Goal: Task Accomplishment & Management: Use online tool/utility

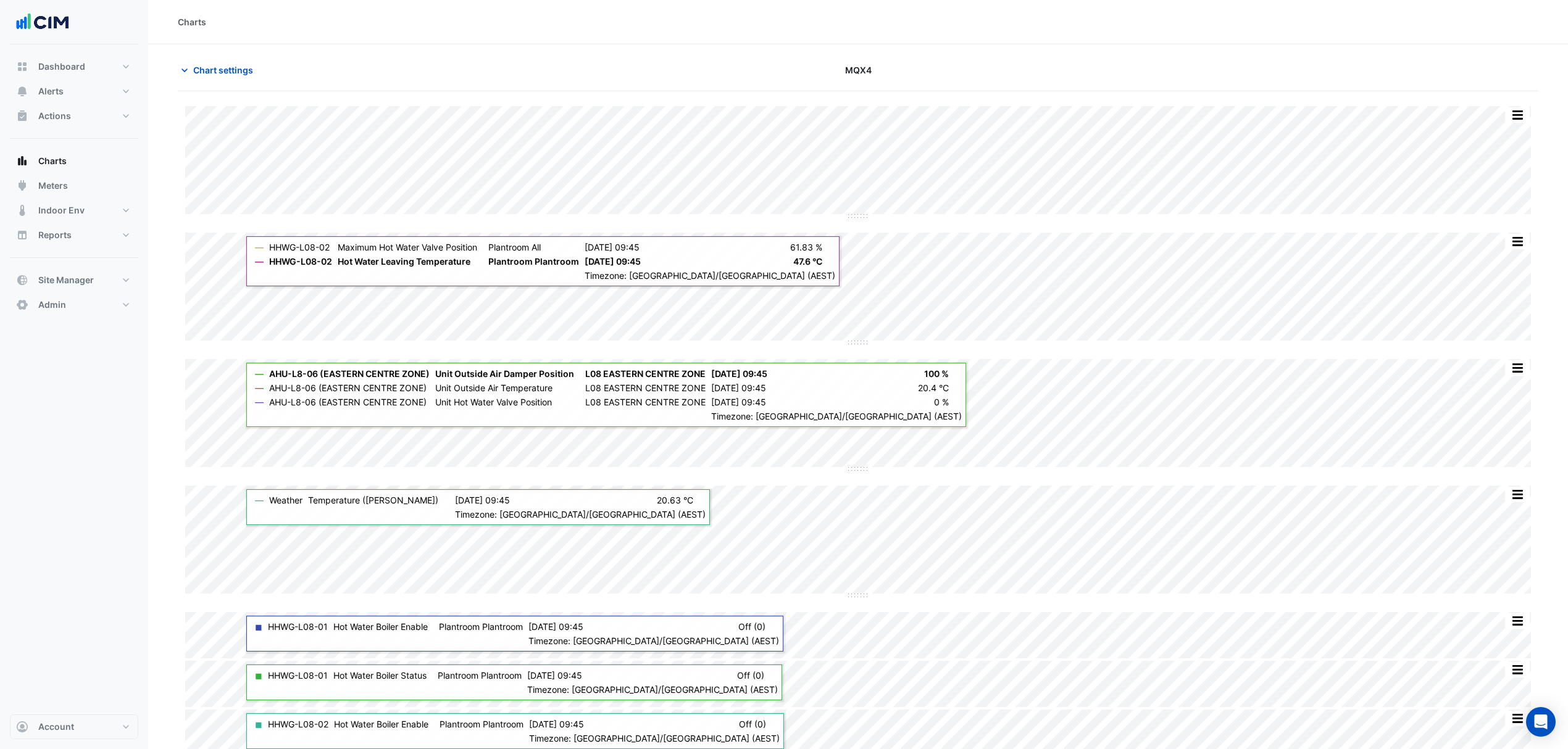
scroll to position [58, 0]
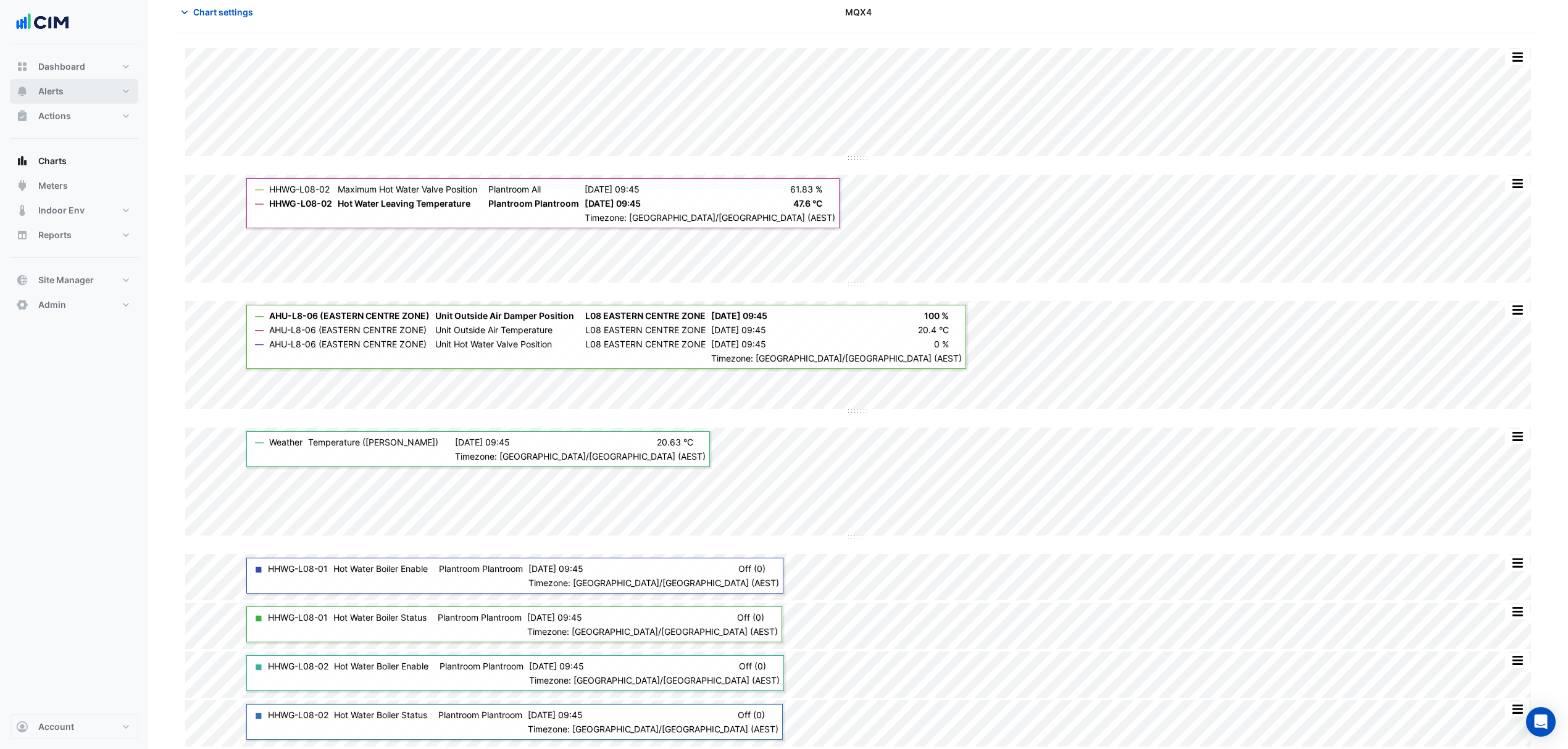
click at [75, 94] on button "Alerts" at bounding box center [74, 91] width 128 height 25
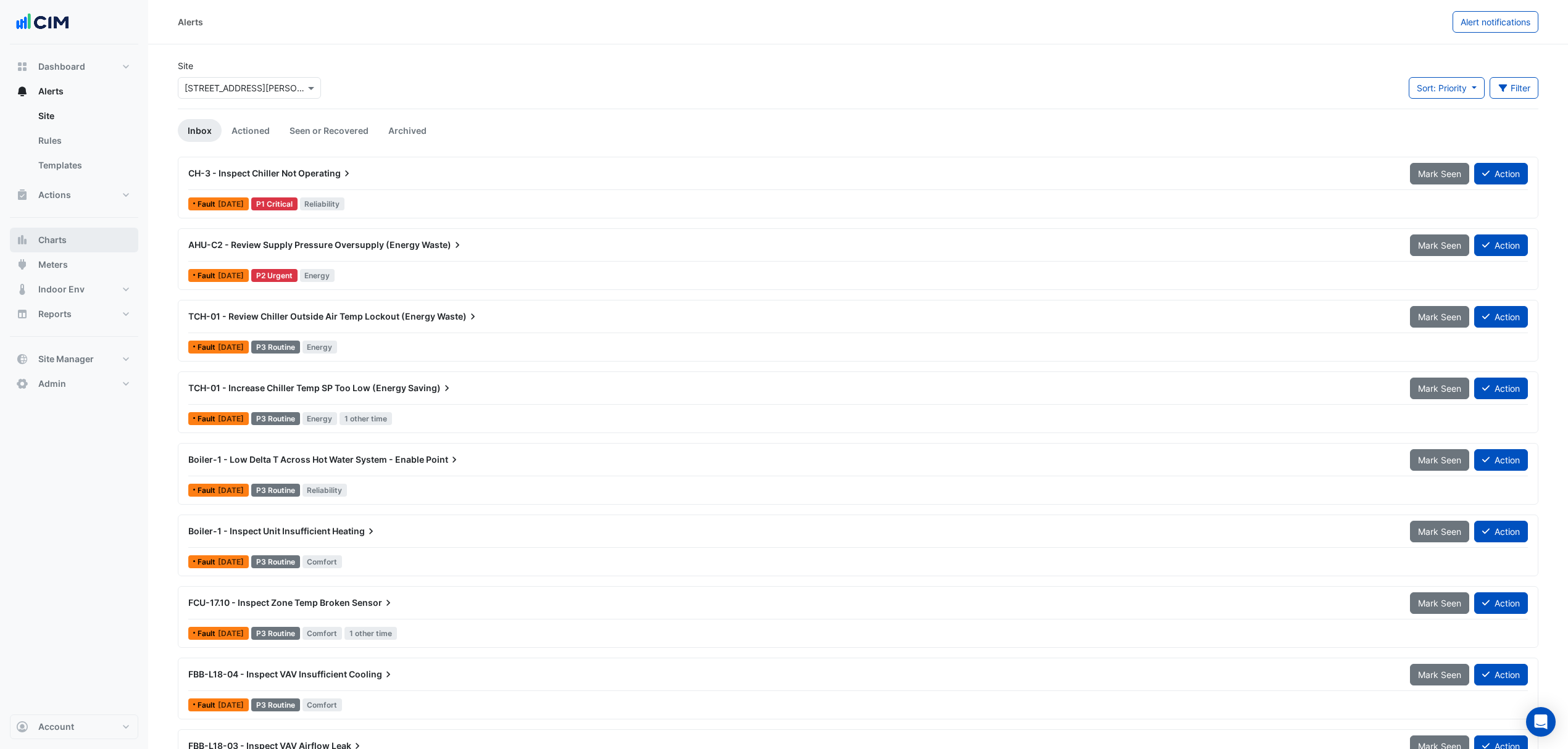
click at [73, 243] on button "Charts" at bounding box center [74, 240] width 128 height 25
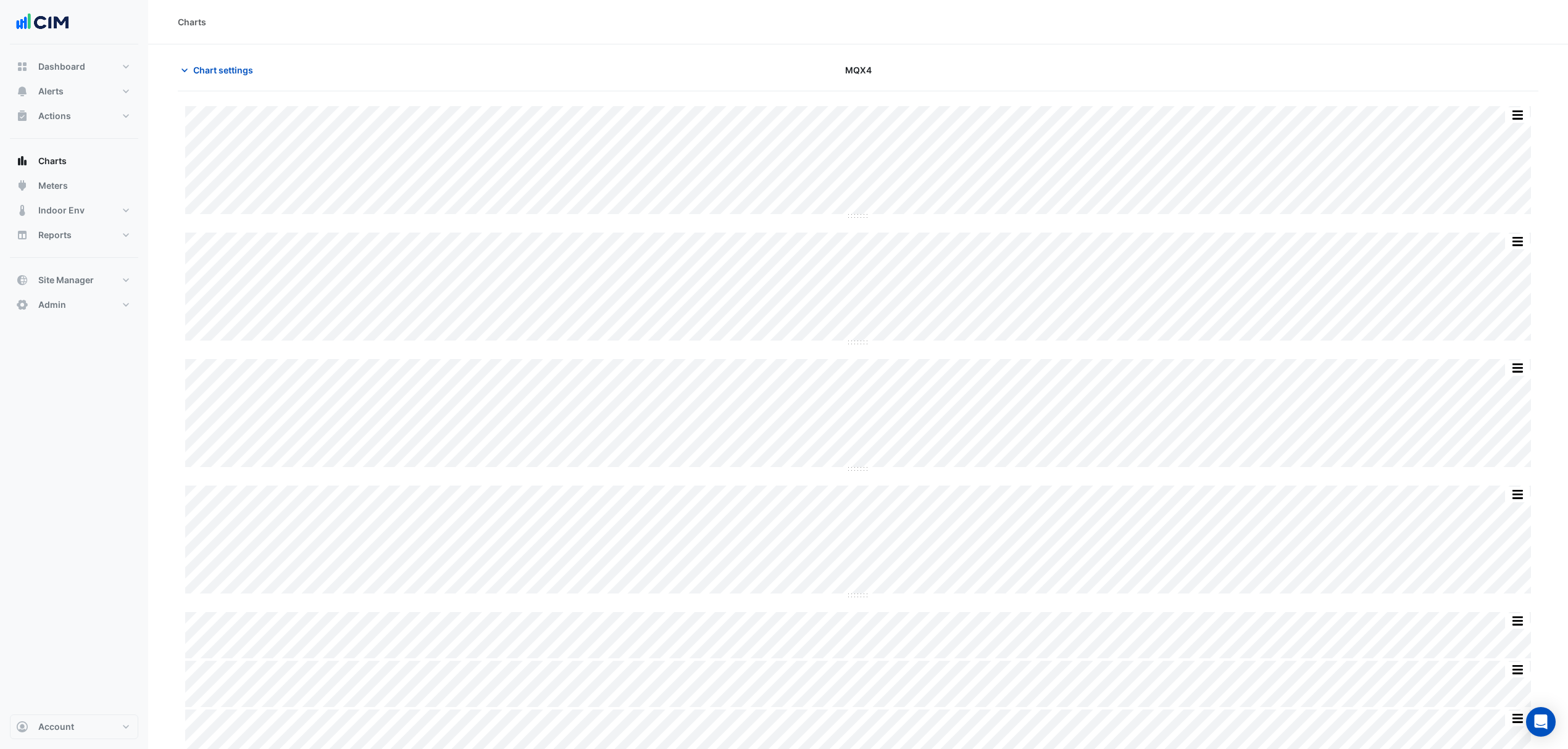
click at [229, 80] on button "Chart settings" at bounding box center [219, 70] width 83 height 21
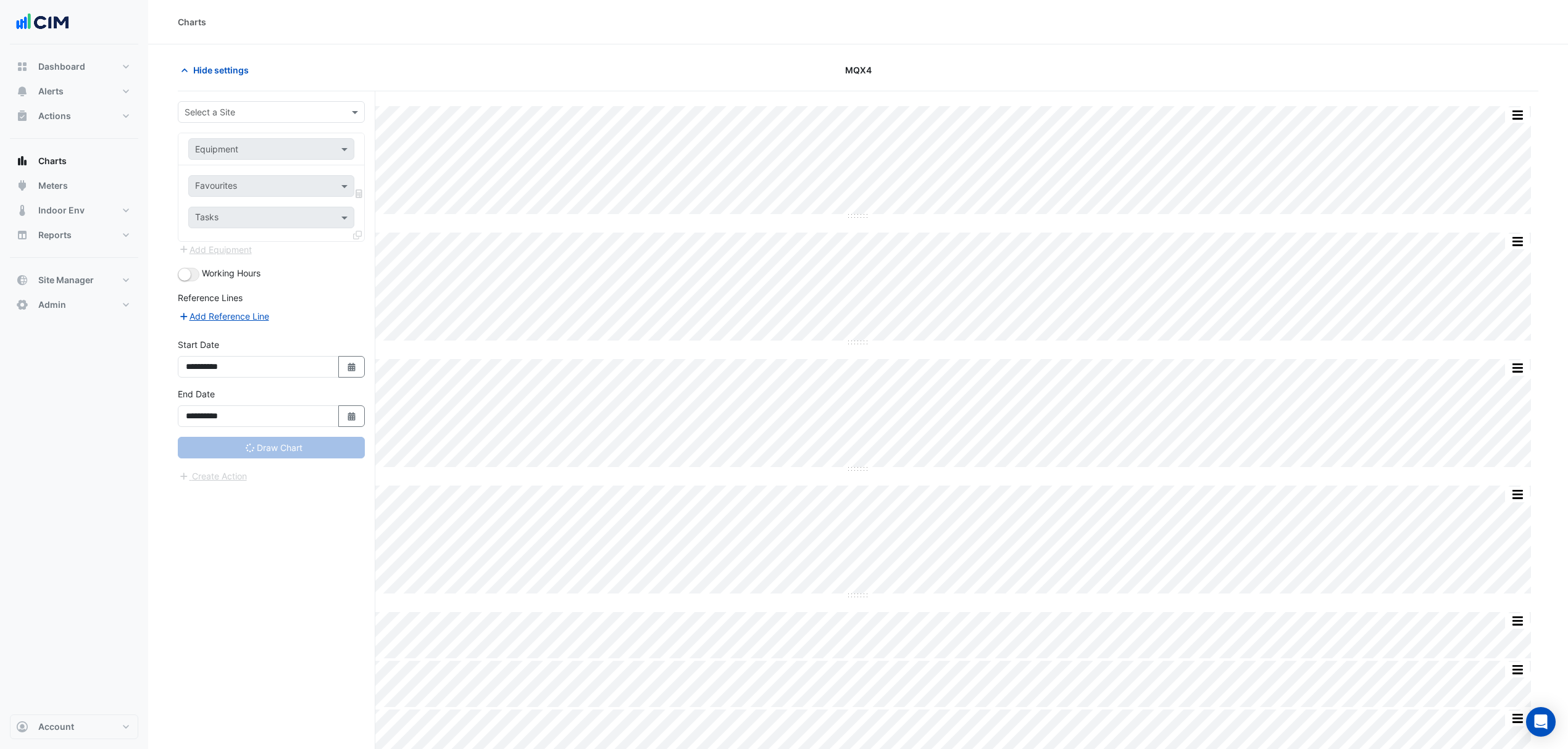
click at [342, 103] on div "Select a Site" at bounding box center [271, 112] width 187 height 21
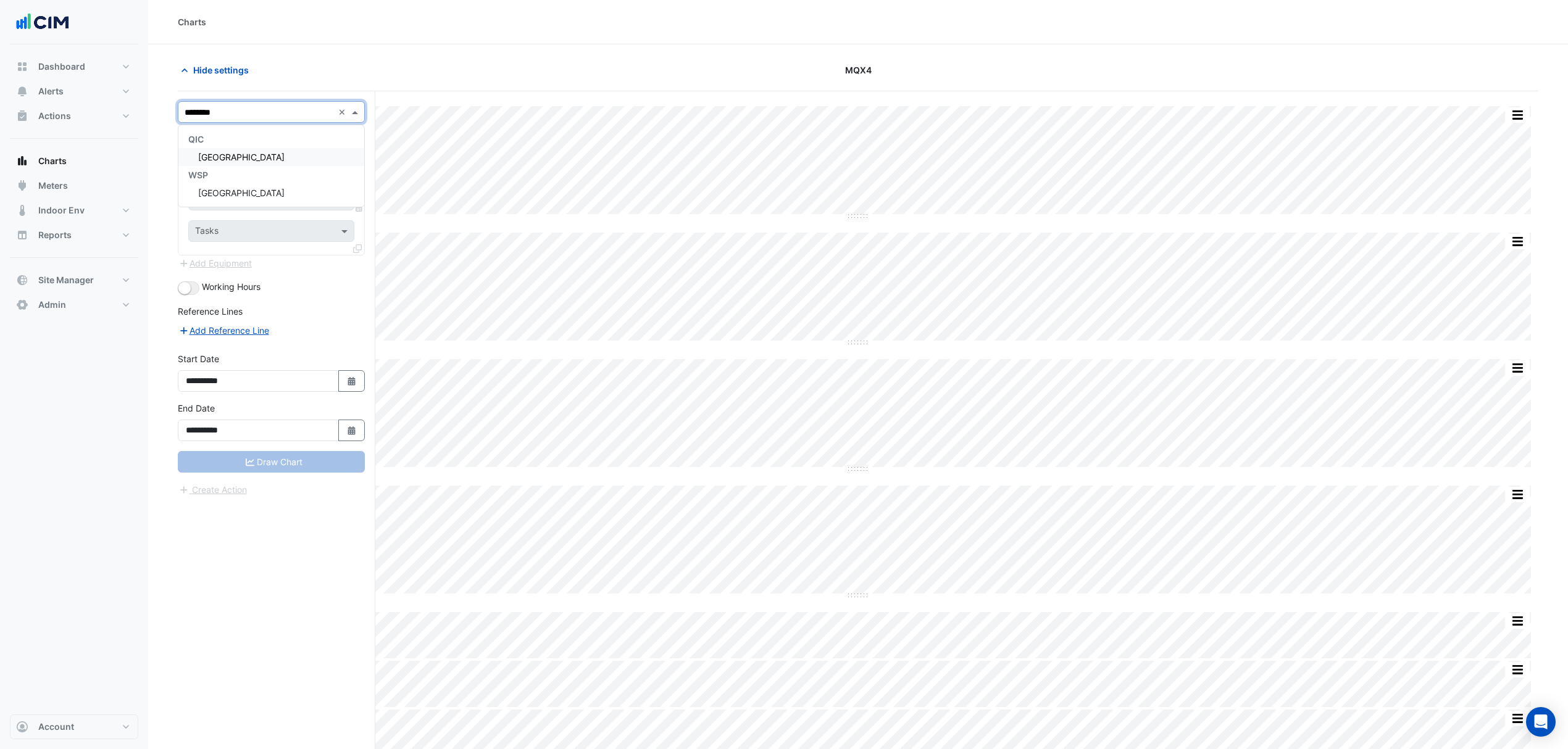
type input "*********"
click at [227, 157] on span "[GEOGRAPHIC_DATA]" at bounding box center [241, 157] width 86 height 11
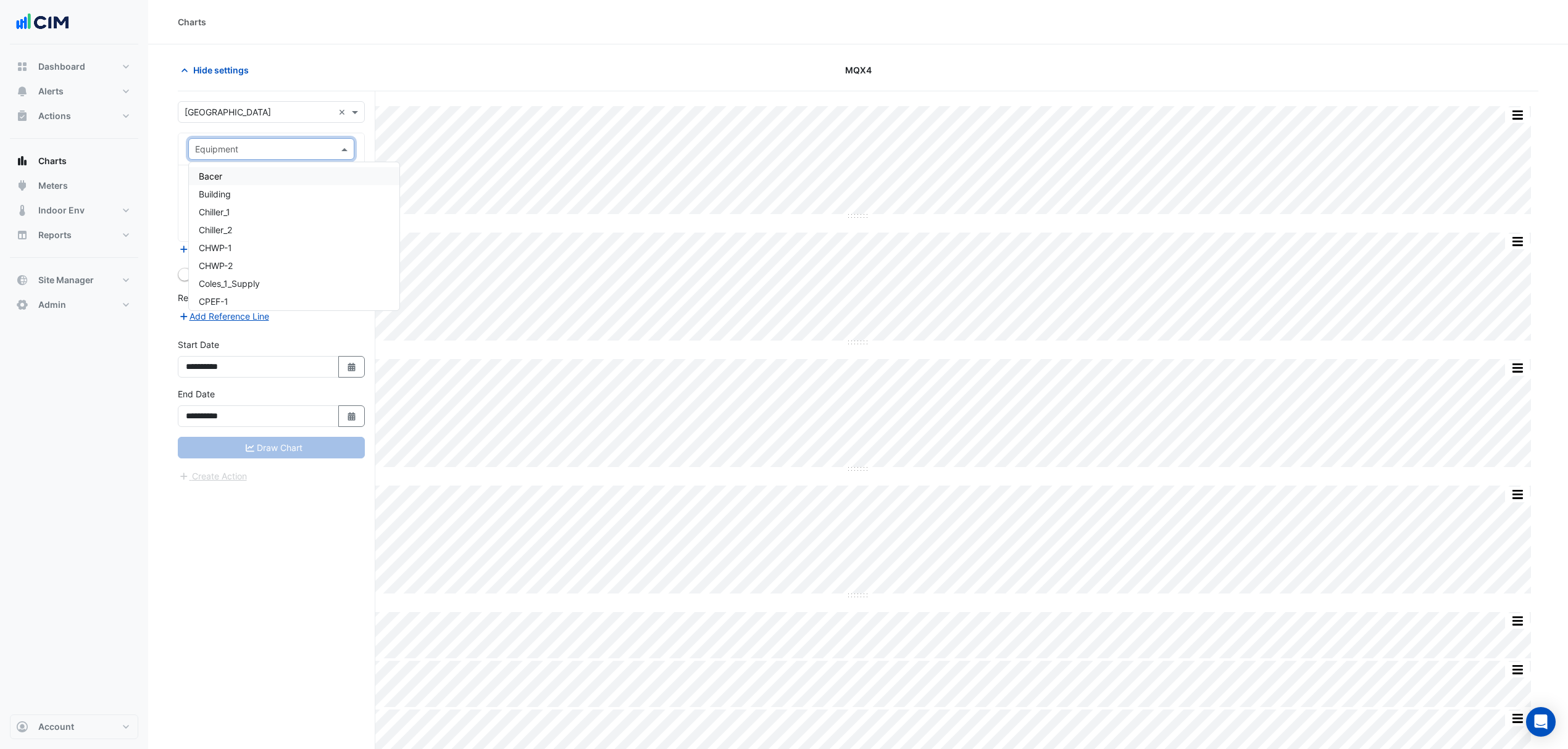
click at [192, 153] on div at bounding box center [271, 149] width 164 height 14
click at [238, 211] on div "Chiller_1" at bounding box center [294, 212] width 210 height 18
click at [346, 185] on span at bounding box center [345, 186] width 16 height 13
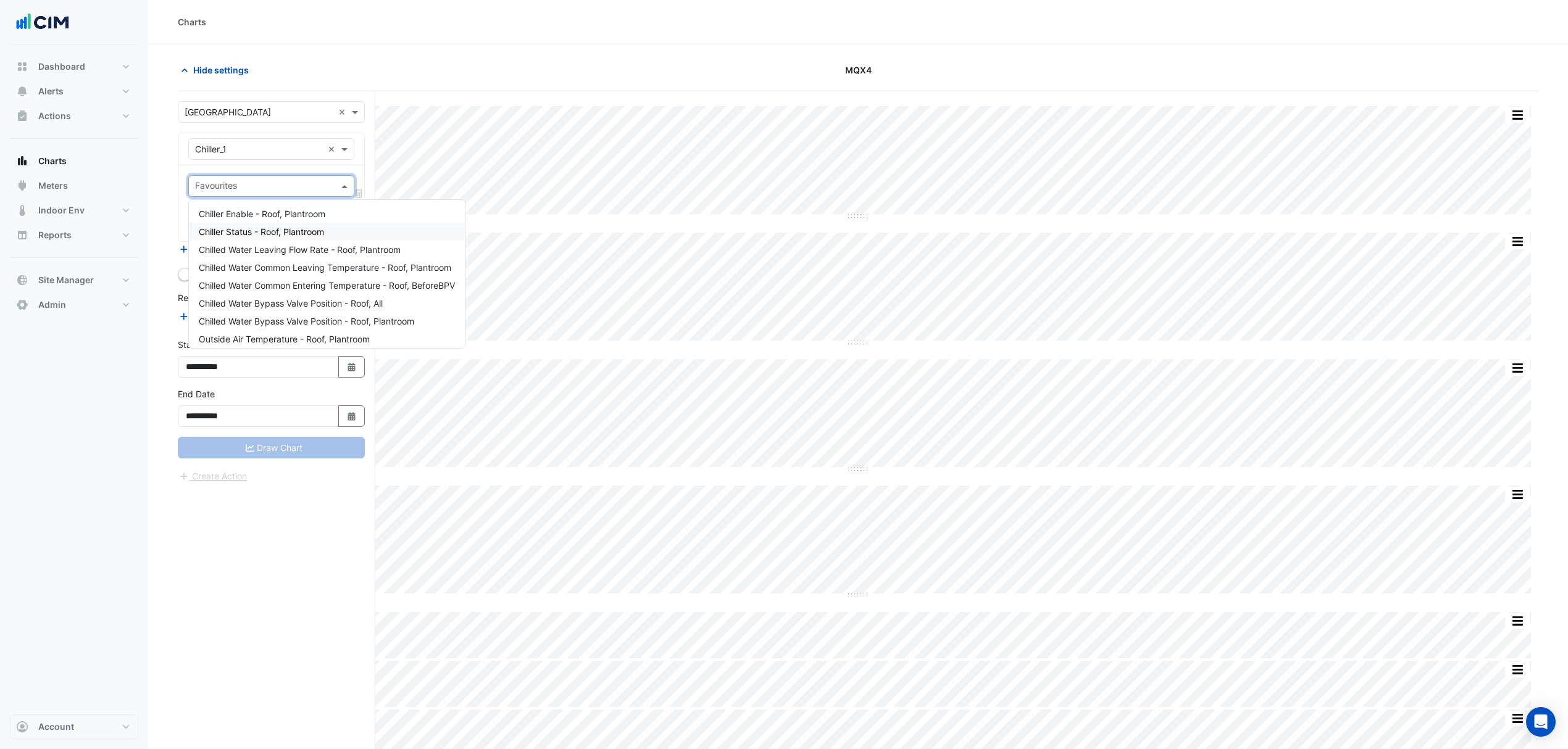
click at [255, 228] on span "Chiller Status - Roof, Plantroom" at bounding box center [261, 232] width 125 height 11
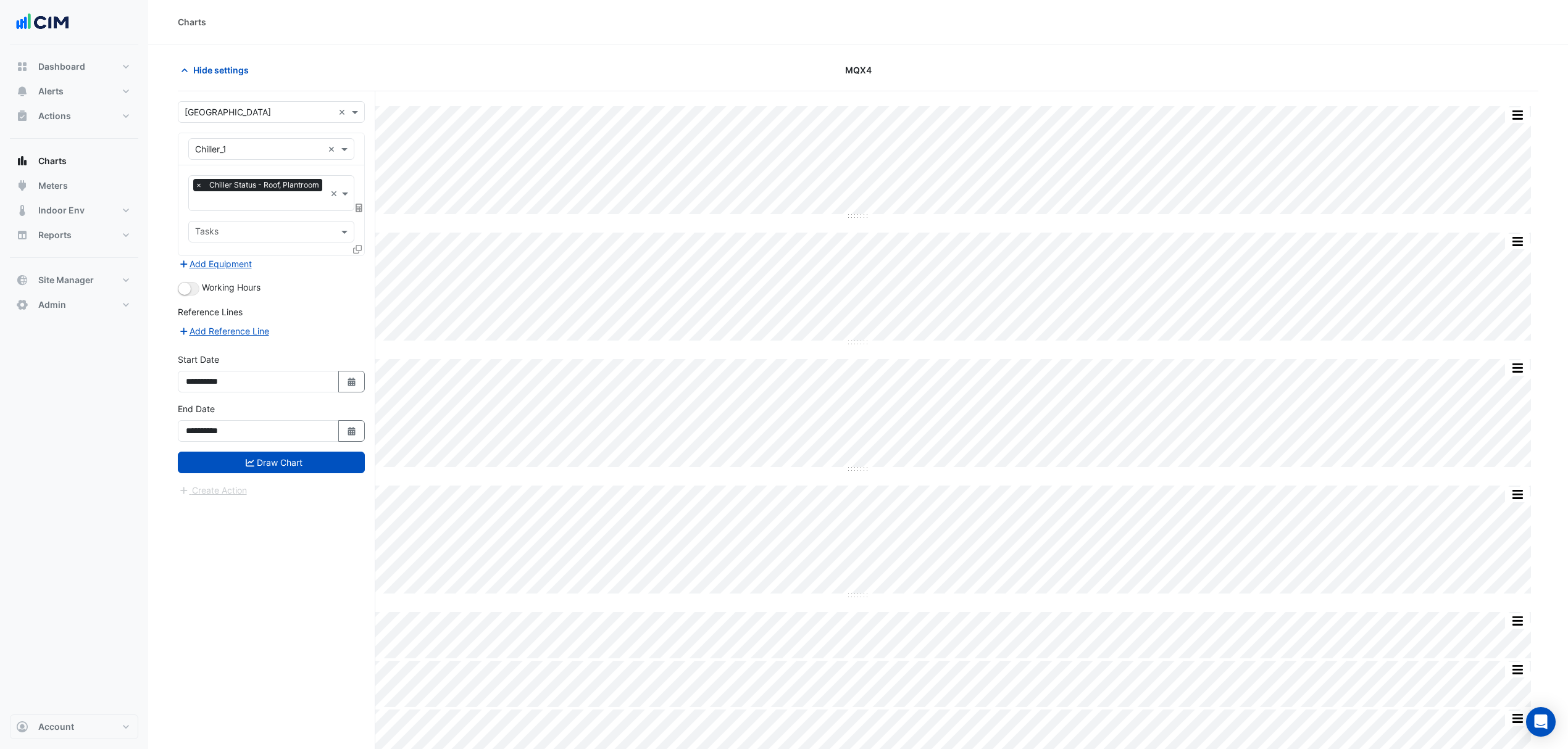
click at [355, 247] on icon at bounding box center [357, 249] width 9 height 9
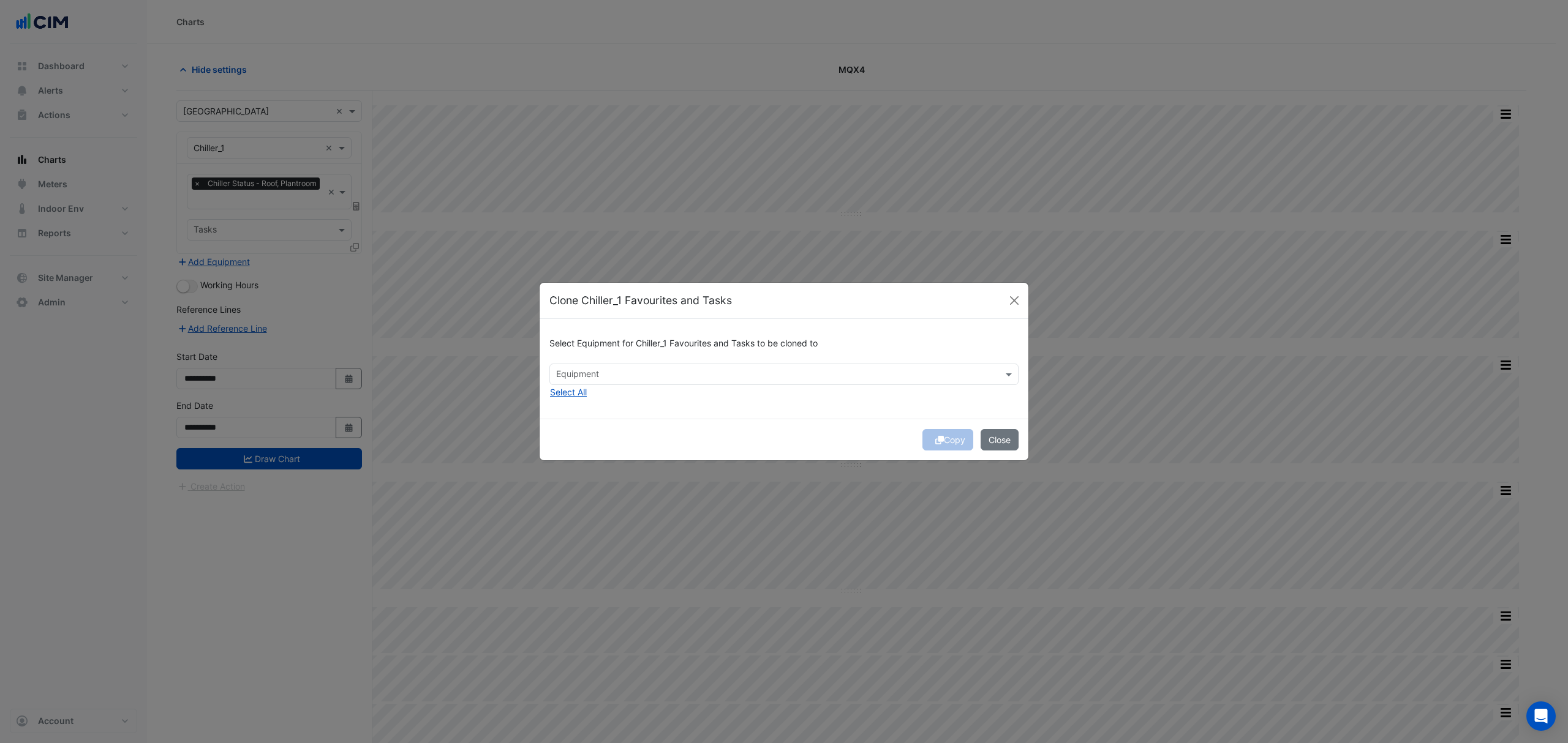
click at [578, 369] on input "text" at bounding box center [777, 376] width 441 height 13
click at [587, 400] on span "Chiller_2" at bounding box center [576, 400] width 33 height 11
click at [689, 402] on div "Select Equipment for Chiller_1 Favourites and Tasks to be cloned to Equipment ×…" at bounding box center [783, 369] width 489 height 100
click at [937, 434] on button "Copy" at bounding box center [948, 440] width 51 height 21
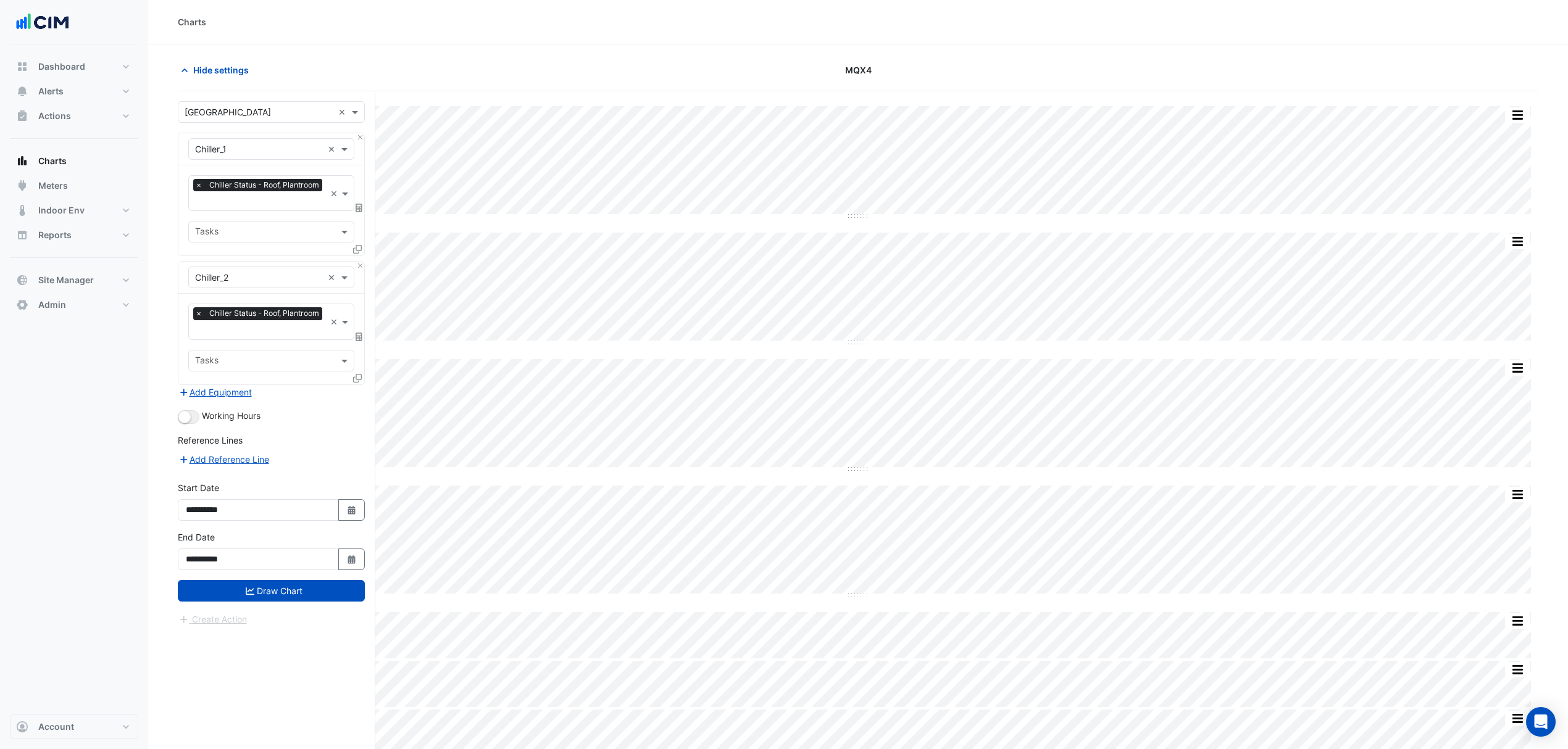
click at [349, 510] on icon "Select Date" at bounding box center [352, 511] width 12 height 9
select select "*"
select select "****"
click at [192, 344] on button "Previous month" at bounding box center [198, 346] width 15 height 20
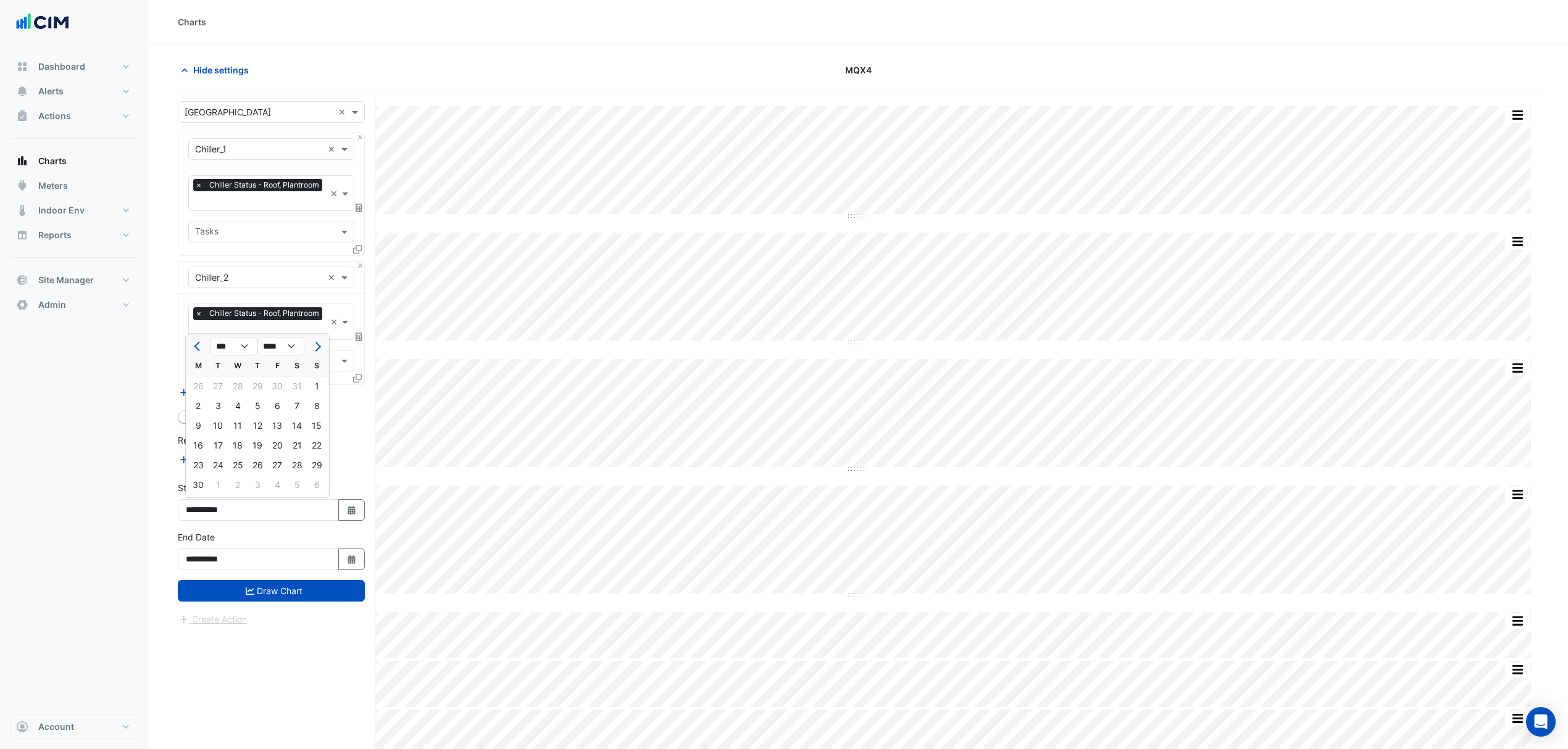
click at [192, 344] on button "Previous month" at bounding box center [198, 346] width 15 height 20
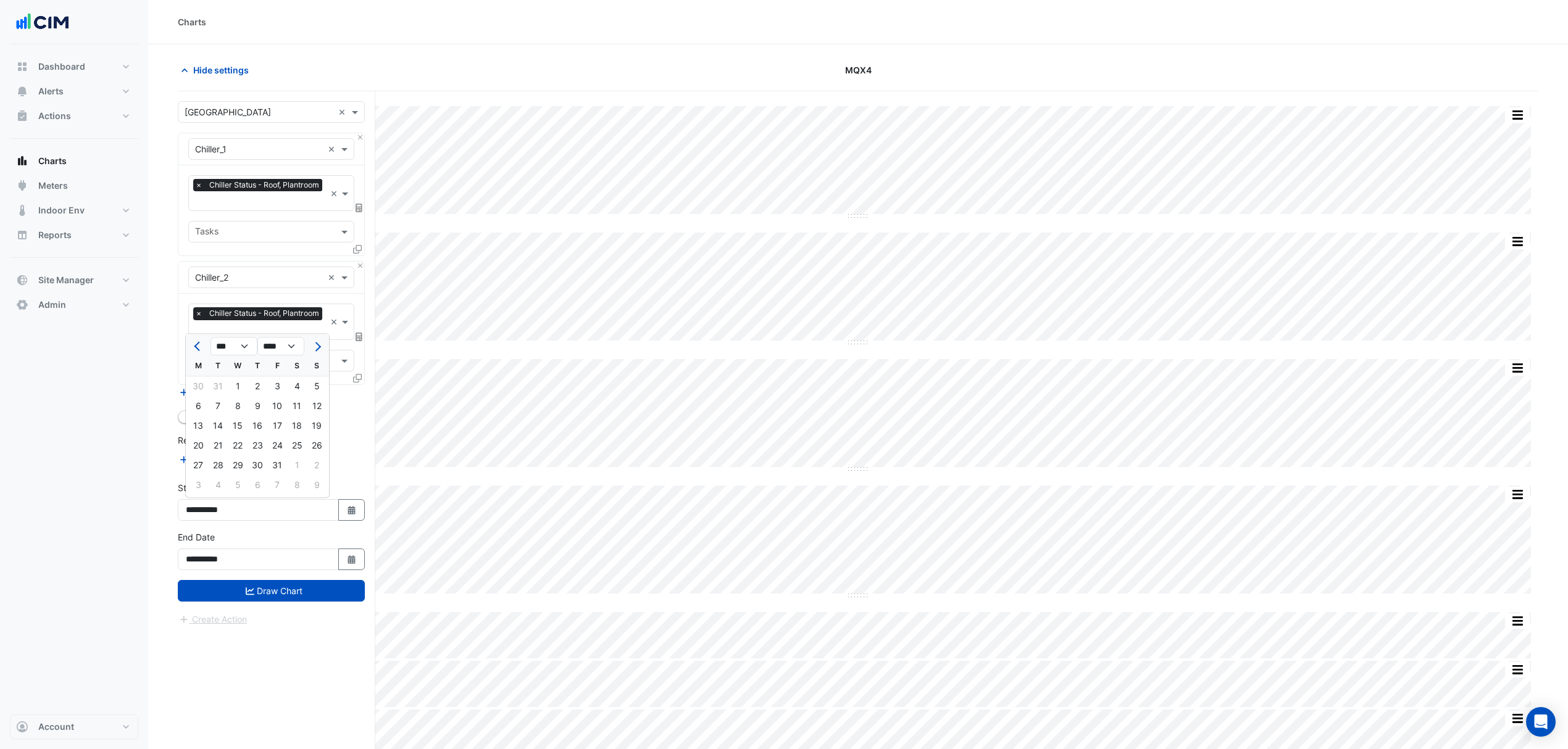
click at [192, 344] on button "Previous month" at bounding box center [198, 346] width 15 height 20
select select "**"
select select "****"
click at [192, 344] on button "Previous month" at bounding box center [198, 346] width 15 height 20
select select "**"
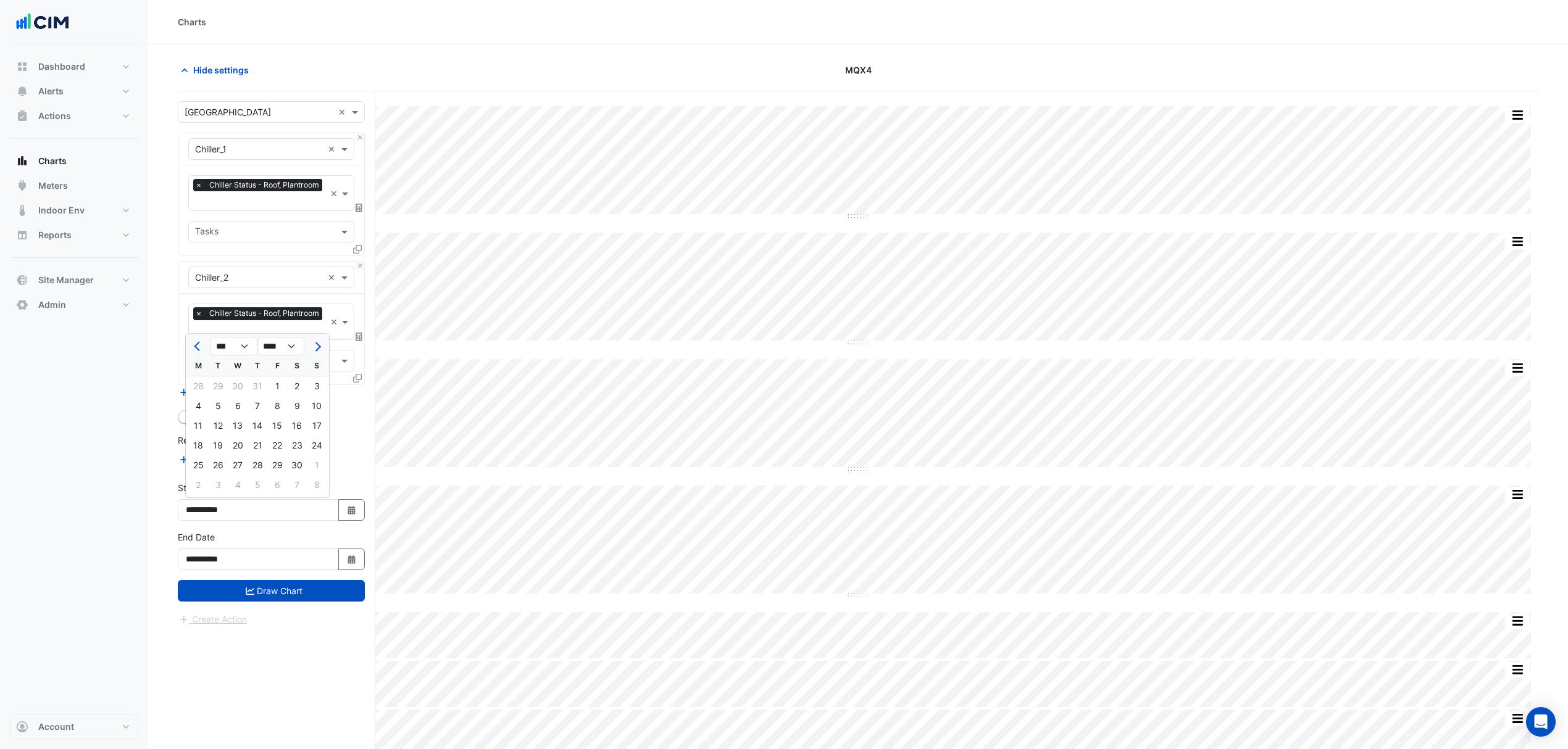
click at [277, 391] on div "1" at bounding box center [277, 386] width 20 height 20
type input "**********"
click at [343, 558] on button "Select Date" at bounding box center [351, 559] width 27 height 21
select select "*"
select select "****"
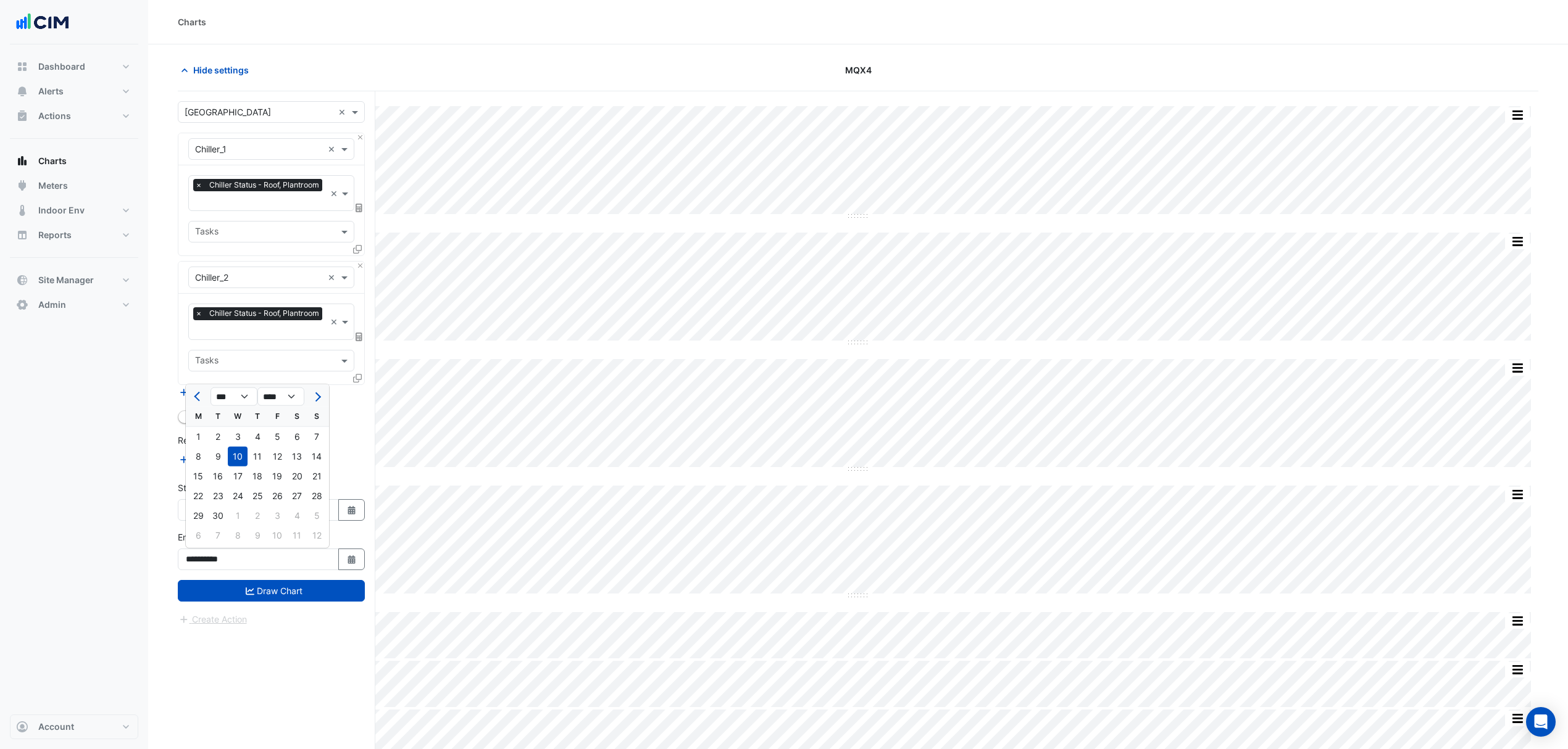
click at [199, 401] on button "Previous month" at bounding box center [198, 397] width 15 height 20
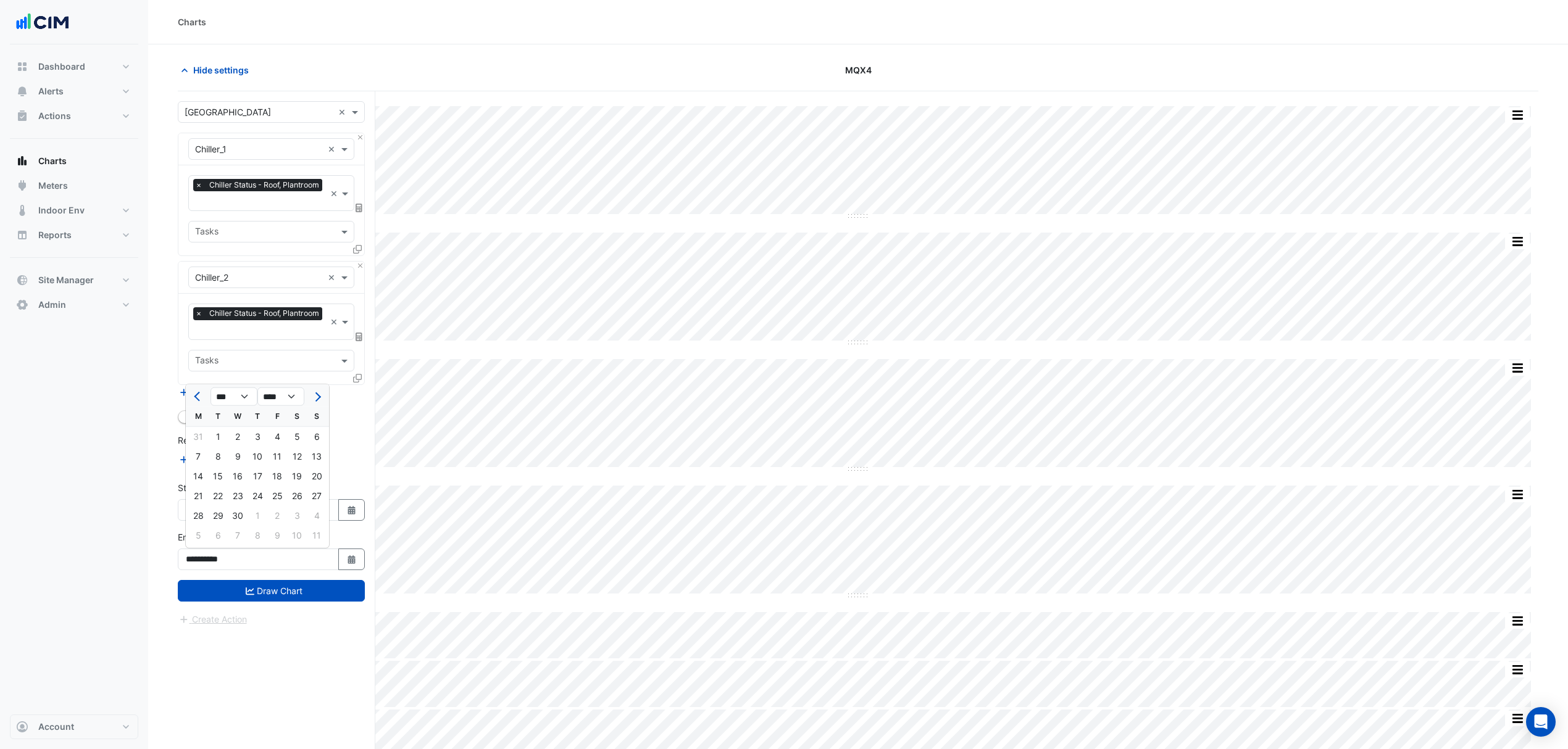
click at [199, 401] on button "Previous month" at bounding box center [198, 397] width 15 height 20
select select "*"
click at [198, 532] on div "31" at bounding box center [198, 536] width 20 height 20
type input "**********"
click at [307, 436] on div "Reference Lines" at bounding box center [271, 443] width 187 height 18
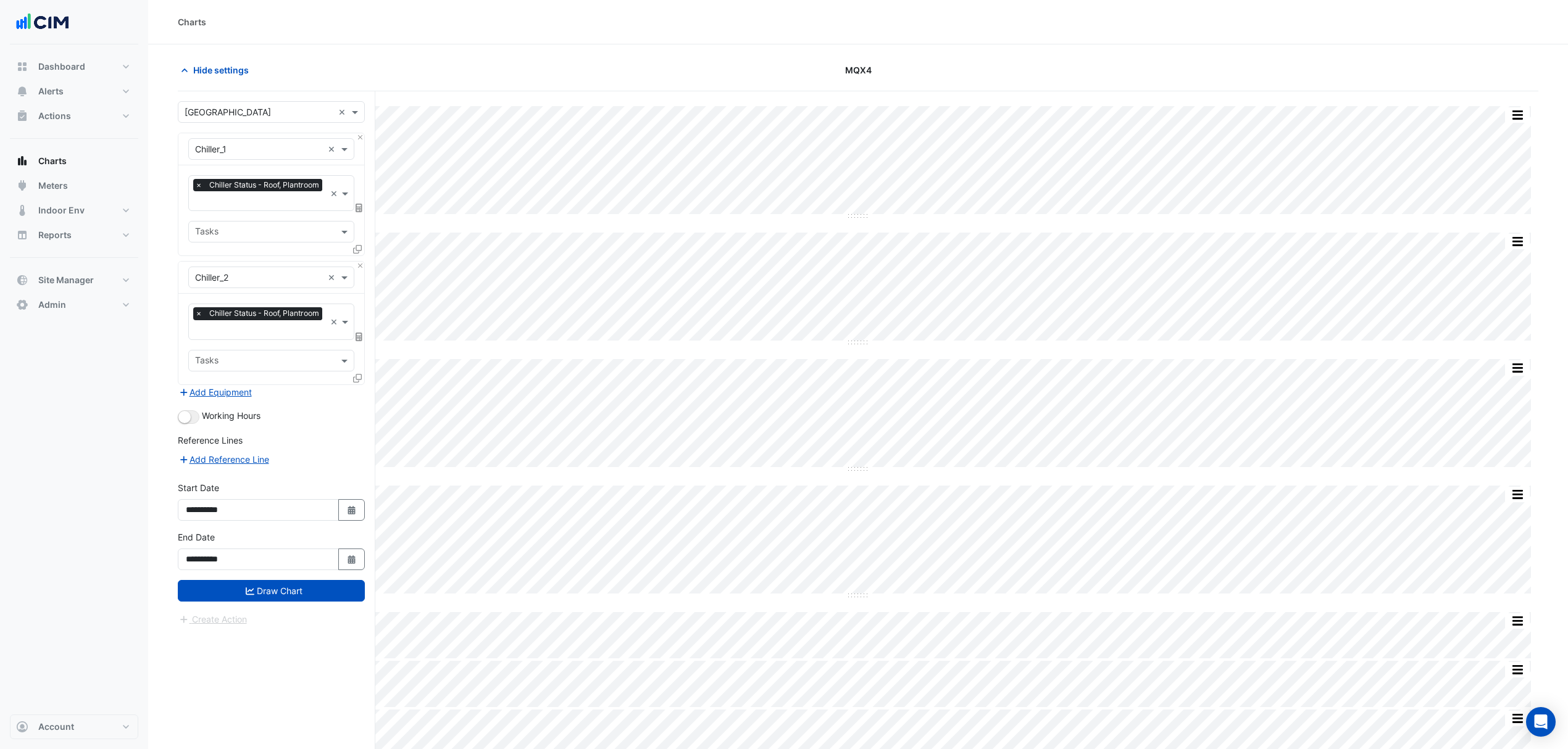
click at [278, 590] on button "Draw Chart" at bounding box center [271, 591] width 187 height 21
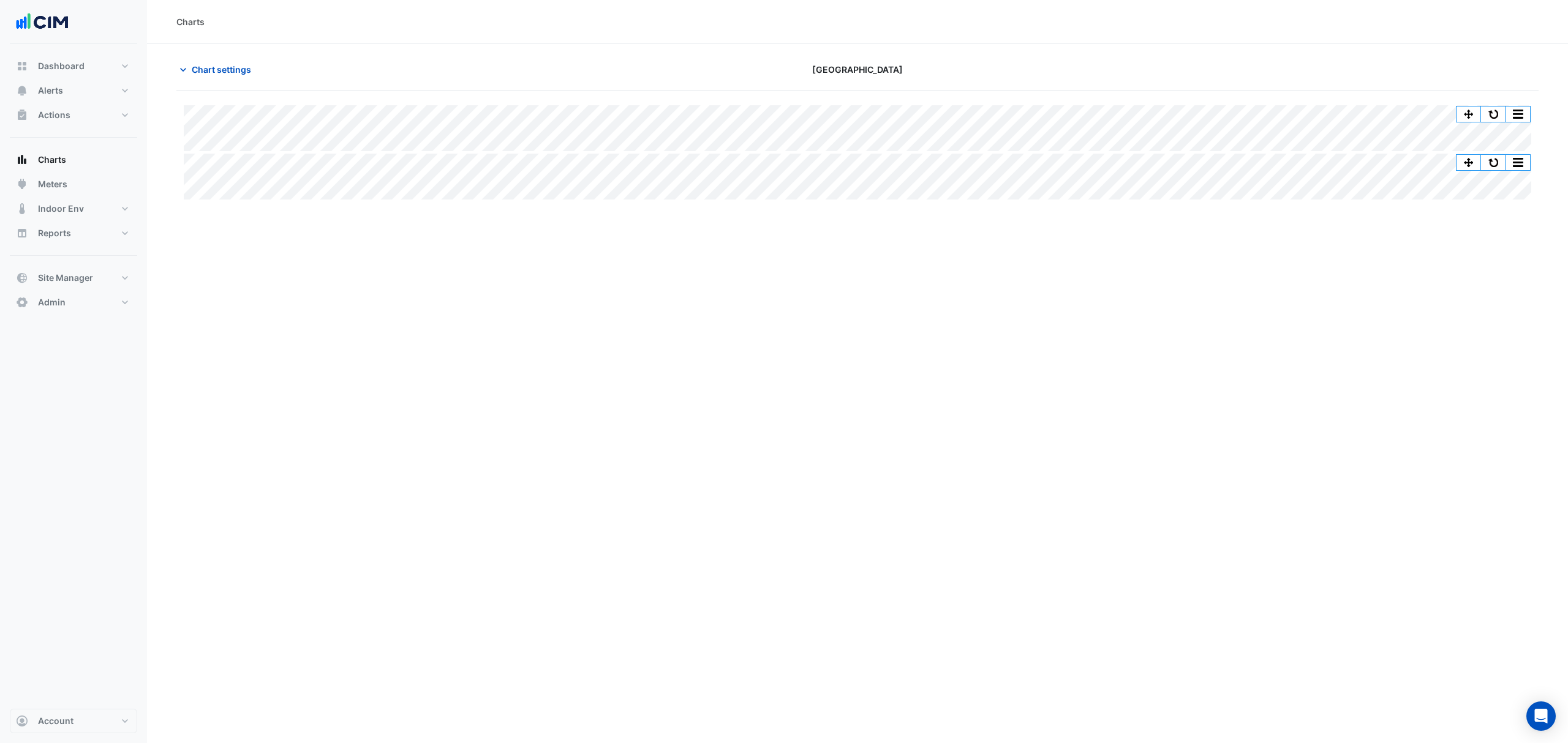
click at [198, 70] on span "Chart settings" at bounding box center [221, 69] width 60 height 13
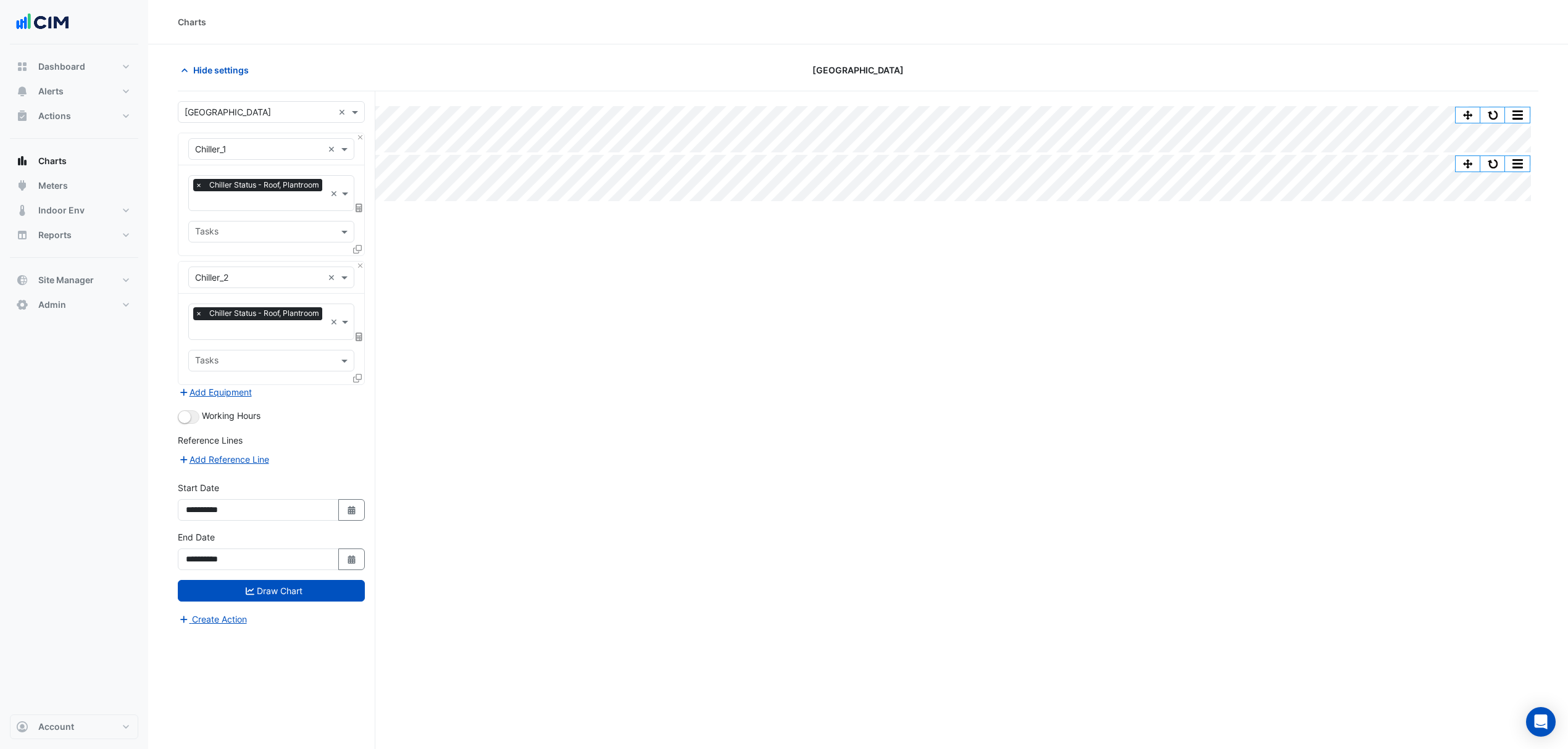
click at [360, 377] on icon at bounding box center [357, 378] width 9 height 9
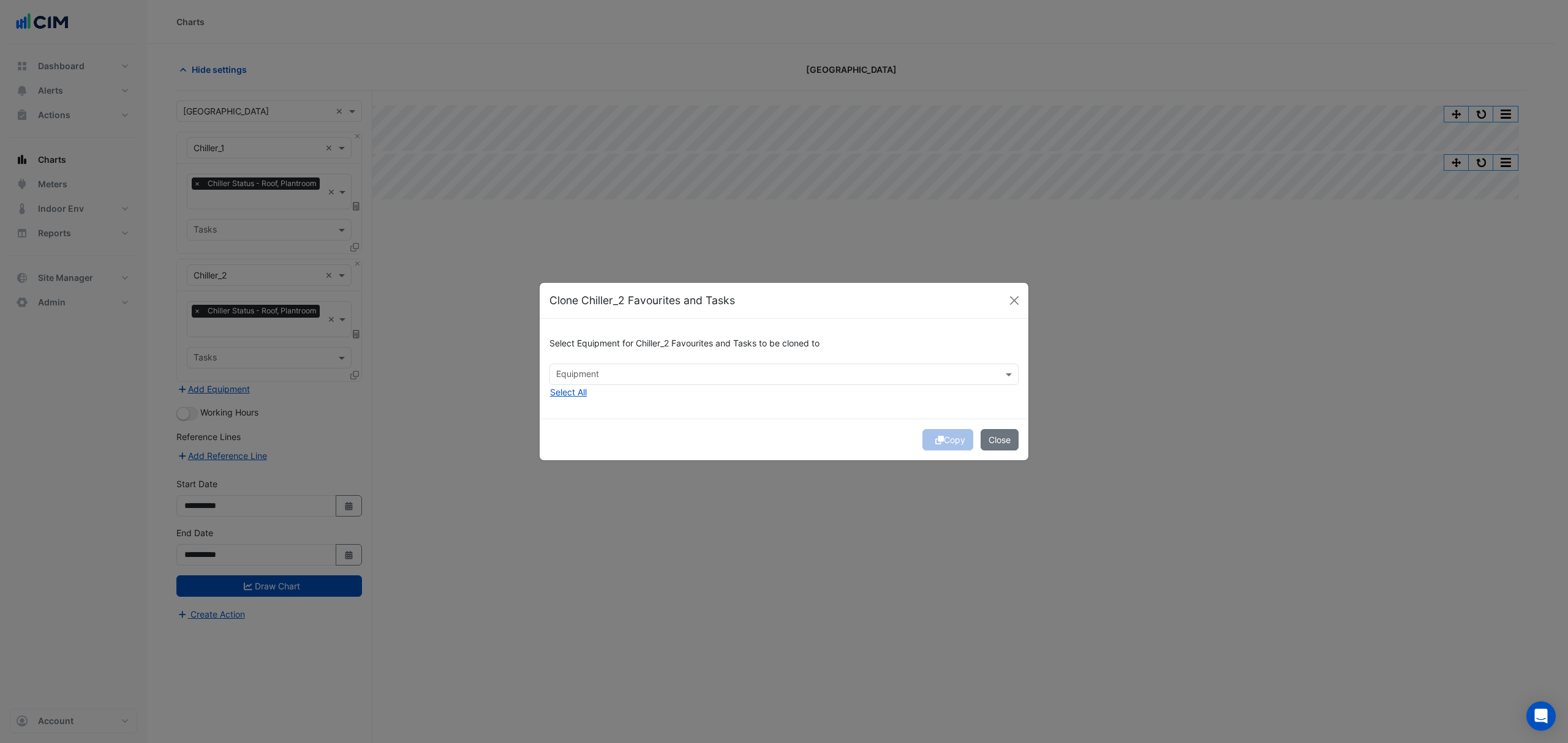
click at [576, 376] on input "text" at bounding box center [777, 376] width 441 height 13
click at [1021, 306] on button "Close" at bounding box center [1014, 300] width 19 height 19
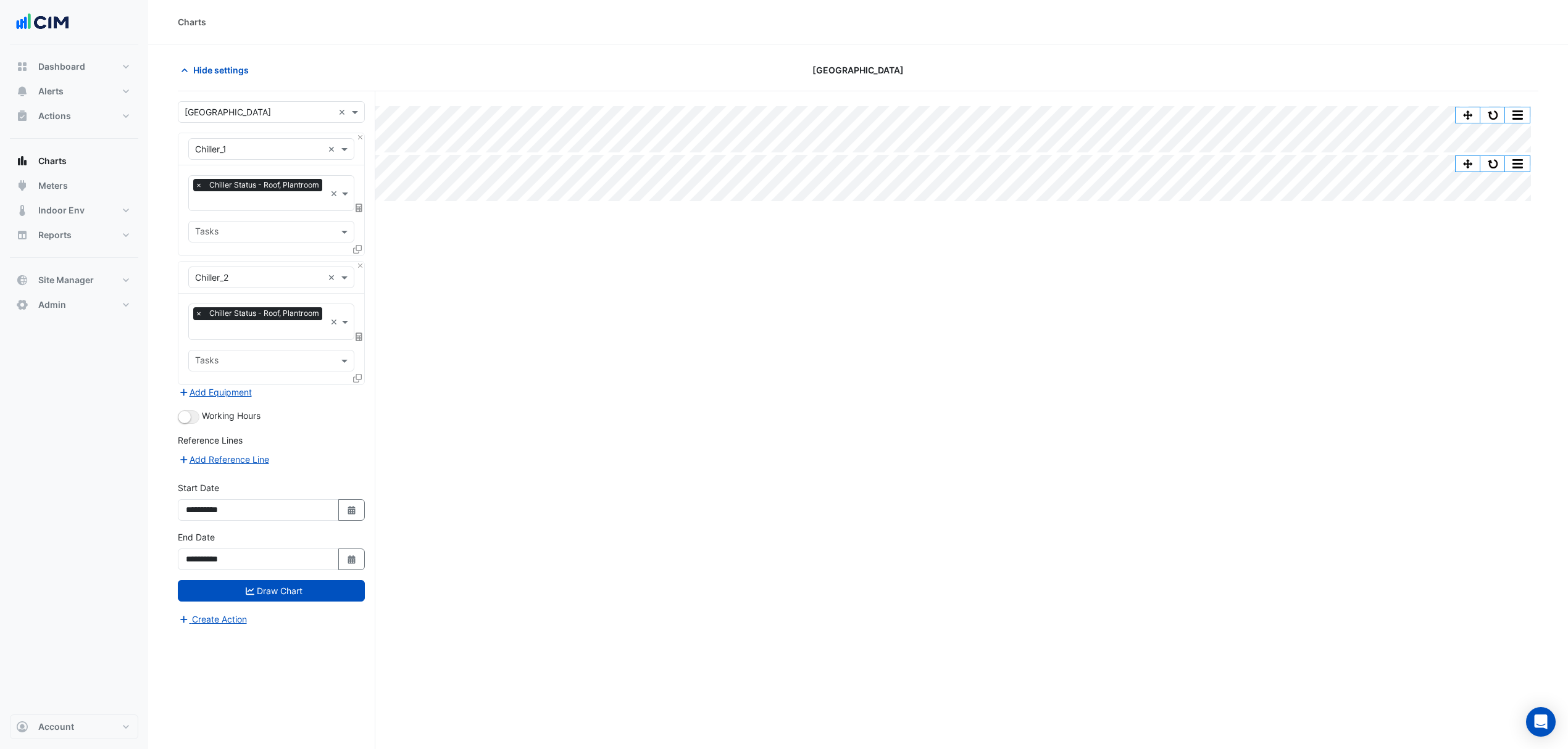
click at [245, 393] on button "Add Equipment" at bounding box center [215, 391] width 75 height 14
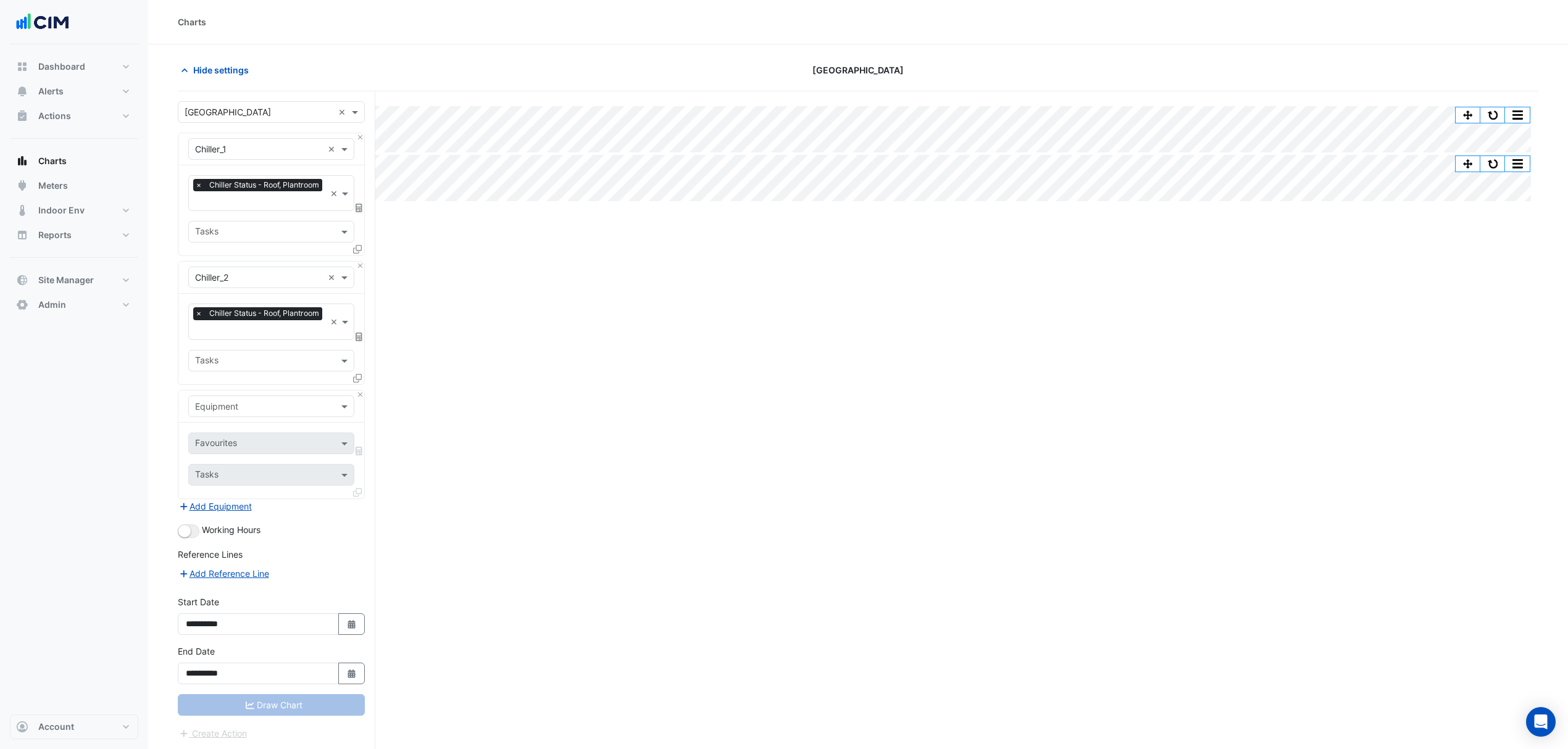
click at [232, 398] on div "Equipment" at bounding box center [271, 406] width 166 height 21
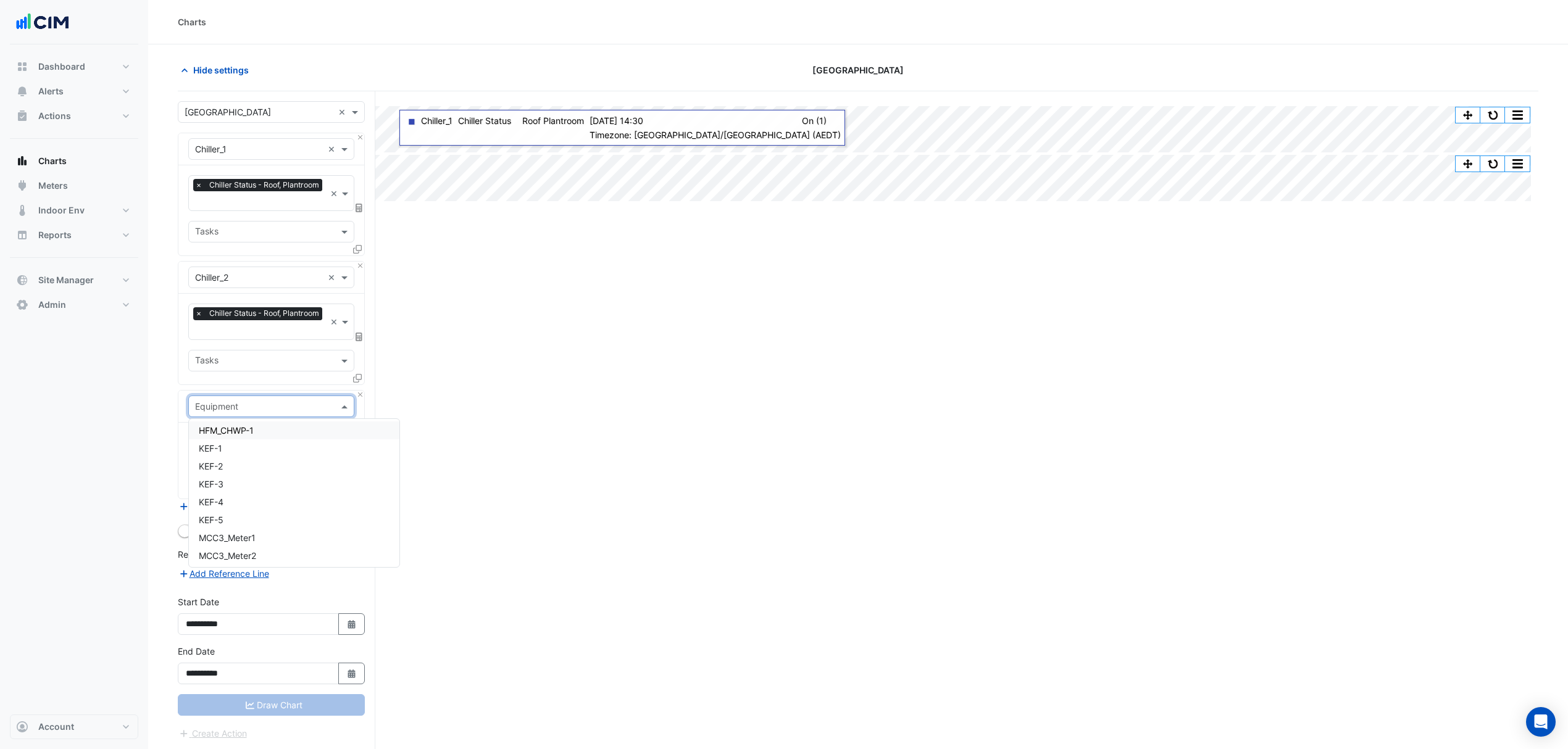
click at [242, 67] on span "Hide settings" at bounding box center [221, 70] width 56 height 13
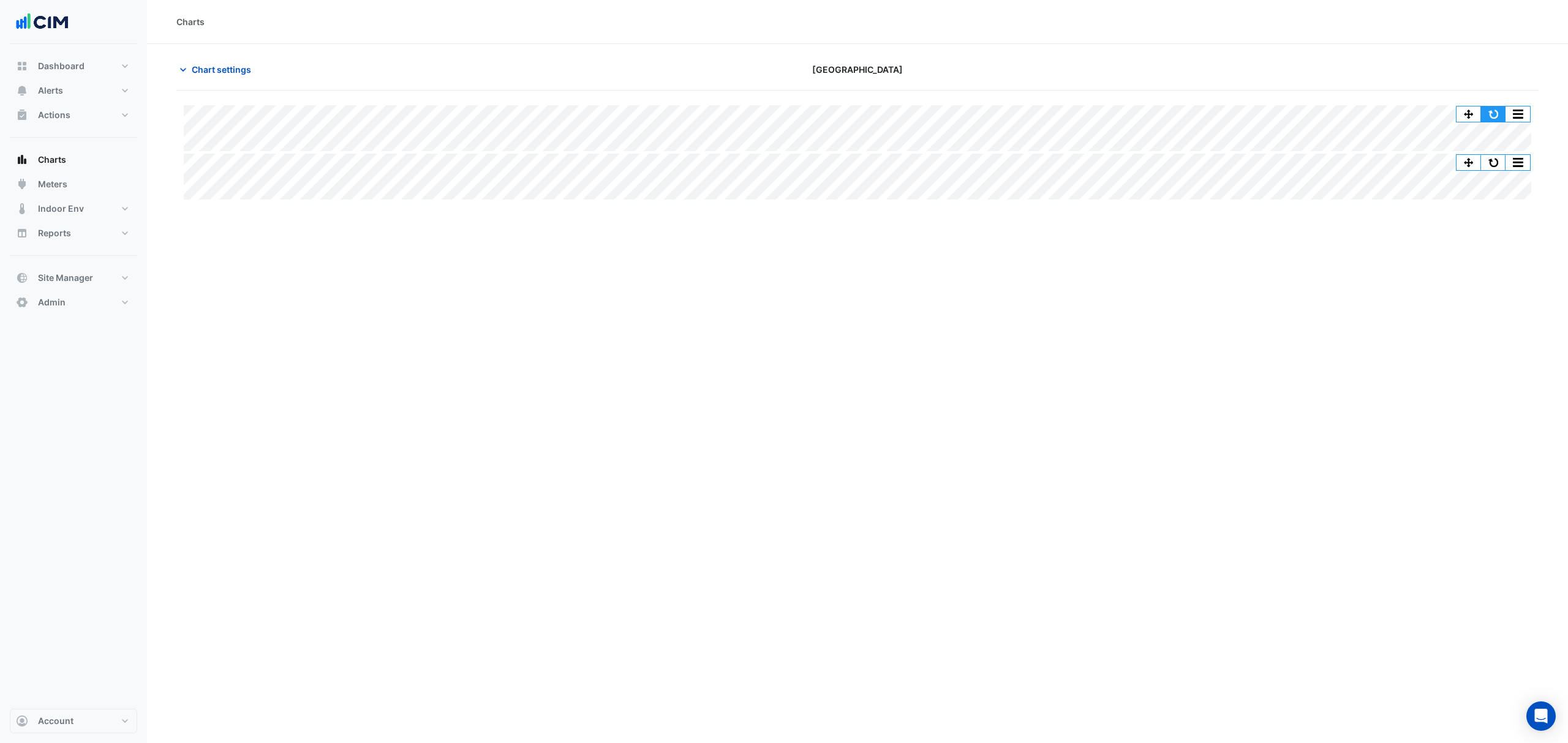
click at [1498, 117] on button "button" at bounding box center [1493, 114] width 24 height 15
click at [249, 77] on button "Chart settings" at bounding box center [217, 69] width 82 height 21
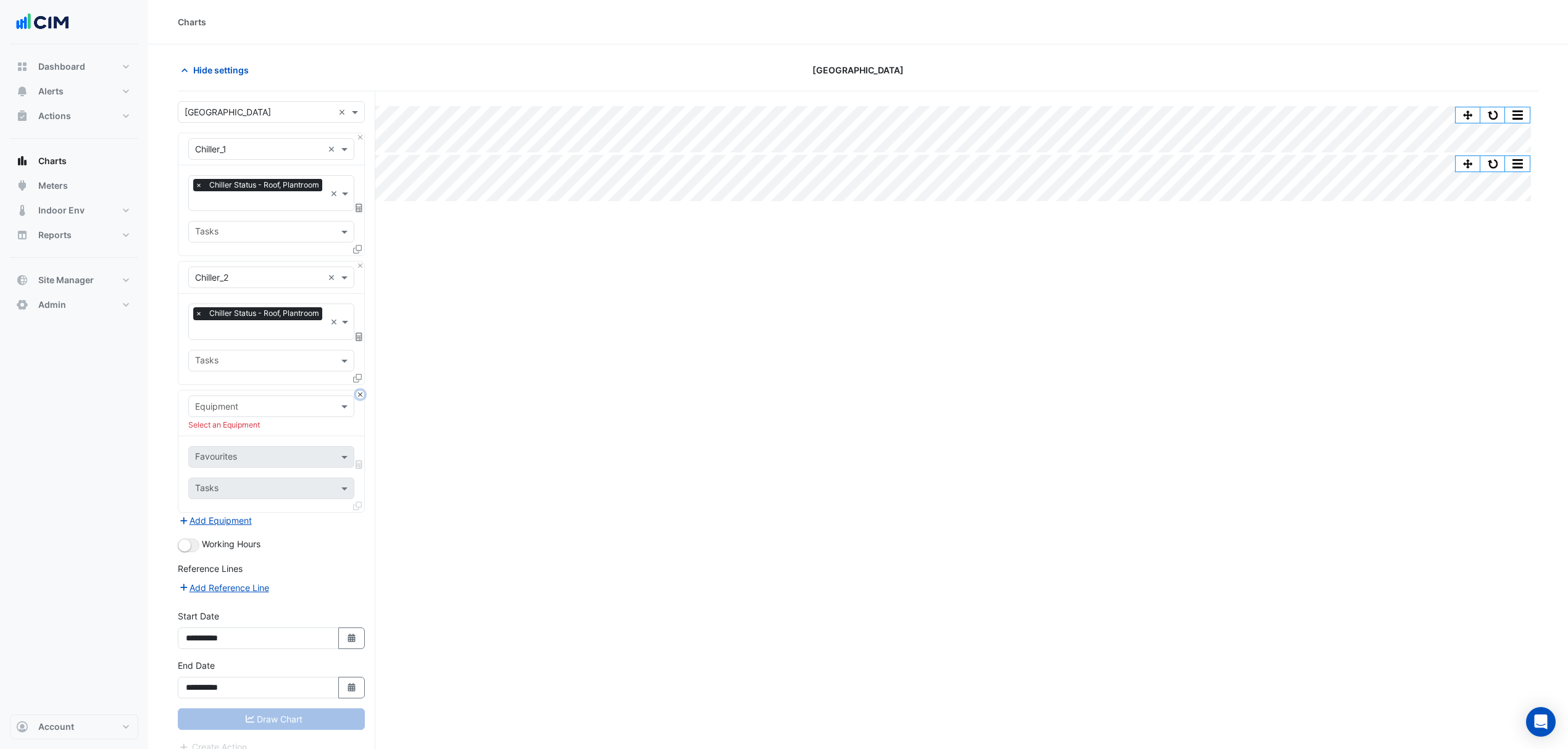
click at [360, 392] on button "Close" at bounding box center [360, 395] width 8 height 8
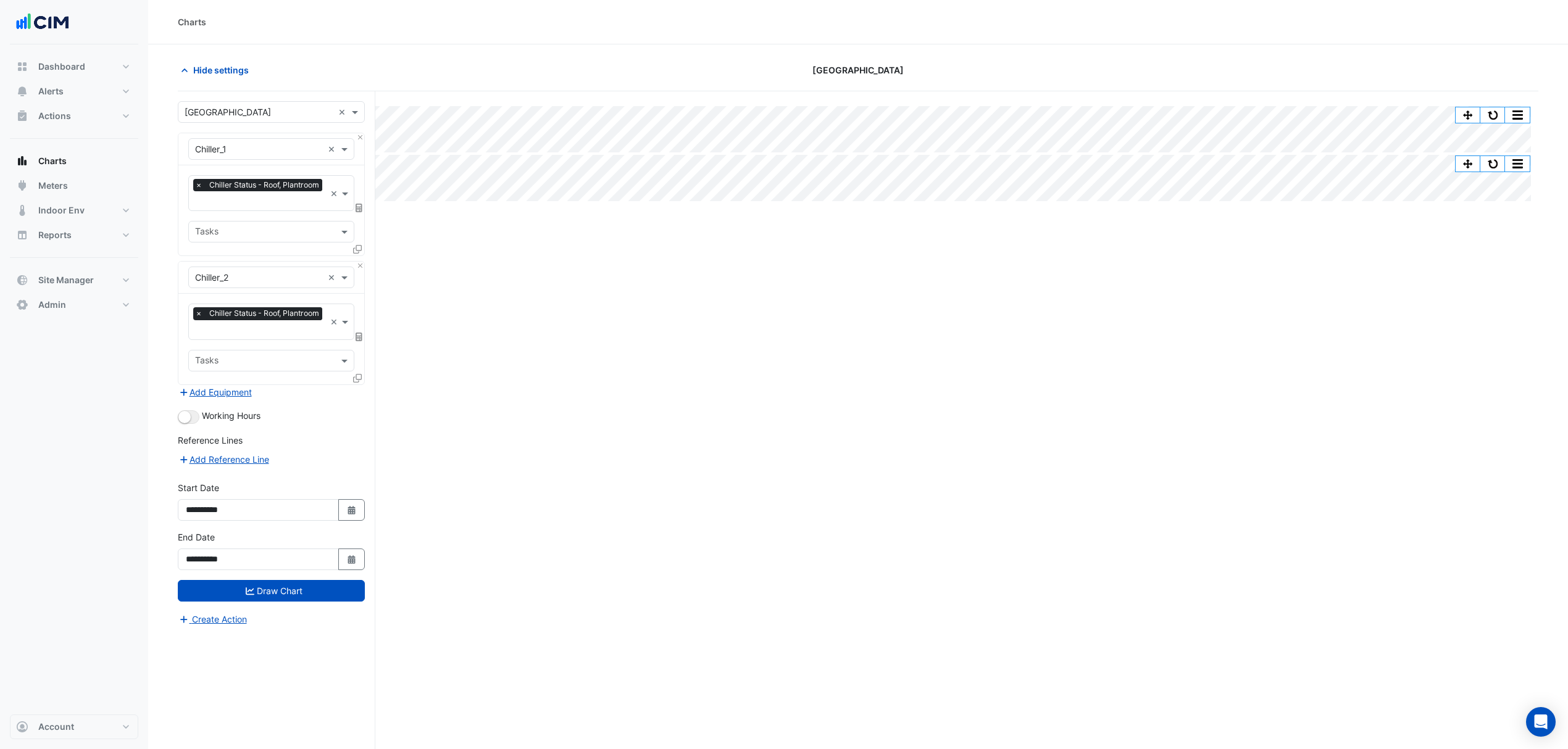
click at [351, 504] on button "Select Date" at bounding box center [351, 510] width 27 height 21
select select "**"
select select "****"
click at [317, 342] on span "Next month" at bounding box center [316, 346] width 9 height 9
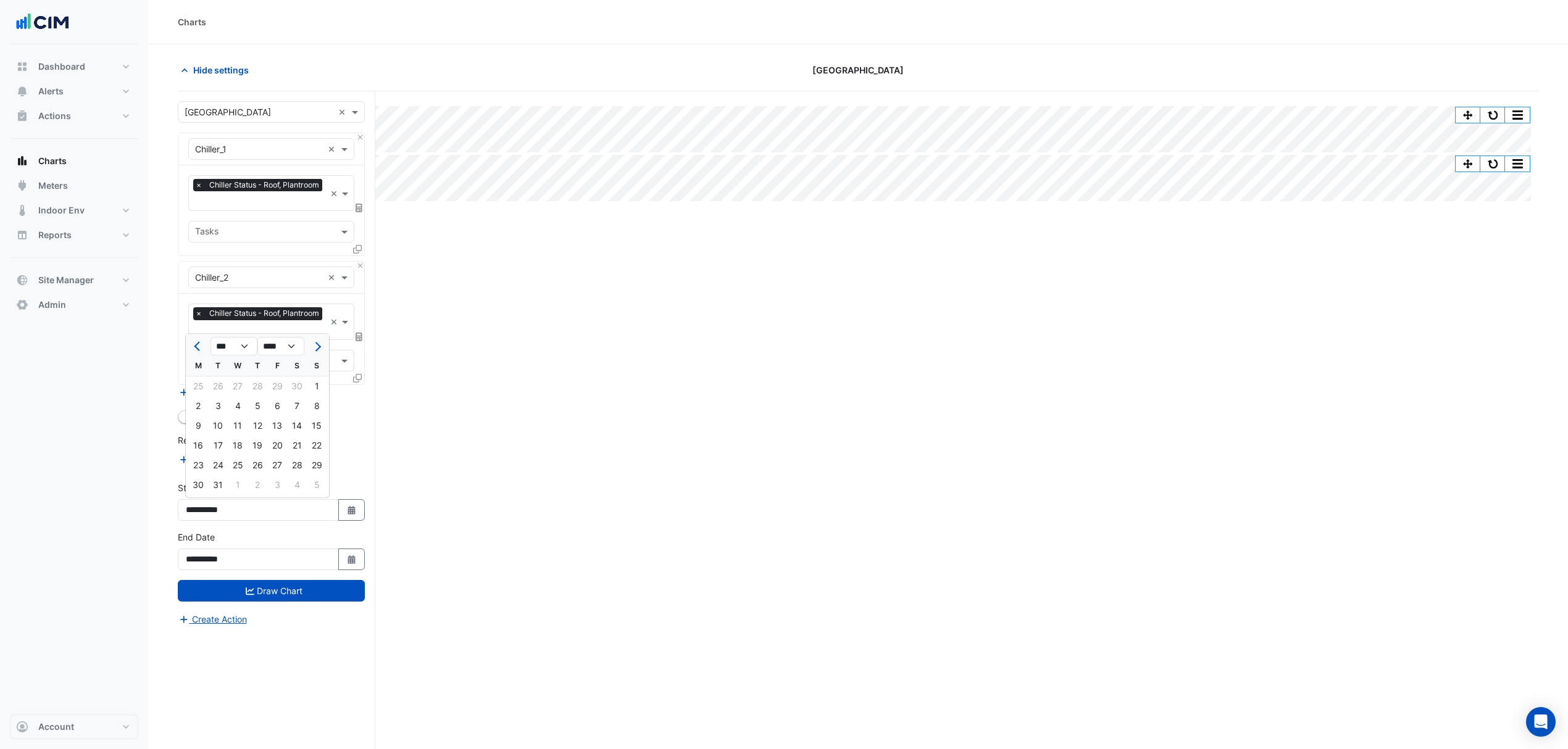
select select "*"
select select "****"
click at [244, 384] on div "1" at bounding box center [238, 386] width 20 height 20
type input "**********"
click at [243, 590] on button "Draw Chart" at bounding box center [271, 591] width 187 height 21
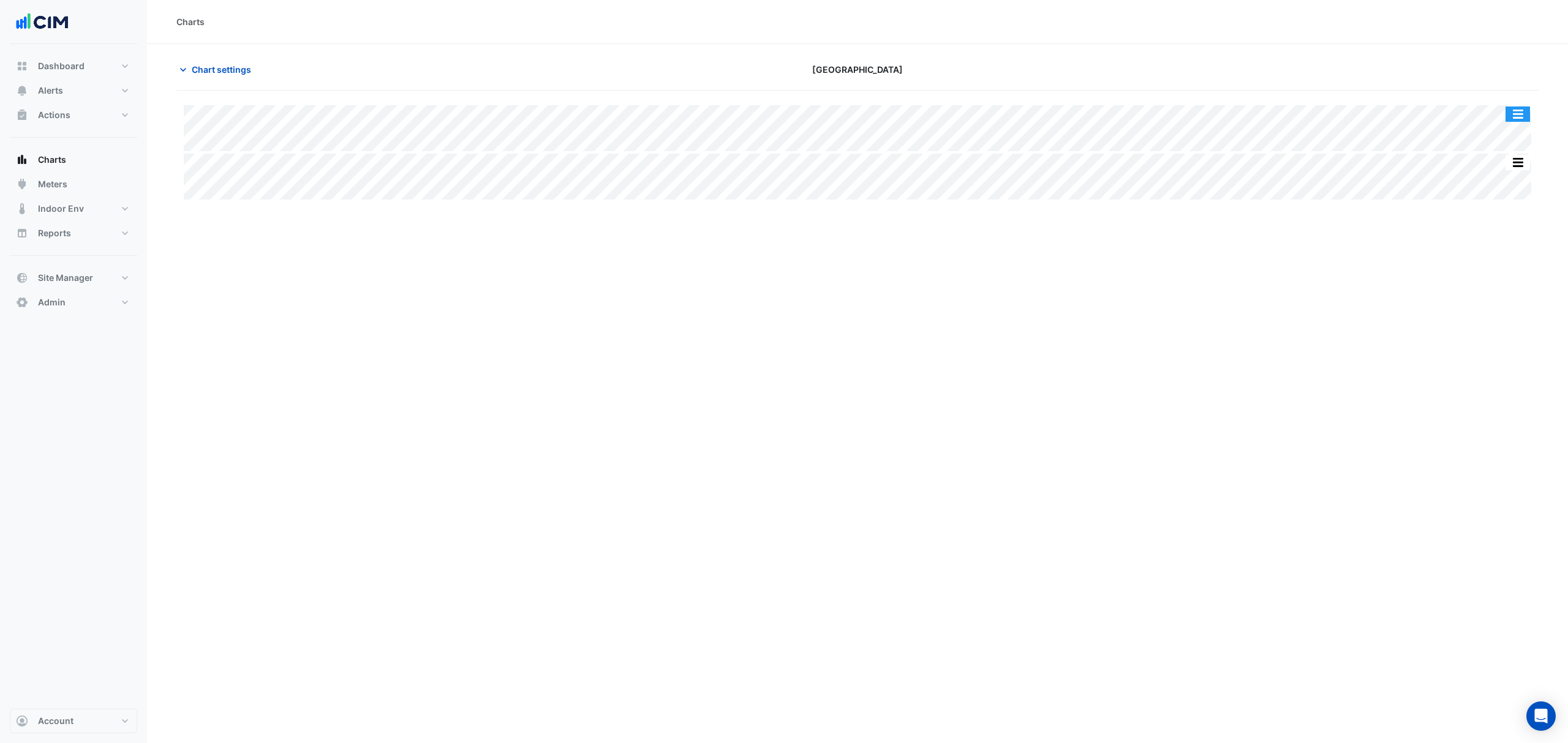
click at [1521, 113] on button "button" at bounding box center [1517, 114] width 24 height 15
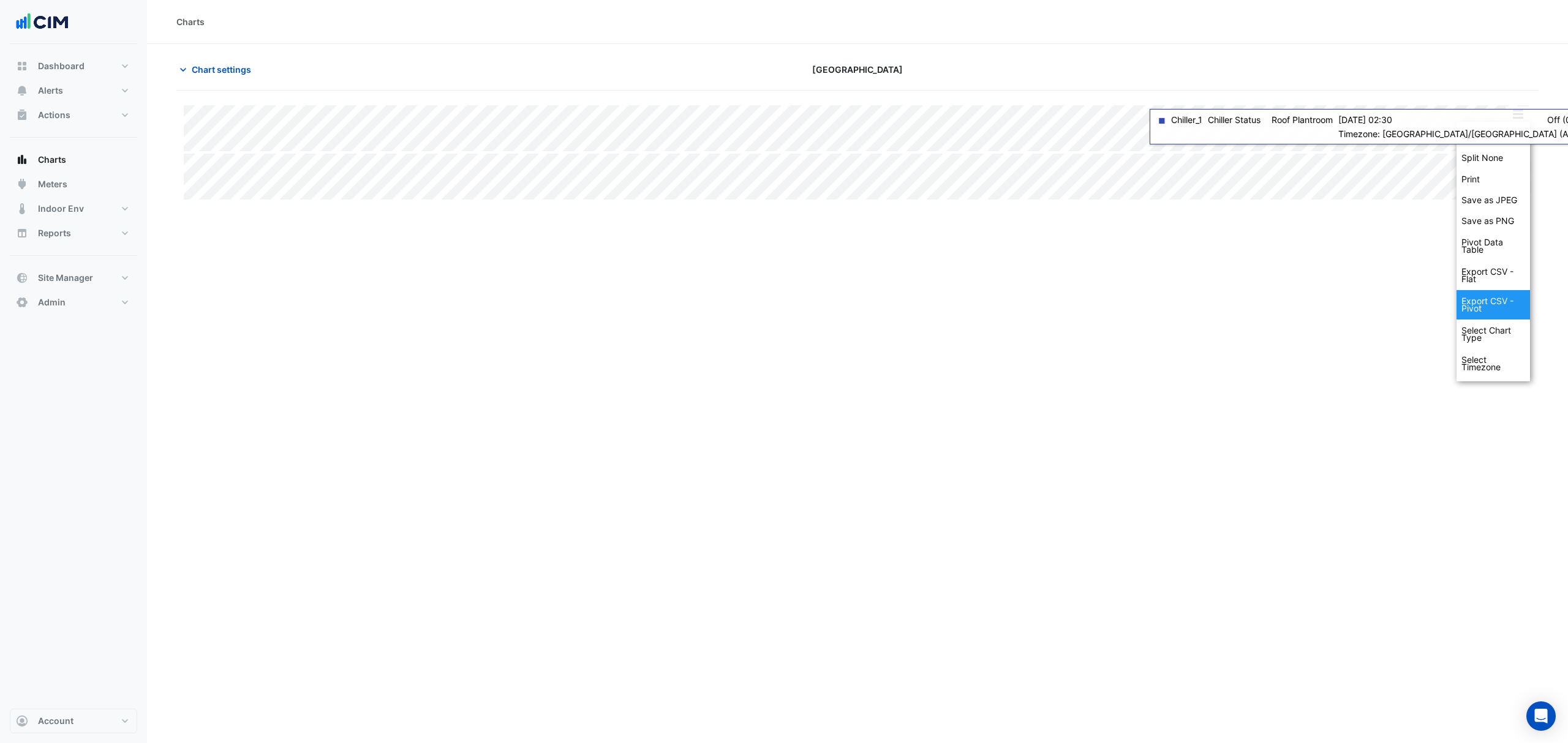
click at [1495, 307] on div "Export CSV - Pivot" at bounding box center [1493, 305] width 73 height 29
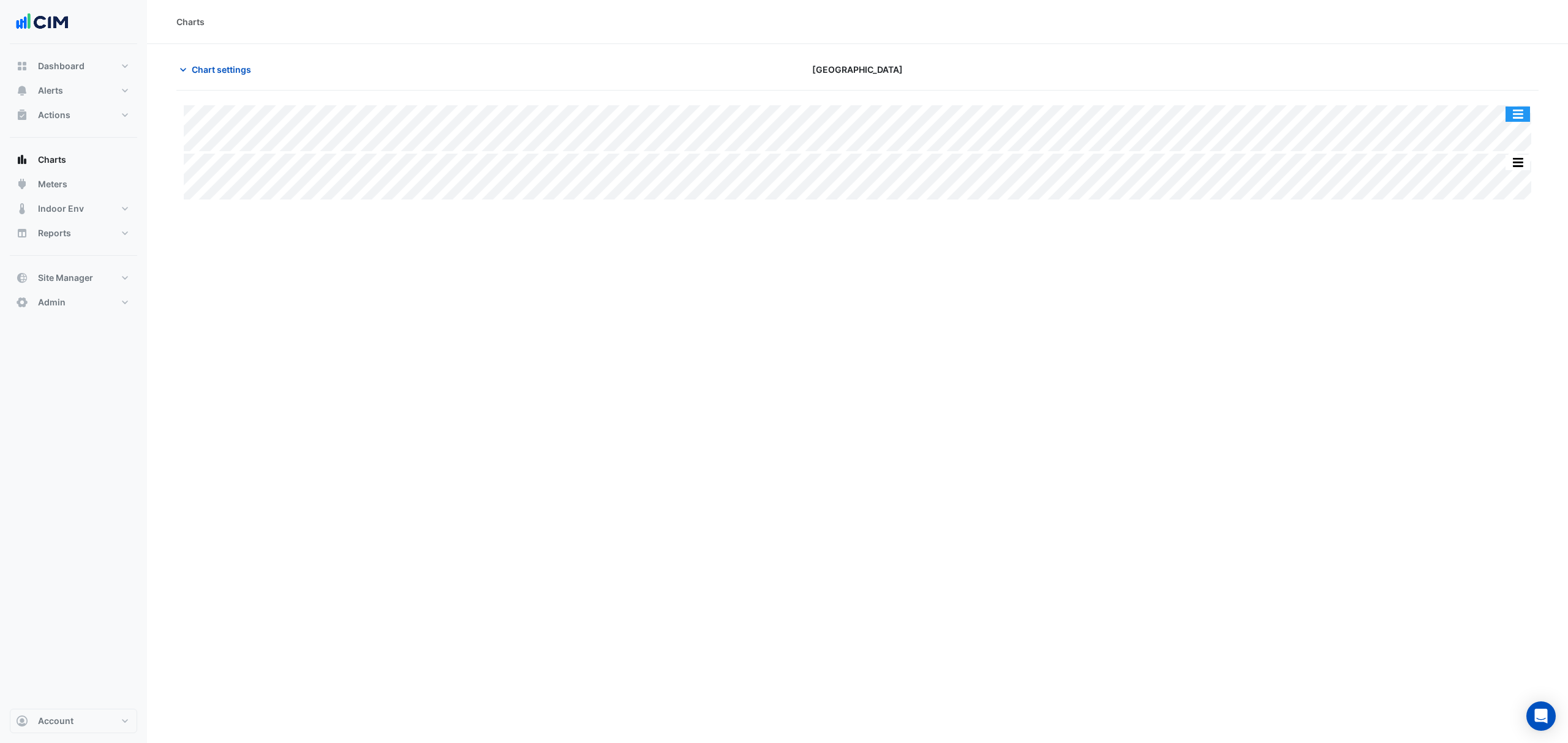
click at [1520, 113] on button "button" at bounding box center [1517, 114] width 24 height 15
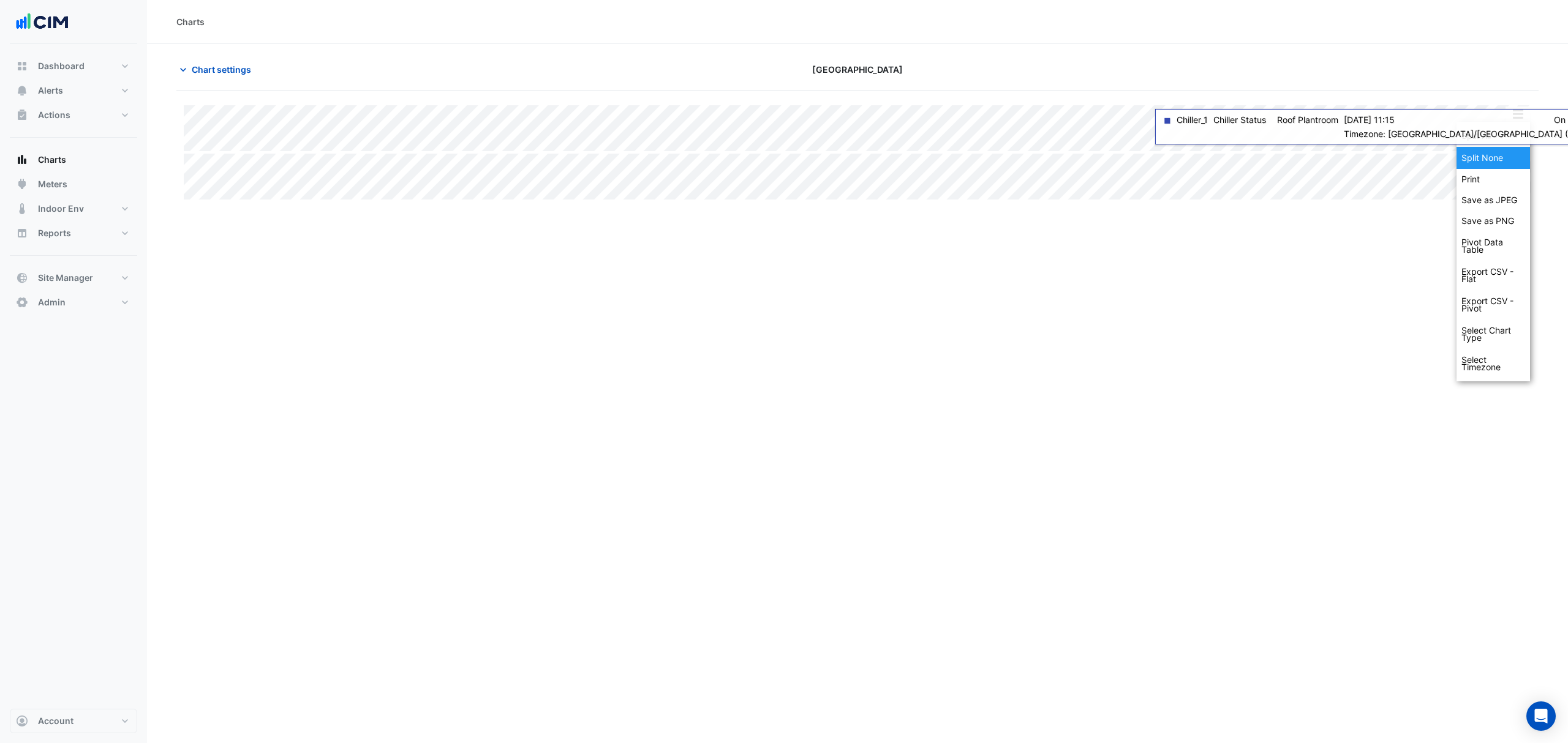
click at [1488, 161] on div "Split None" at bounding box center [1493, 157] width 73 height 22
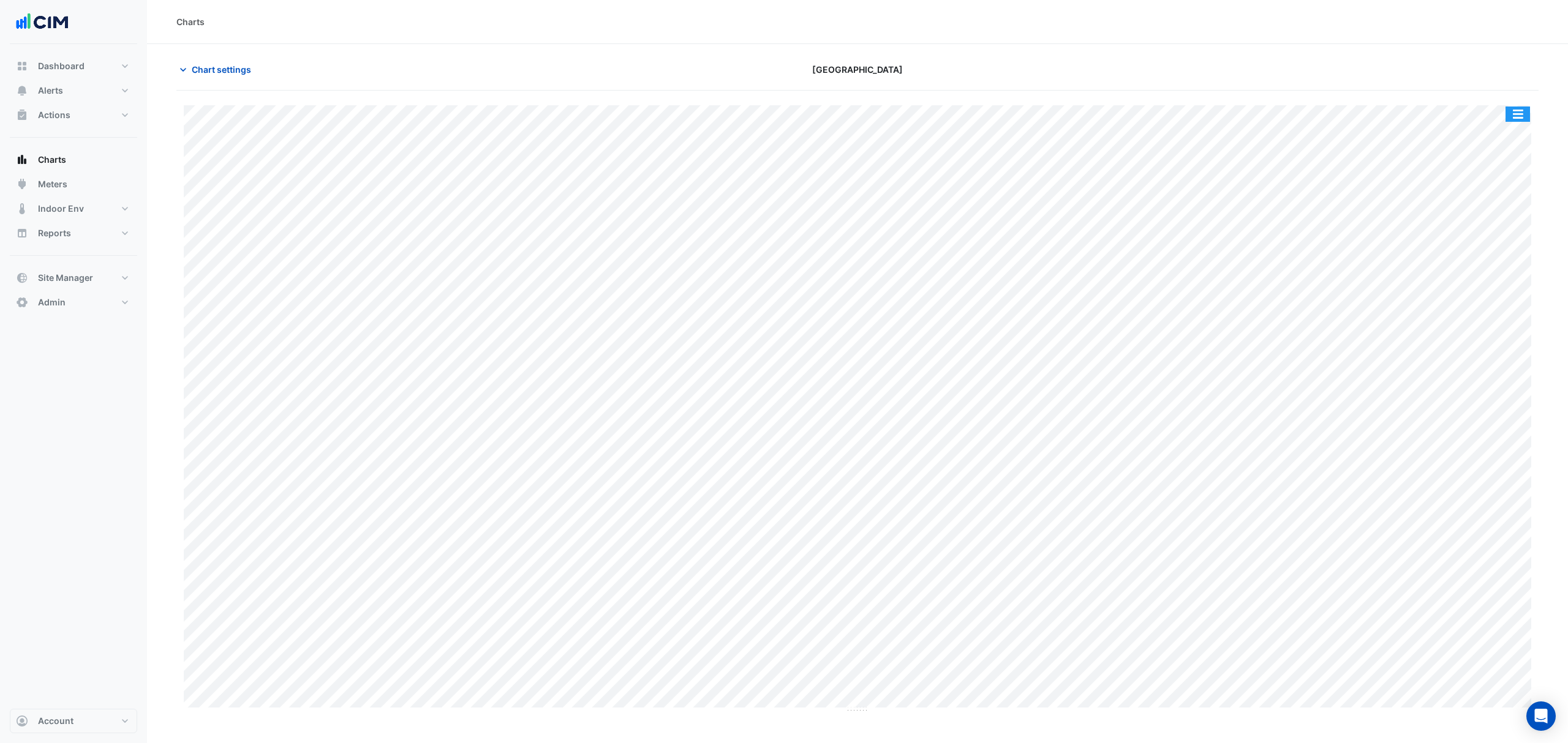
click at [1525, 110] on button "button" at bounding box center [1517, 114] width 24 height 15
click at [1486, 283] on div "Export CSV - Flat" at bounding box center [1493, 276] width 73 height 29
click at [1520, 118] on button "button" at bounding box center [1517, 114] width 24 height 15
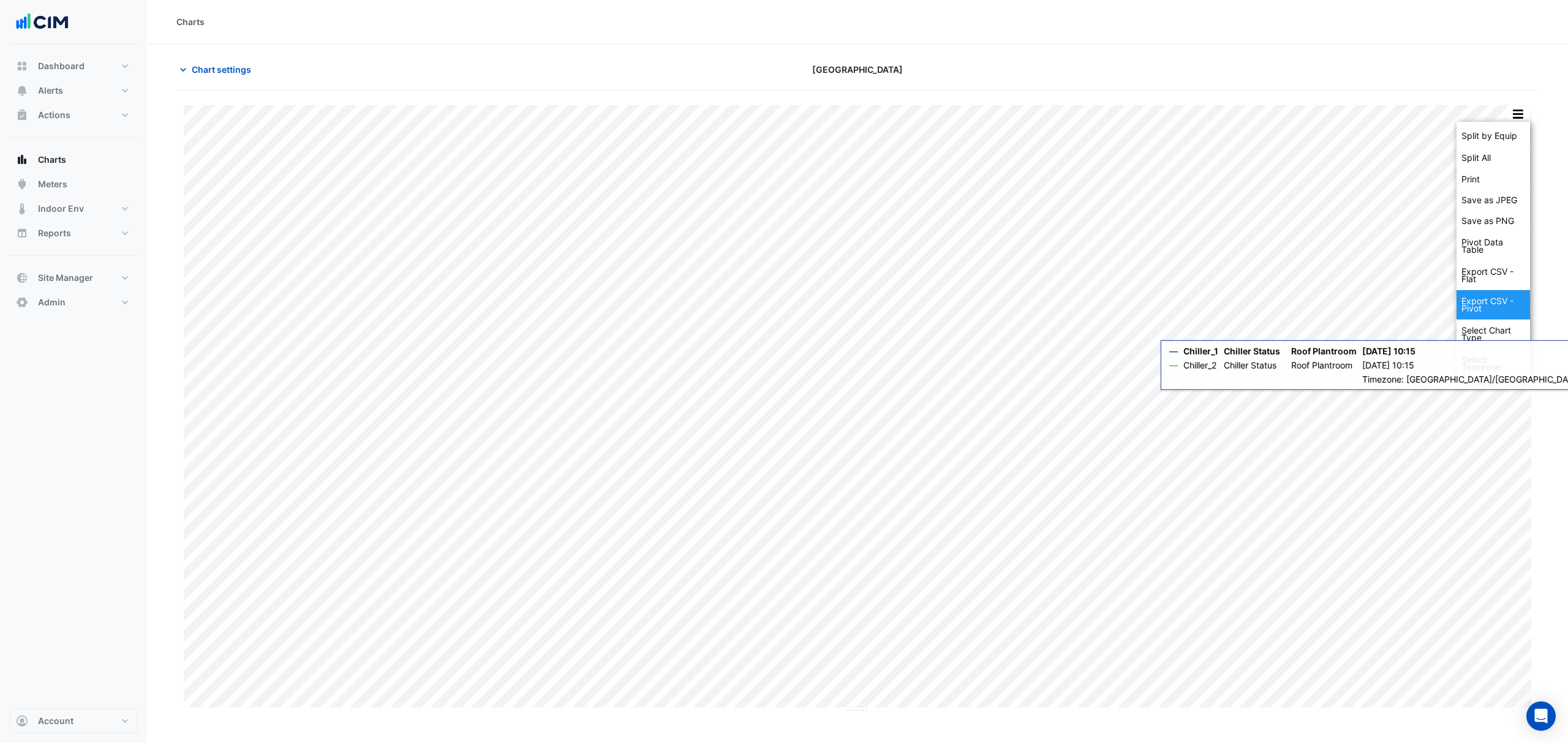
click at [1498, 300] on div "Export CSV - Pivot" at bounding box center [1493, 305] width 73 height 29
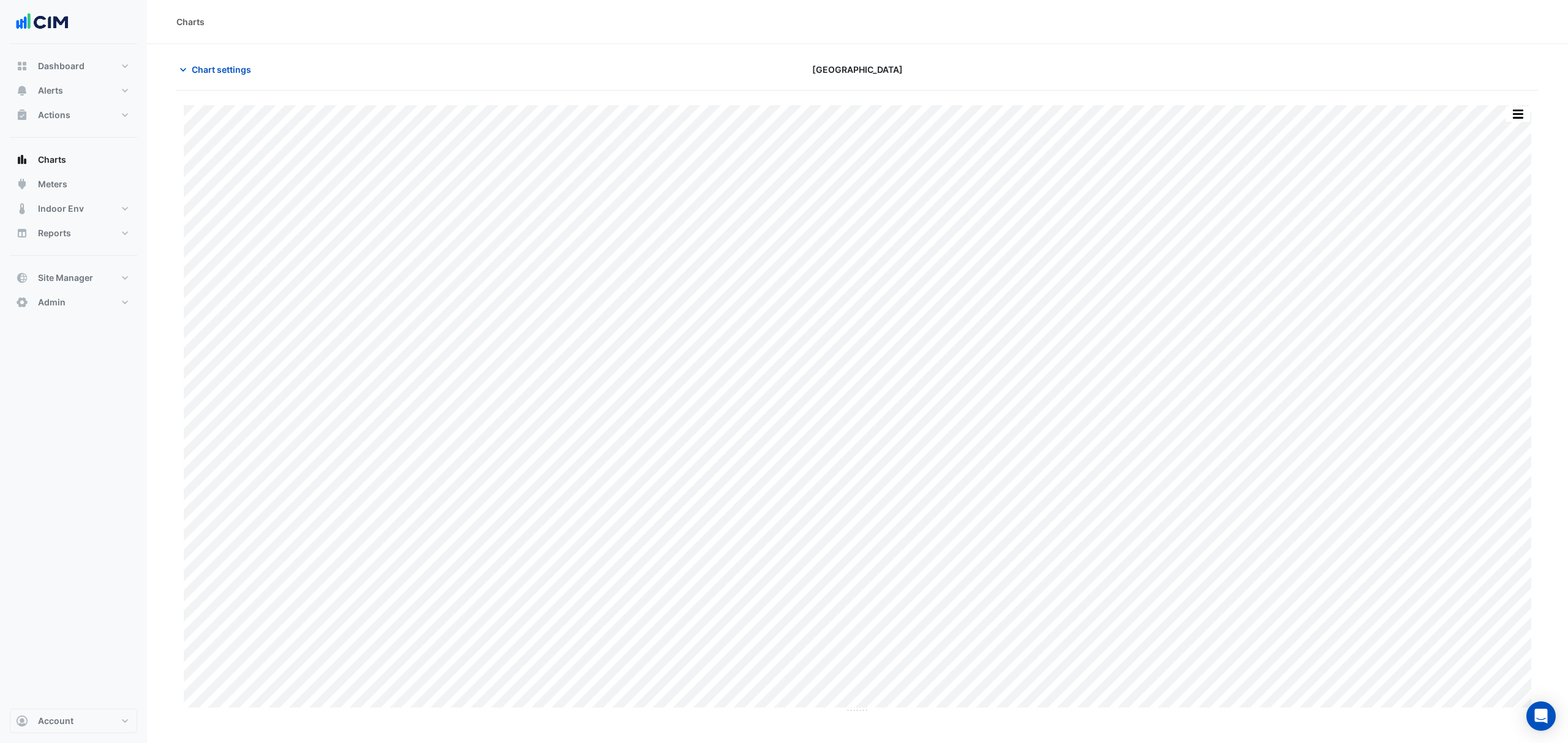
click at [222, 60] on button "Chart settings" at bounding box center [217, 69] width 82 height 21
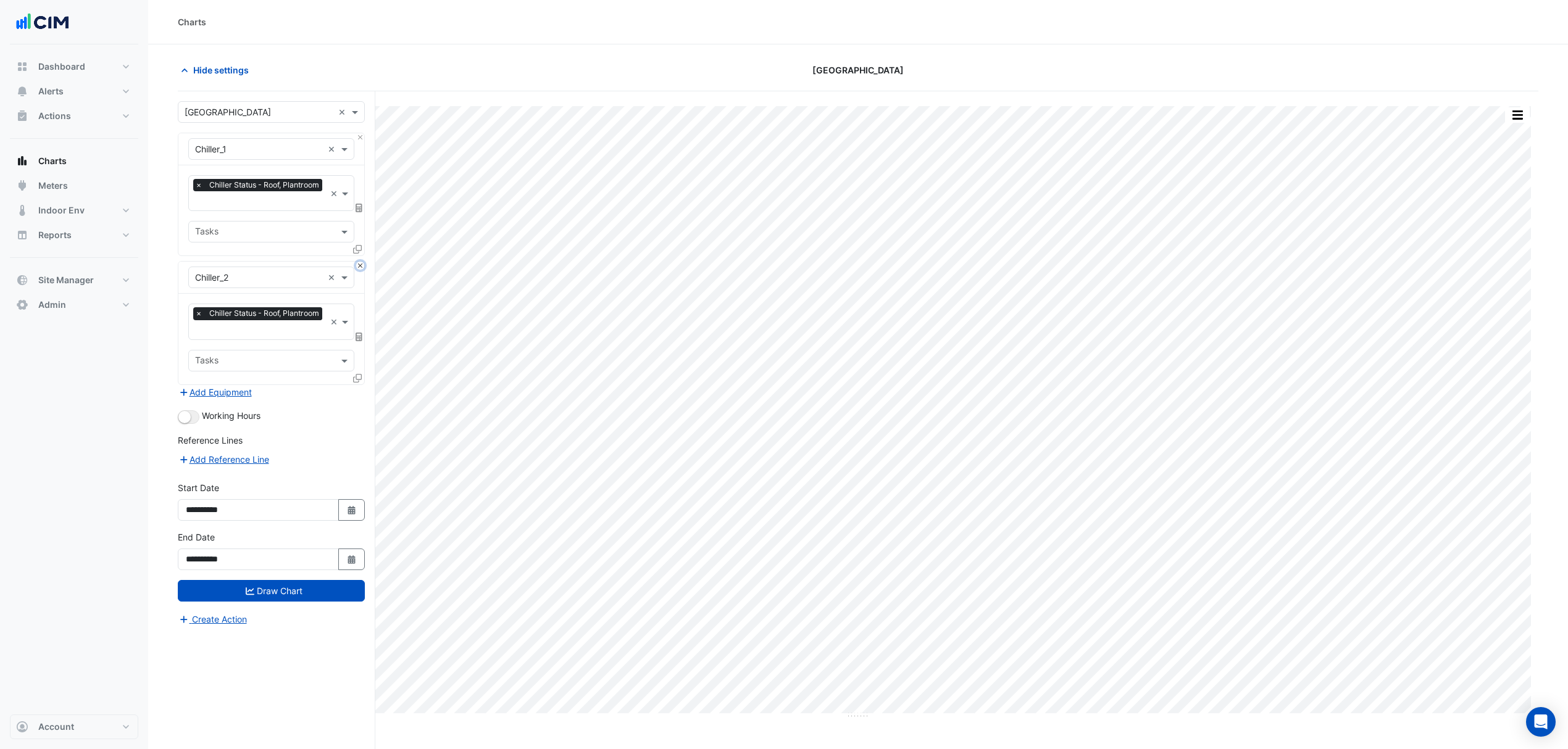
click at [361, 270] on button "Close" at bounding box center [360, 266] width 8 height 8
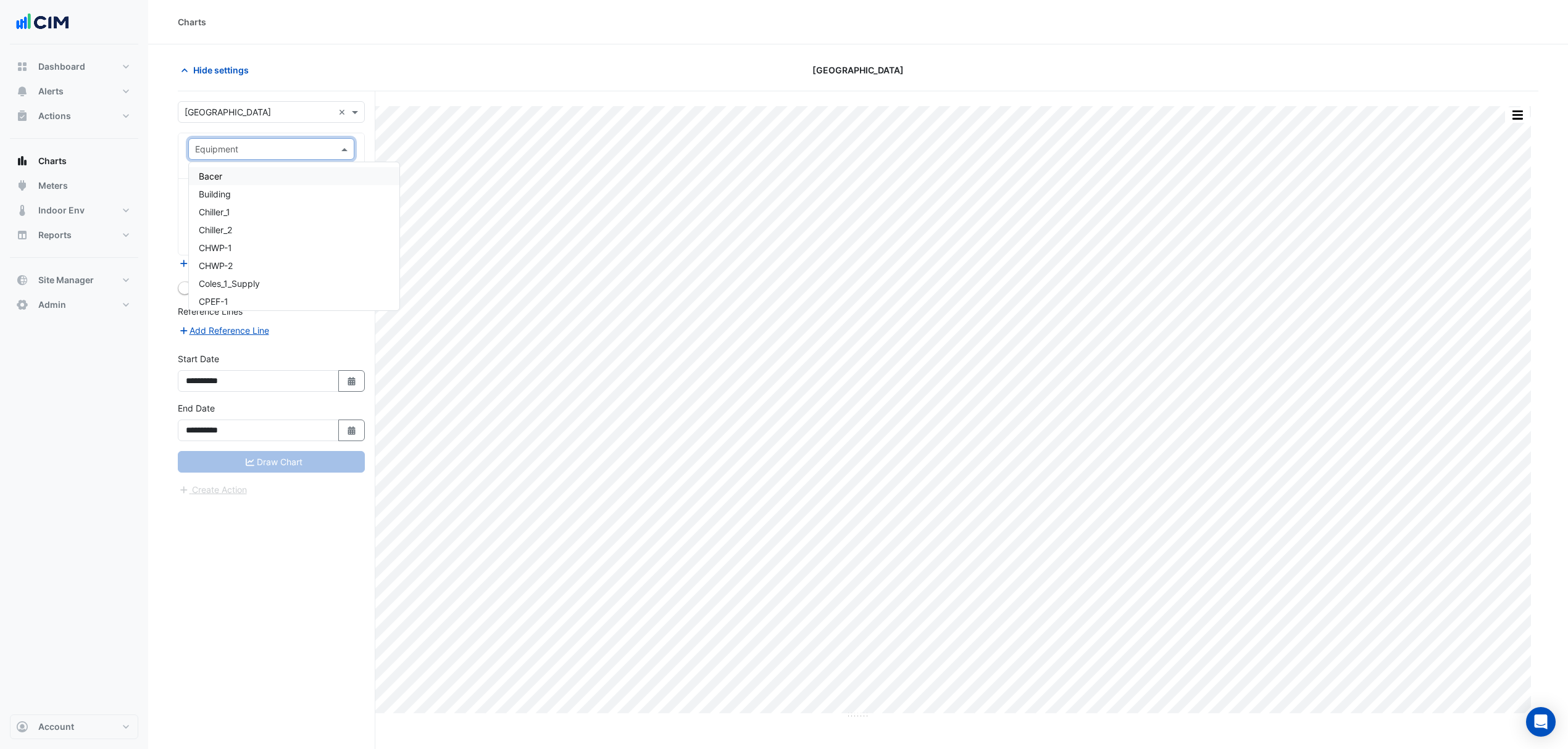
click at [303, 146] on input "text" at bounding box center [258, 150] width 127 height 13
type input "**"
click at [250, 176] on span "FCU-C10_11A" at bounding box center [225, 176] width 53 height 11
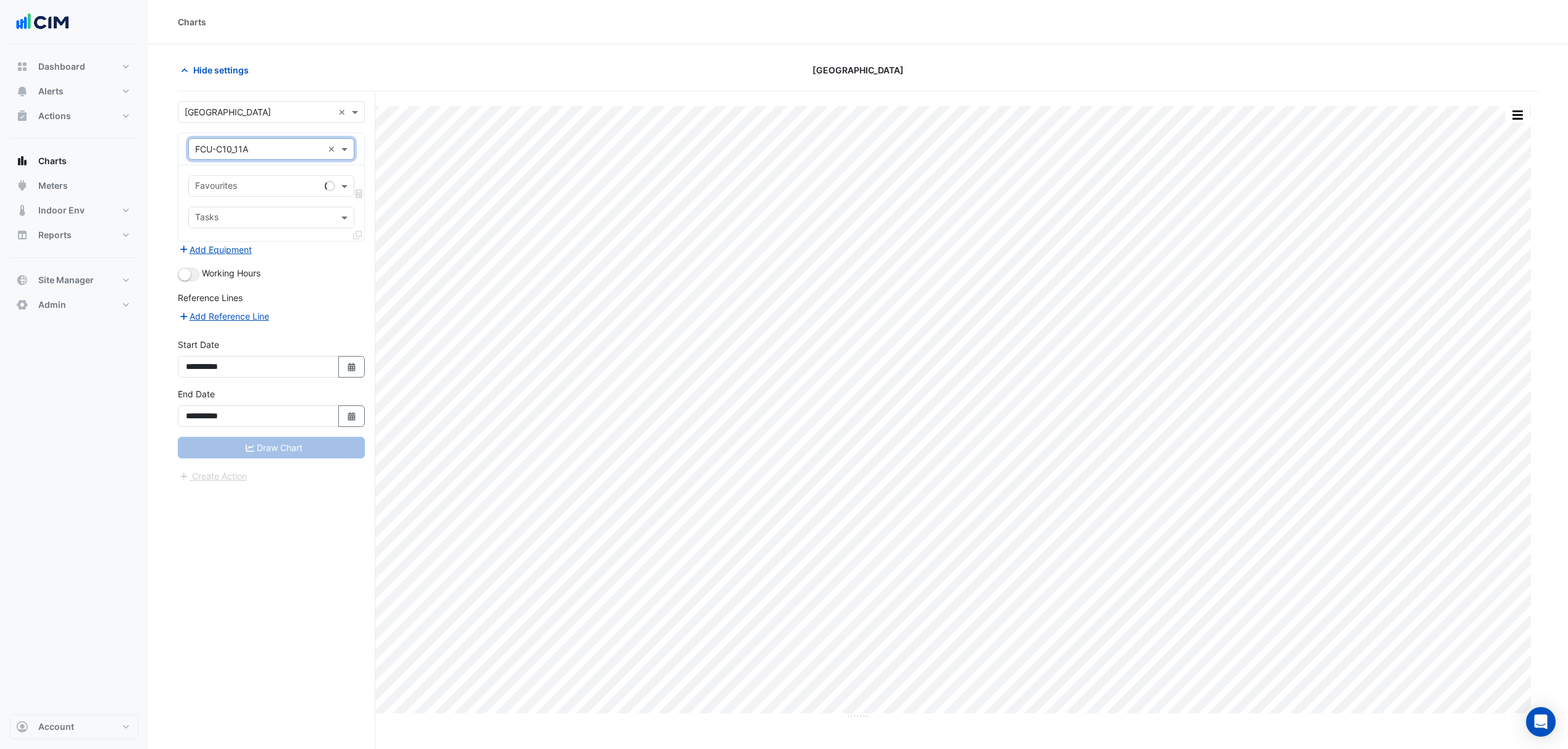
click at [349, 190] on span at bounding box center [345, 186] width 16 height 13
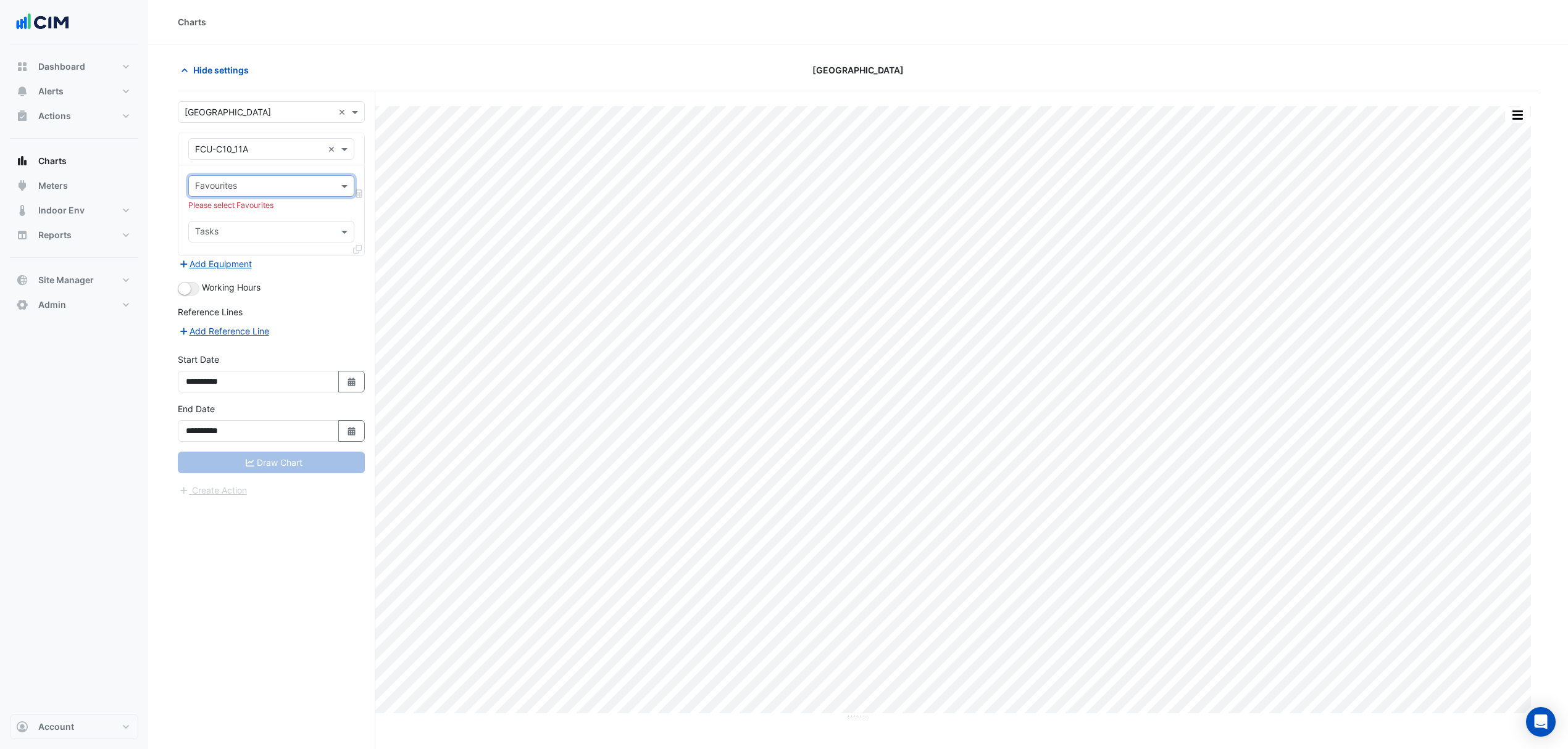
click at [345, 187] on span at bounding box center [345, 186] width 16 height 13
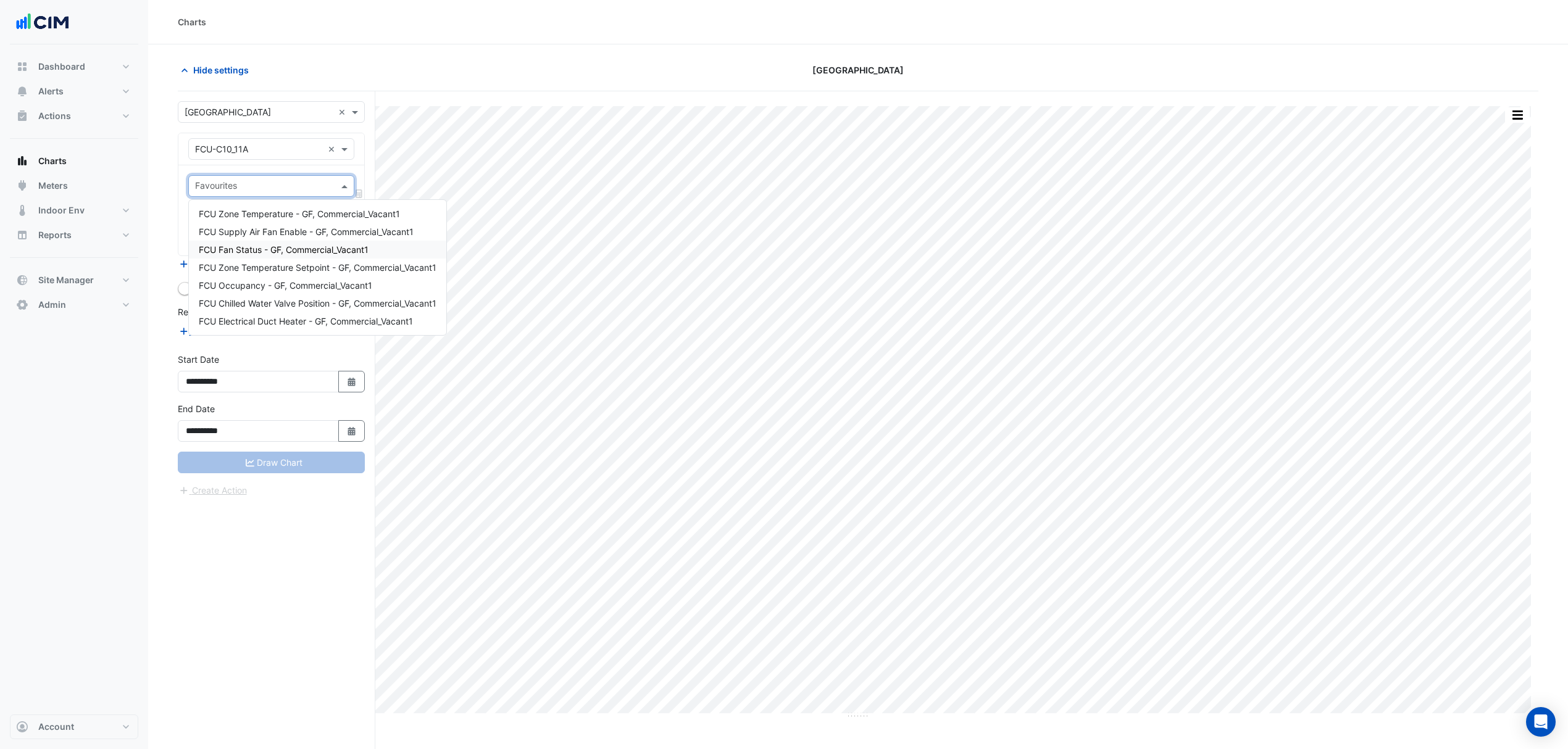
click at [261, 245] on span "FCU Fan Status - GF, Commercial_Vacant1" at bounding box center [284, 249] width 169 height 11
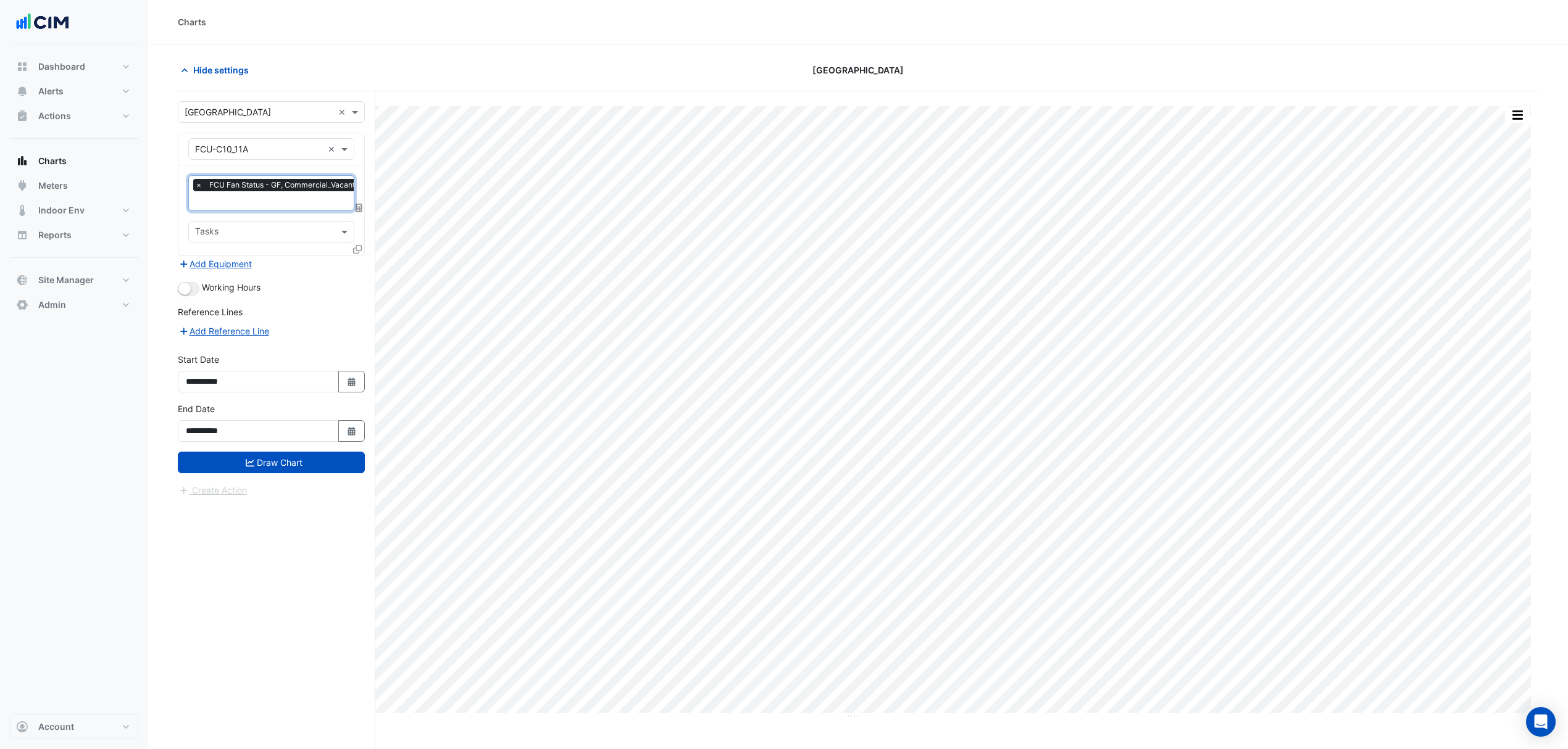
click at [354, 247] on icon at bounding box center [357, 249] width 9 height 9
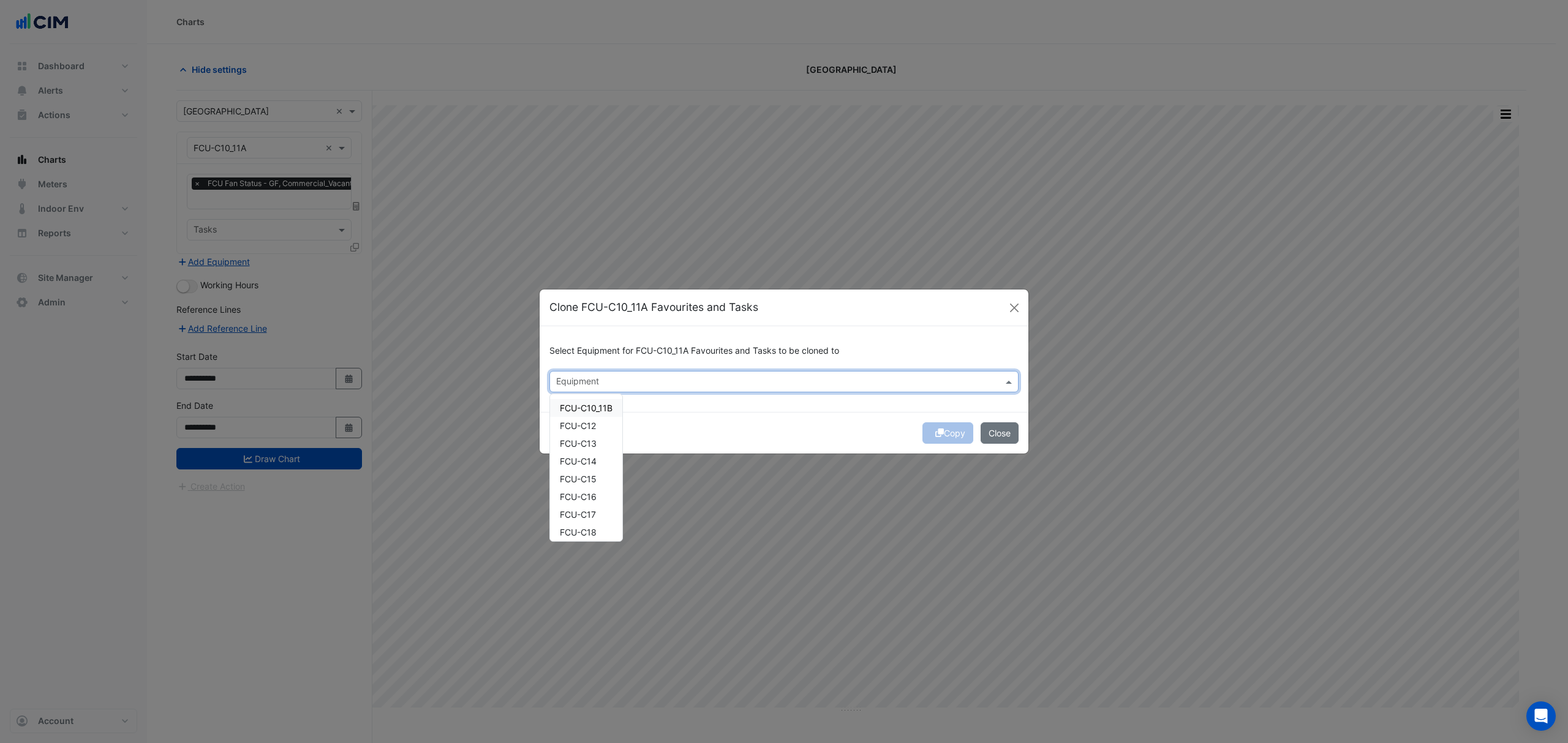
click at [686, 371] on div "Equipment" at bounding box center [783, 382] width 469 height 21
click at [598, 405] on span "FCU-C10_11B" at bounding box center [586, 408] width 53 height 11
drag, startPoint x: 588, startPoint y: 427, endPoint x: 586, endPoint y: 440, distance: 13.2
click at [588, 429] on span "FCU-C12" at bounding box center [578, 426] width 36 height 11
click at [584, 442] on span "FCU-C13" at bounding box center [578, 444] width 37 height 11
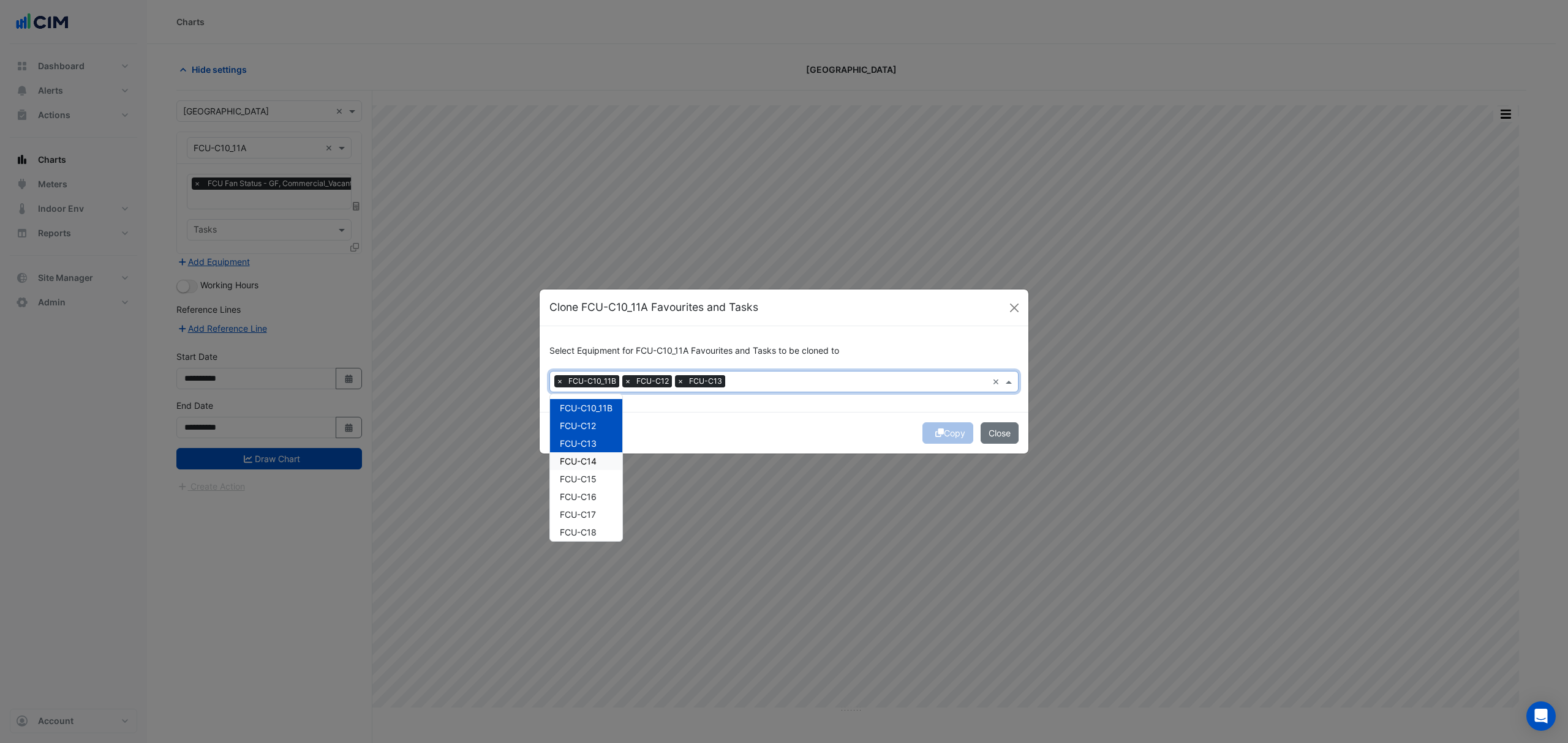
click at [583, 457] on span "FCU-C14" at bounding box center [578, 461] width 37 height 11
click at [571, 479] on span "FCU-C15" at bounding box center [578, 479] width 37 height 11
click at [566, 495] on span "FCU-C16" at bounding box center [578, 497] width 37 height 11
click at [565, 508] on div "FCU-C17" at bounding box center [586, 515] width 73 height 18
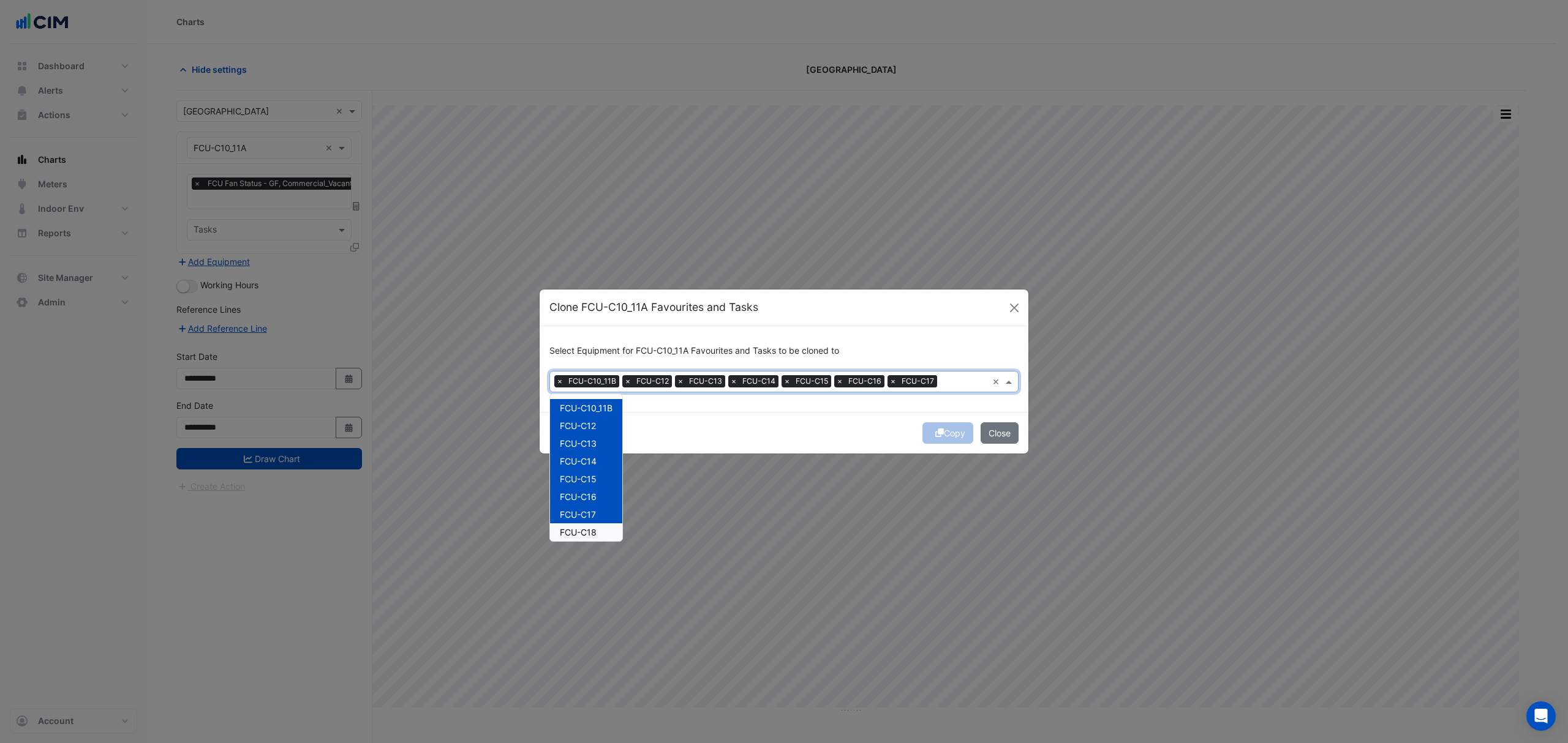
click at [571, 525] on div "FCU-C18" at bounding box center [586, 533] width 73 height 18
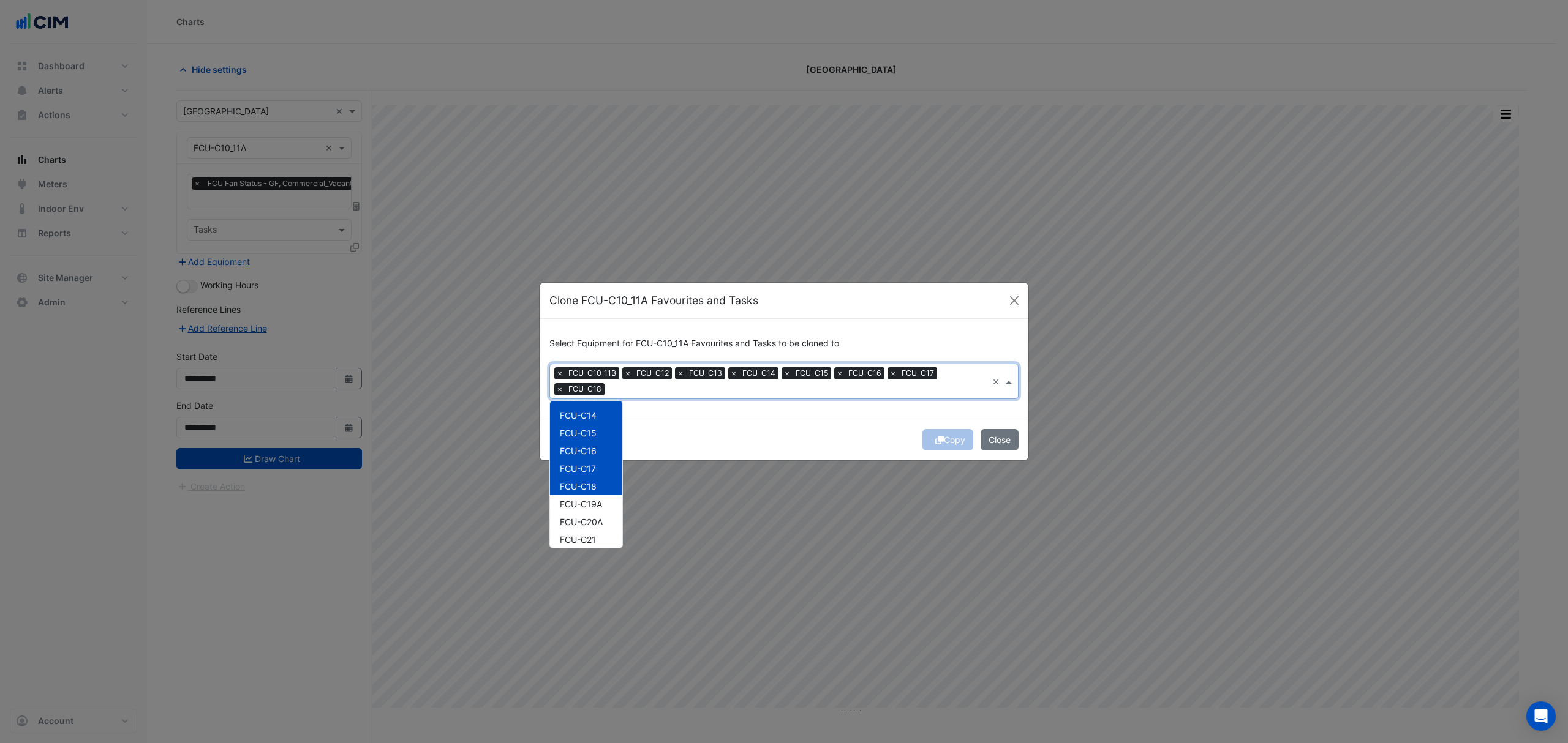
scroll to position [82, 0]
click at [578, 475] on span "FCU-C19A" at bounding box center [581, 475] width 42 height 11
click at [582, 496] on span "FCU-C20A" at bounding box center [581, 493] width 43 height 11
click at [583, 507] on span "FCU-C21" at bounding box center [578, 511] width 36 height 11
drag, startPoint x: 583, startPoint y: 524, endPoint x: 581, endPoint y: 517, distance: 7.3
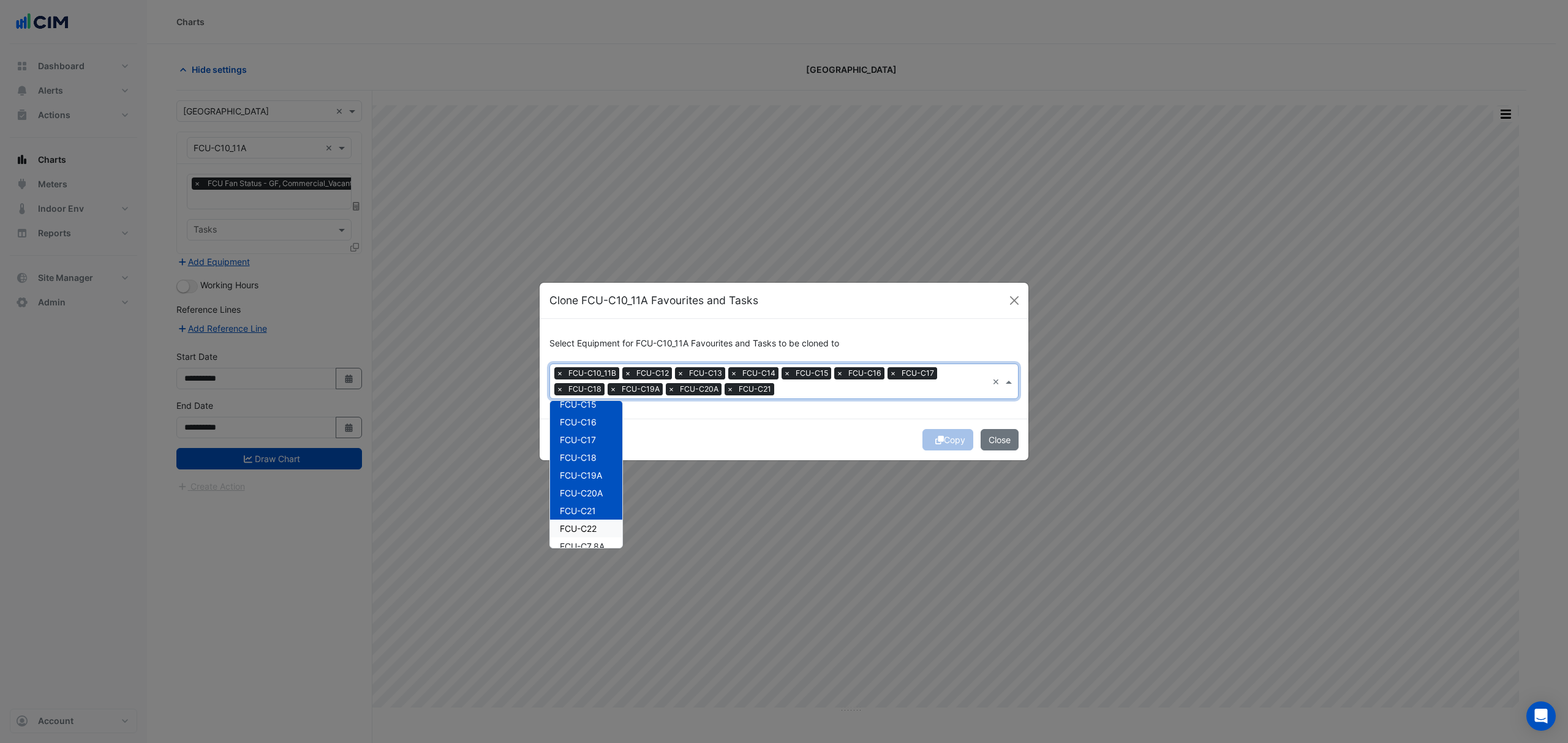
click at [583, 524] on span "FCU-C22" at bounding box center [578, 529] width 37 height 11
click at [581, 468] on span "FCU-C7_8A" at bounding box center [582, 465] width 45 height 11
click at [581, 480] on span "FCU-C7_8B" at bounding box center [582, 483] width 45 height 11
click at [582, 495] on span "FCU-C9" at bounding box center [576, 500] width 33 height 11
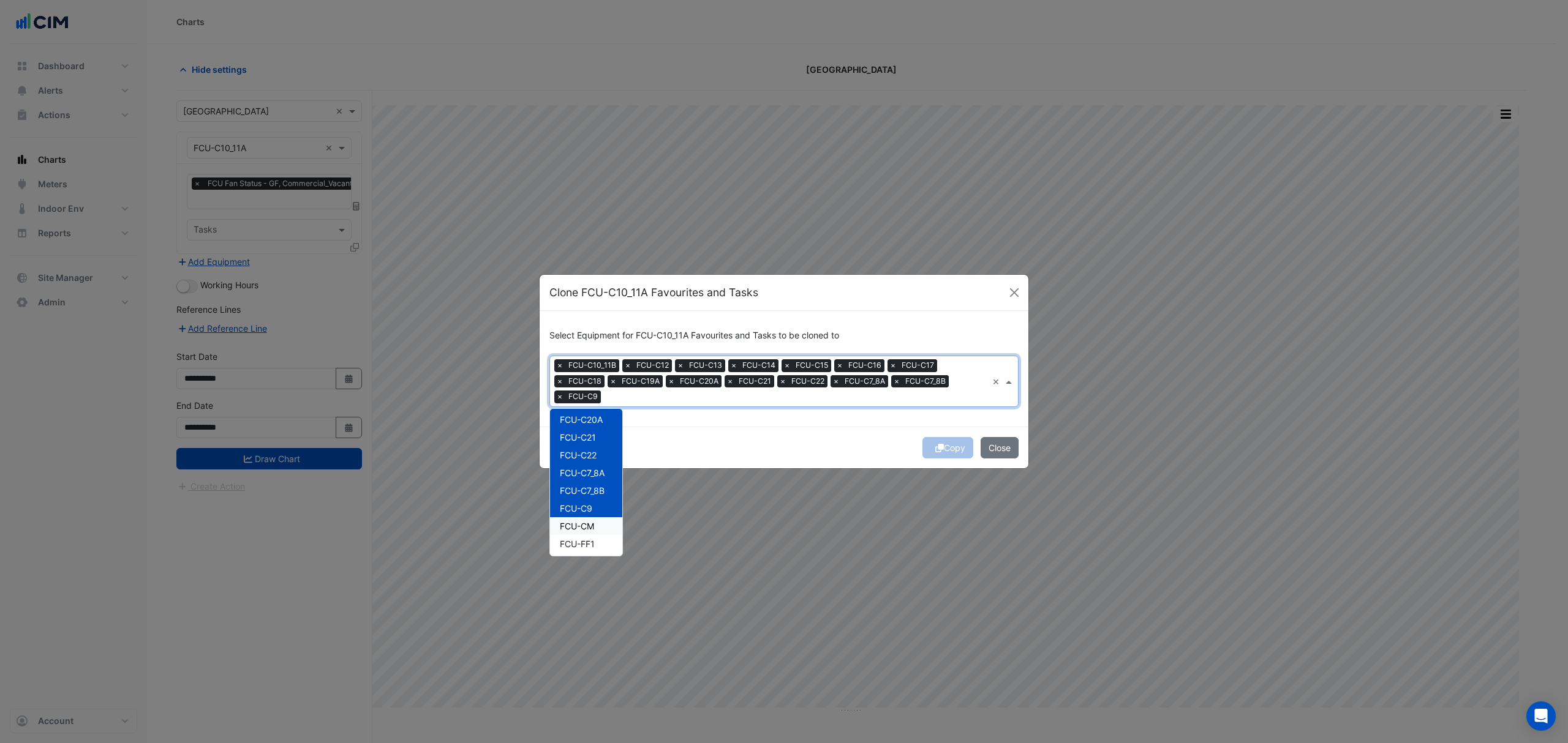
click at [581, 524] on span "FCU-CM" at bounding box center [577, 526] width 34 height 11
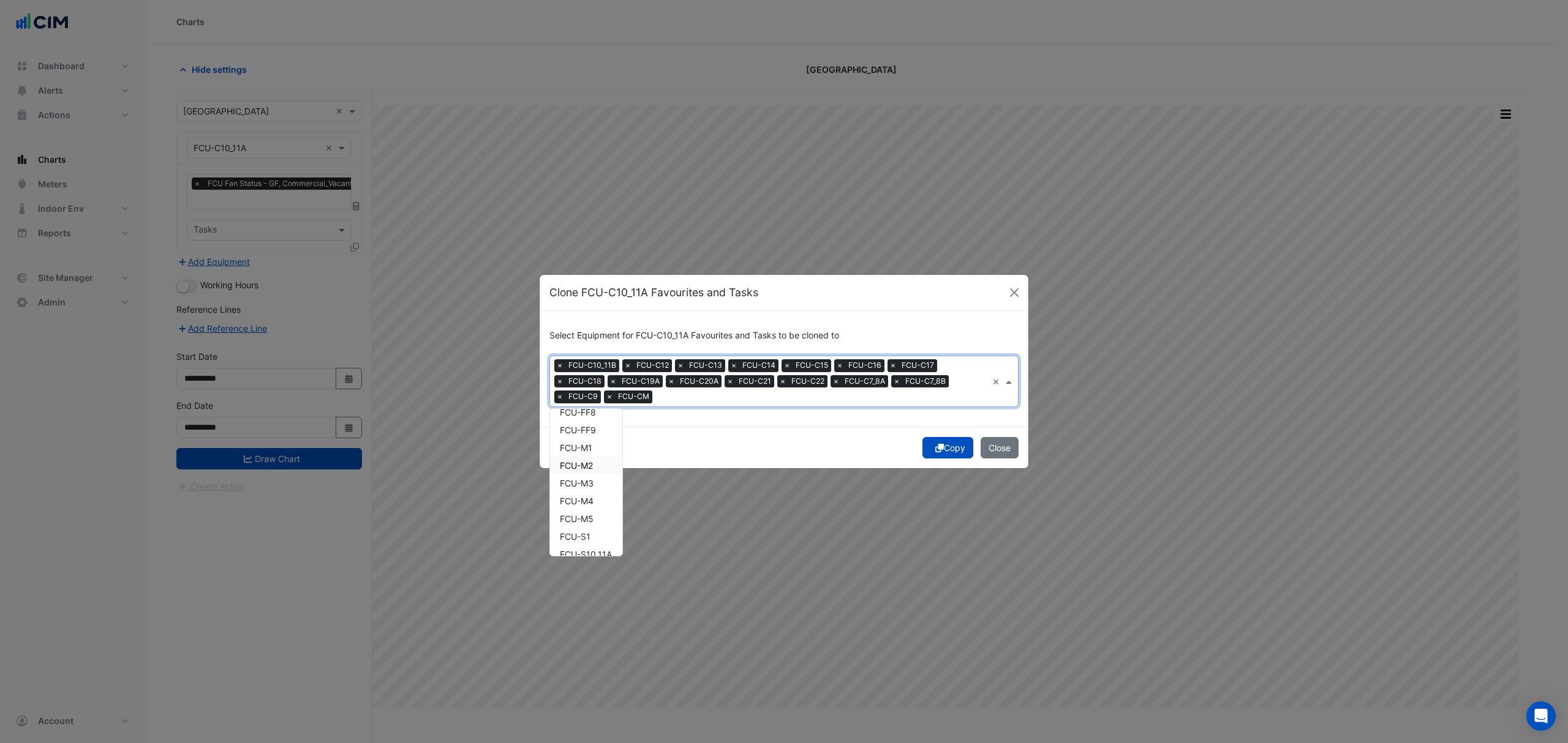
click at [593, 468] on span "FCU-M2" at bounding box center [576, 466] width 33 height 11
click at [591, 485] on span "FCU-M3" at bounding box center [576, 483] width 33 height 11
click at [586, 498] on span "FCU-M4" at bounding box center [576, 501] width 33 height 11
click at [583, 518] on span "FCU-M5" at bounding box center [576, 519] width 33 height 11
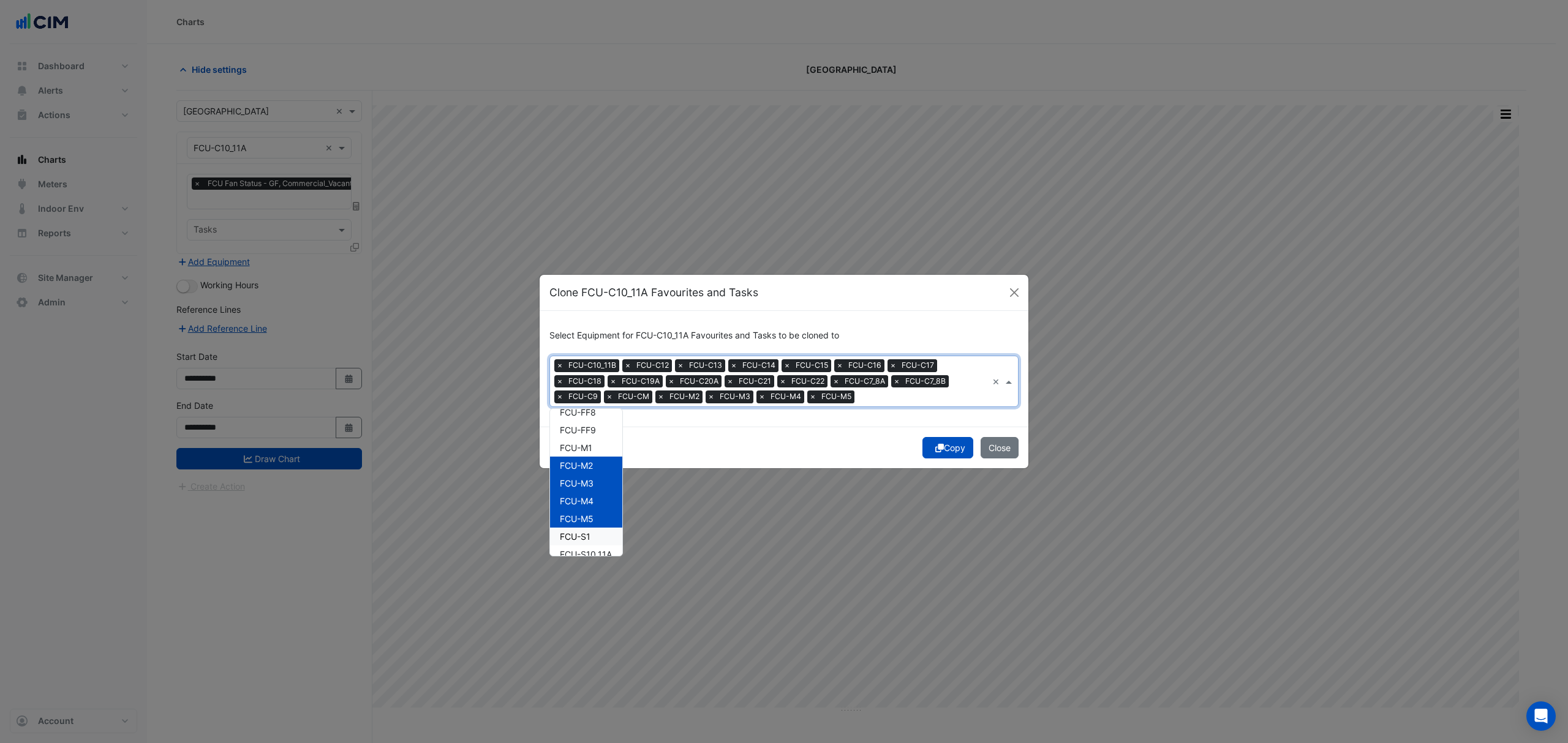
click at [577, 533] on span "FCU-S1" at bounding box center [575, 537] width 31 height 11
click at [593, 471] on span "FCU-S10_11A" at bounding box center [586, 473] width 52 height 11
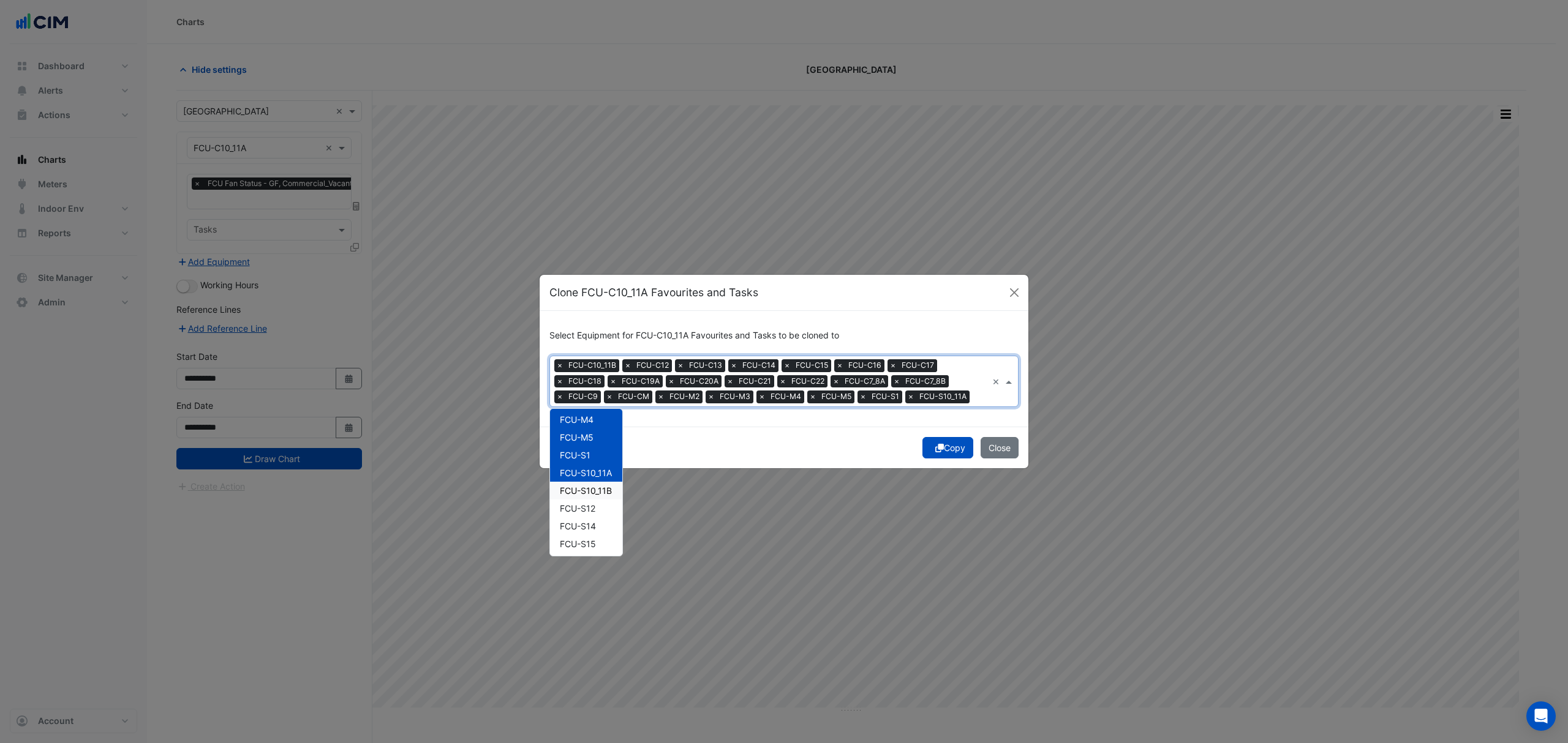
click at [591, 489] on span "FCU-S10_11B" at bounding box center [586, 490] width 52 height 11
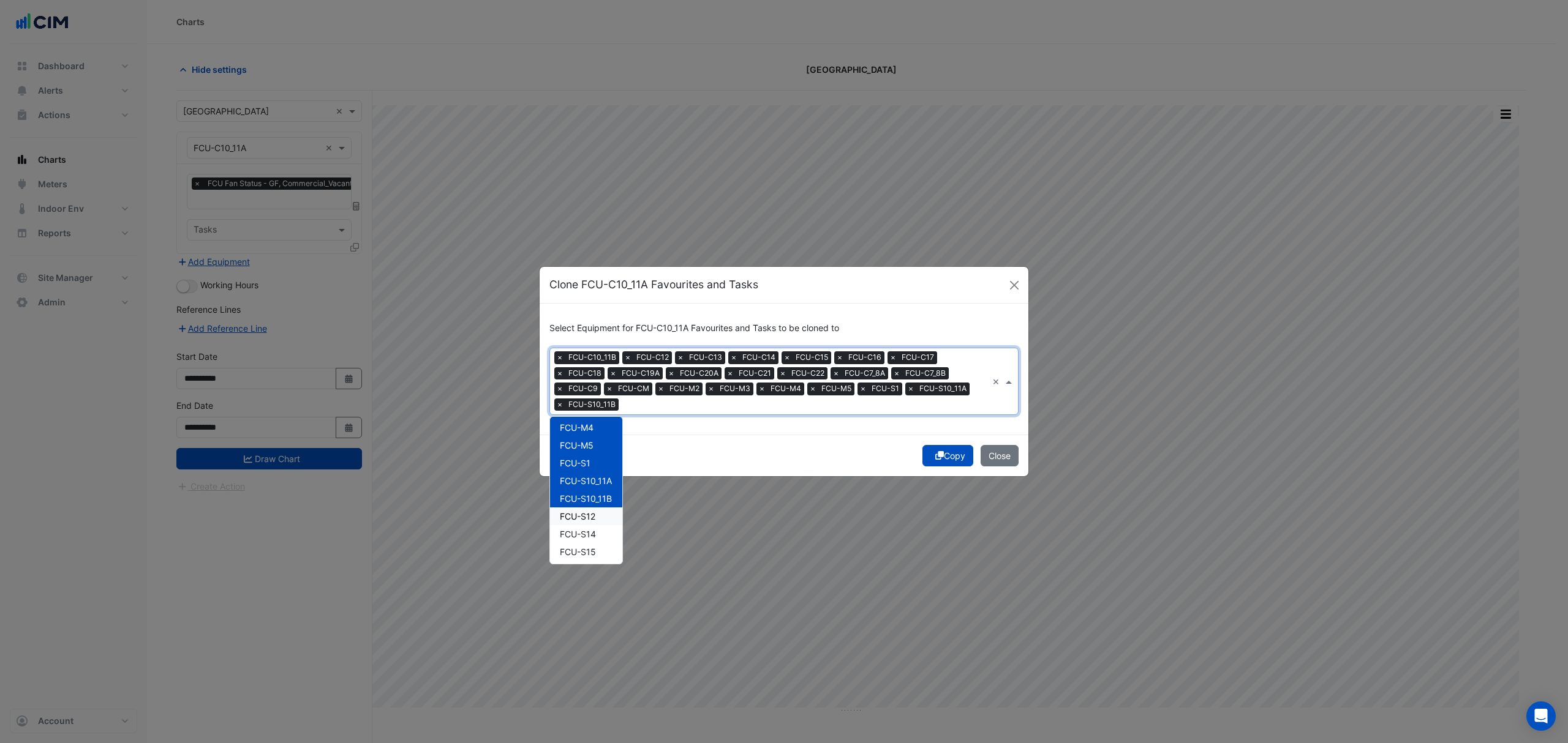
click at [579, 515] on span "FCU-S12" at bounding box center [578, 516] width 36 height 11
click at [571, 527] on div "FCU-S14" at bounding box center [586, 534] width 73 height 18
click at [576, 550] on span "FCU-S15" at bounding box center [578, 551] width 36 height 11
click at [577, 485] on span "FCU-S16" at bounding box center [578, 488] width 36 height 11
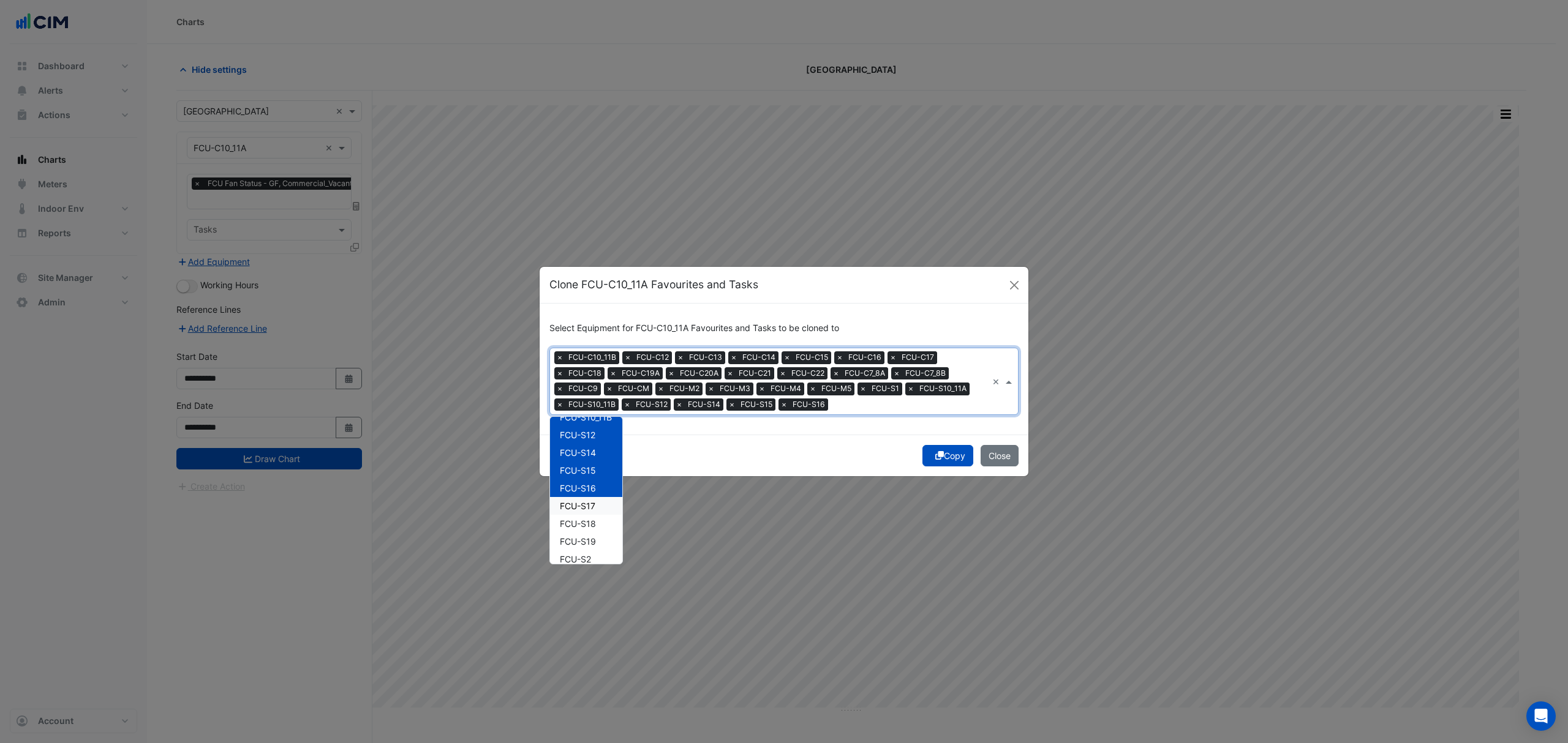
click at [579, 498] on div "FCU-S17" at bounding box center [586, 506] width 73 height 18
click at [577, 515] on div "FCU-S18" at bounding box center [586, 524] width 73 height 18
click at [574, 537] on span "FCU-S19" at bounding box center [578, 542] width 36 height 11
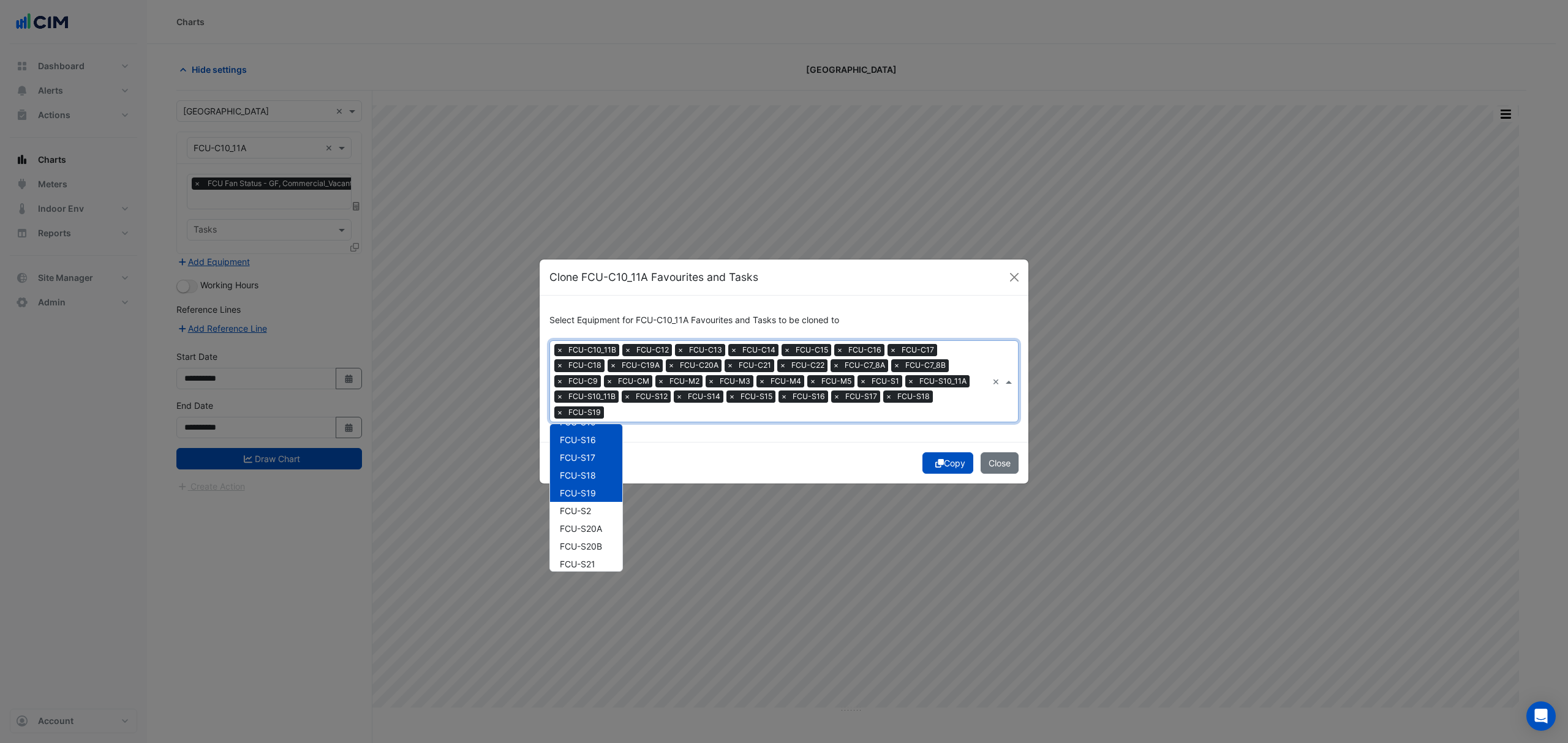
scroll to position [735, 0]
click at [578, 480] on span "FCU-S2" at bounding box center [575, 484] width 31 height 11
click at [576, 501] on span "FCU-S20A" at bounding box center [581, 502] width 42 height 11
click at [577, 515] on span "FCU-S20B" at bounding box center [581, 520] width 42 height 11
click at [576, 535] on span "FCU-S21" at bounding box center [578, 537] width 36 height 11
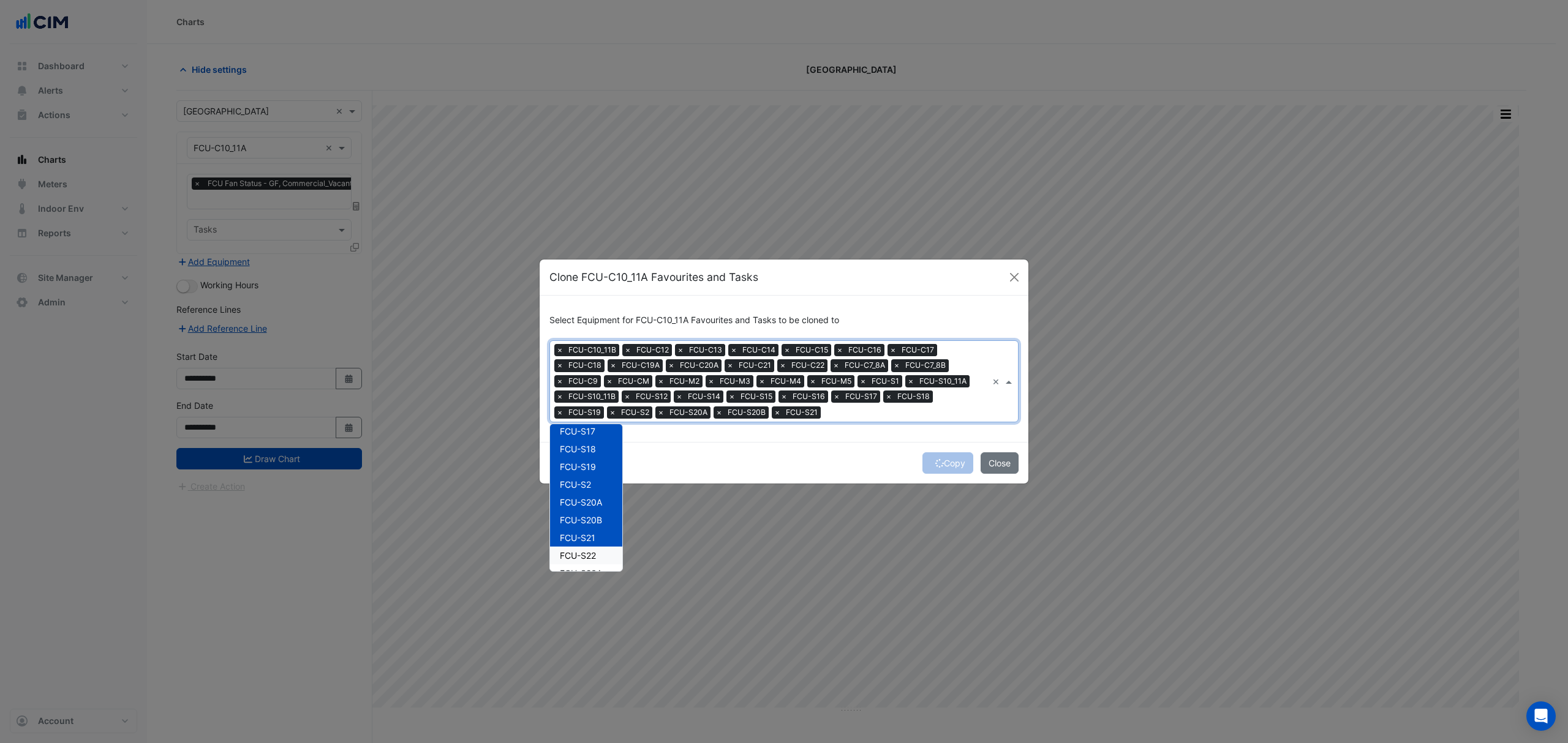
click at [572, 554] on span "FCU-S22" at bounding box center [578, 555] width 36 height 11
click at [588, 493] on span "FCU-S23A" at bounding box center [581, 492] width 42 height 11
click at [586, 505] on span "FCU-S23B" at bounding box center [581, 510] width 42 height 11
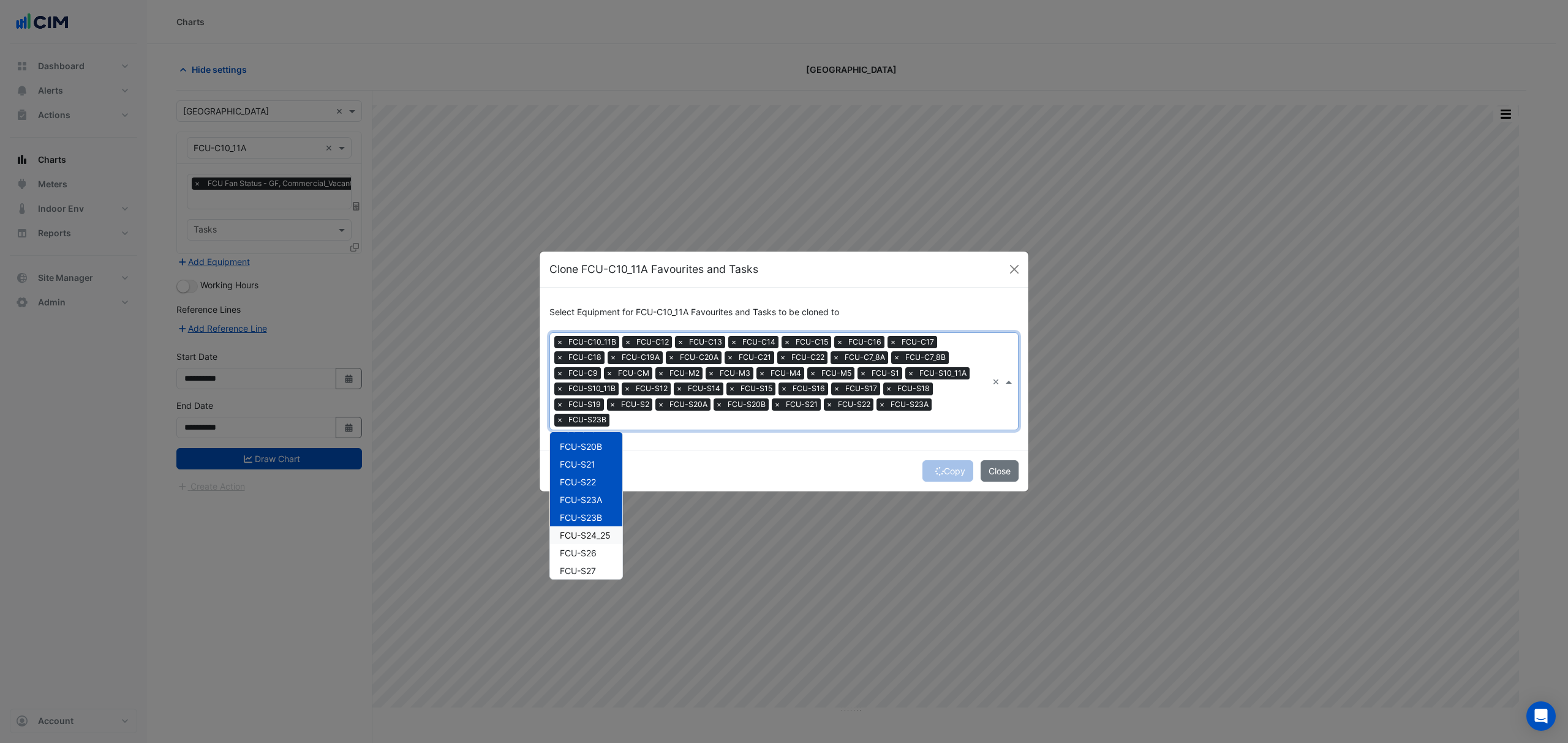
click at [579, 532] on span "FCU-S24_25" at bounding box center [585, 535] width 51 height 11
click at [577, 550] on span "FCU-S26" at bounding box center [578, 553] width 37 height 11
click at [578, 564] on div "FCU-S27" at bounding box center [586, 571] width 73 height 18
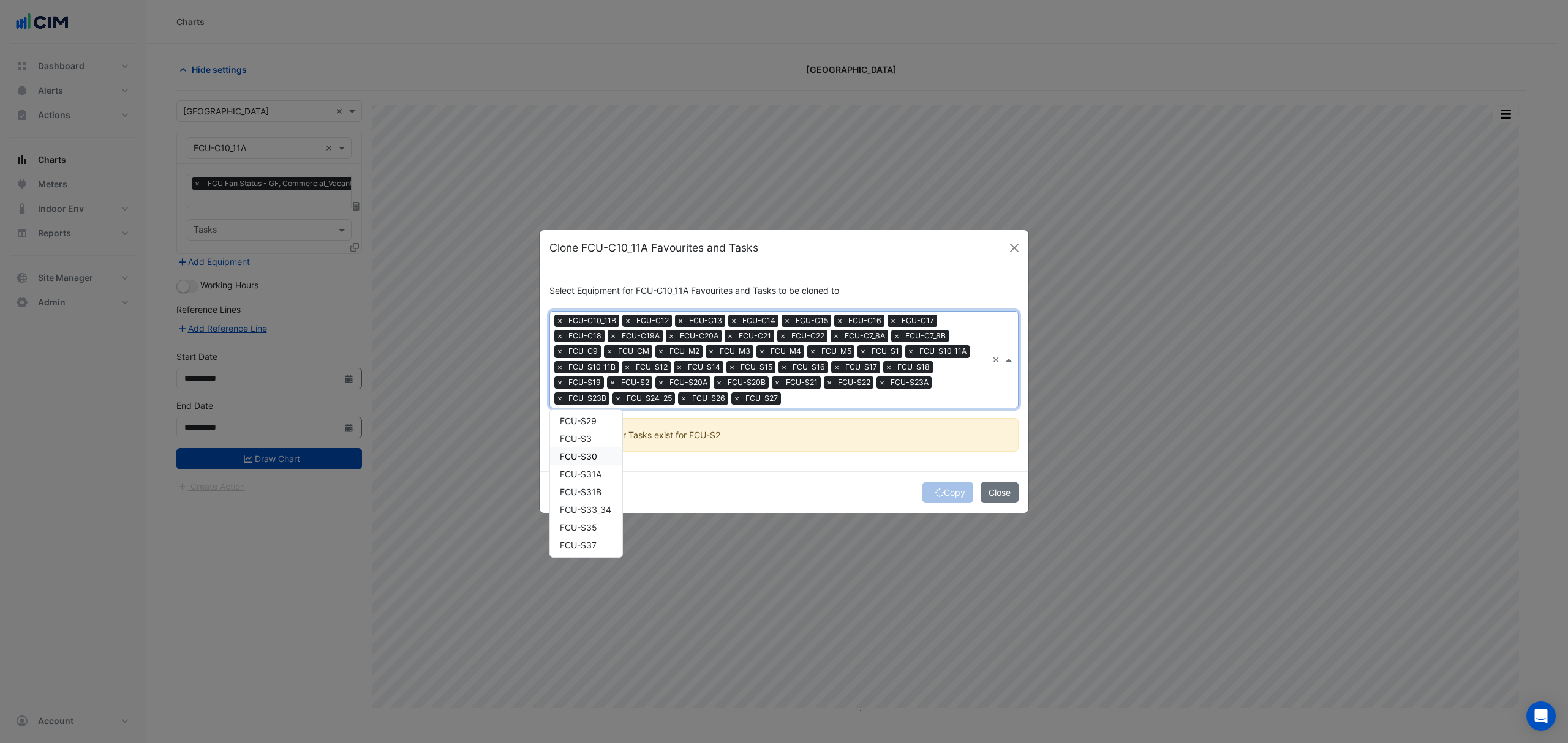
scroll to position [898, 0]
click at [589, 488] on span "FCU-S28" at bounding box center [578, 485] width 37 height 11
click at [588, 498] on span "FCU-S29" at bounding box center [578, 502] width 37 height 11
click at [586, 522] on span "FCU-S3" at bounding box center [575, 520] width 32 height 11
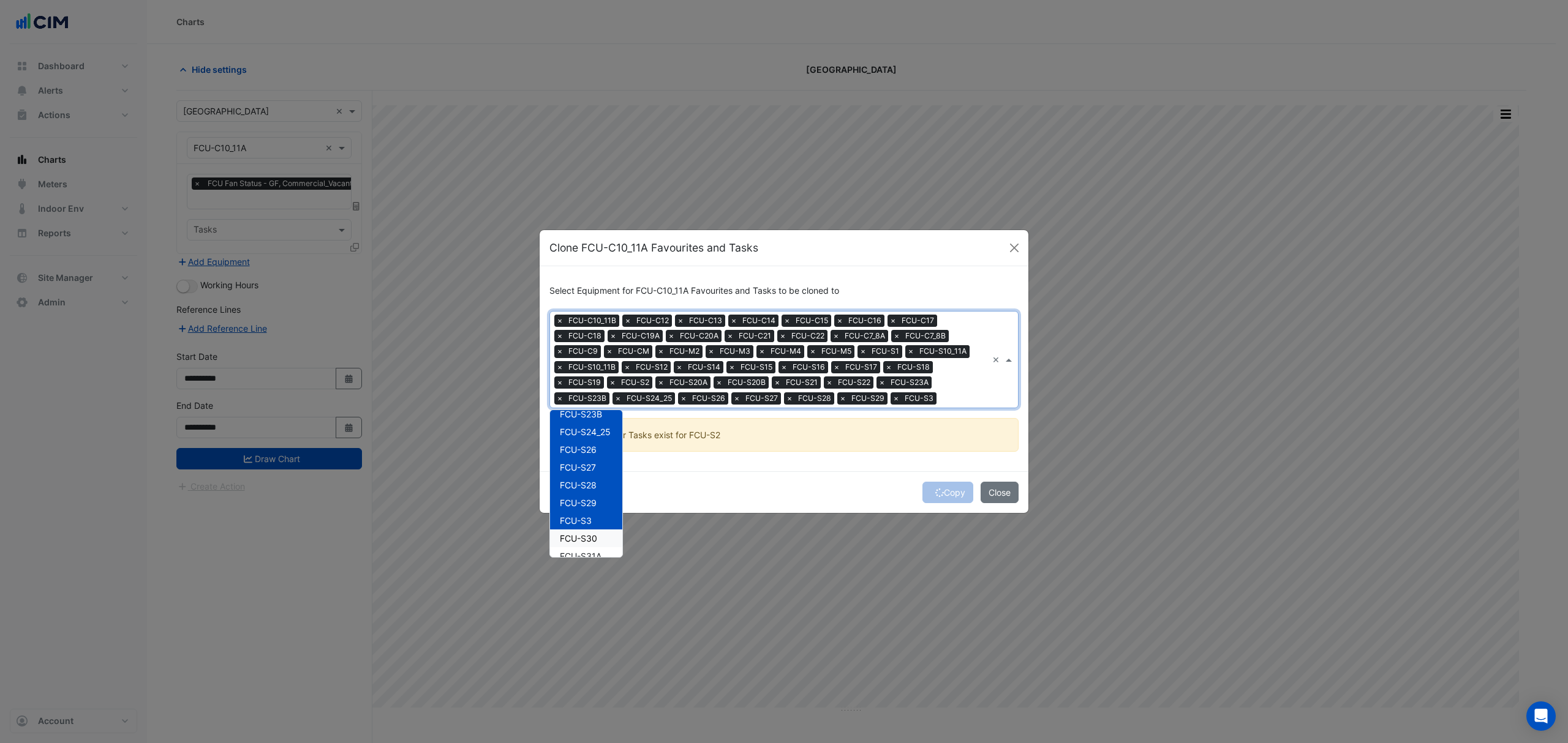
click at [584, 534] on span "FCU-S30" at bounding box center [578, 538] width 38 height 11
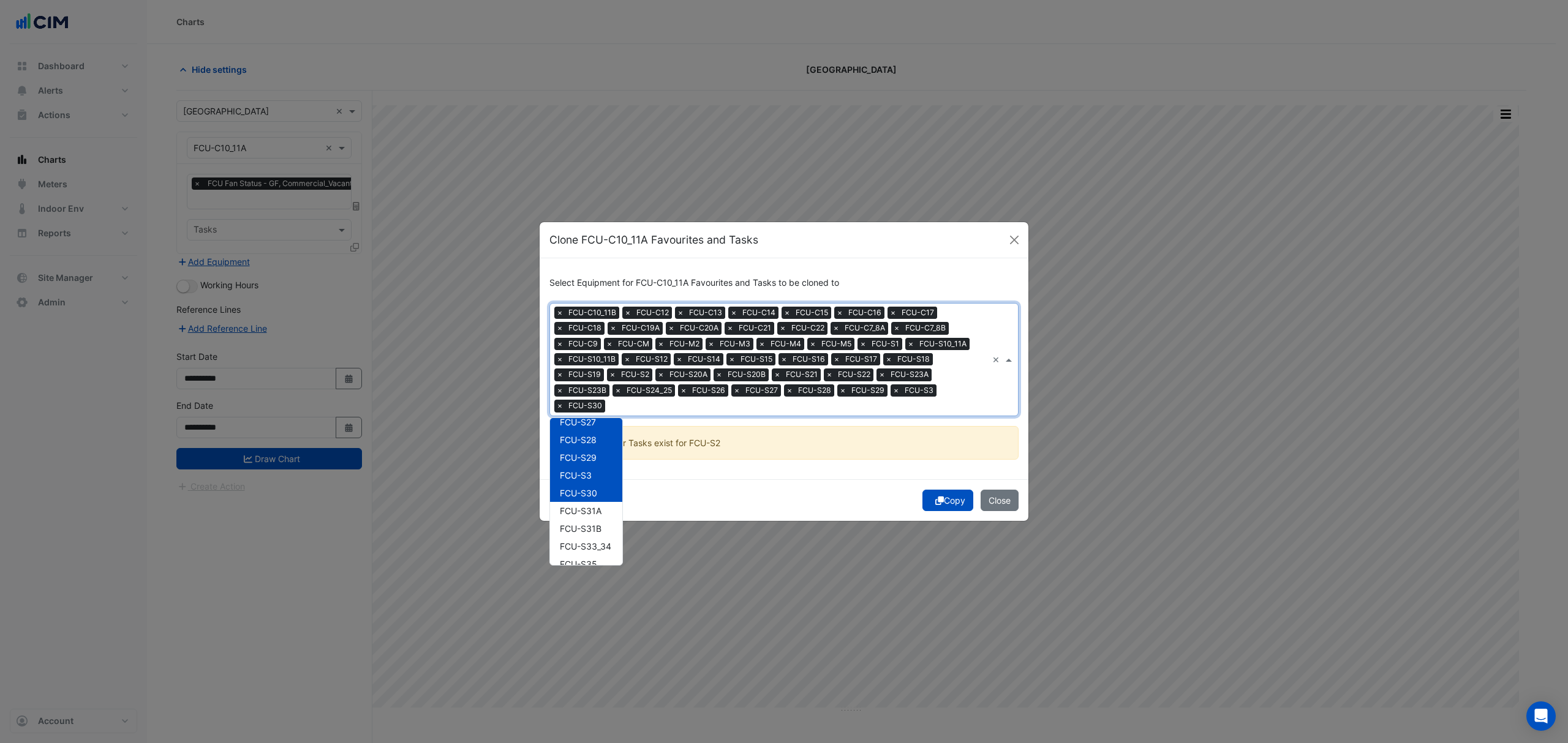
scroll to position [980, 0]
click at [576, 477] on span "FCU-S31A" at bounding box center [580, 482] width 42 height 11
click at [574, 500] on span "FCU-S31B" at bounding box center [580, 500] width 42 height 11
click at [576, 518] on span "FCU-S33_34" at bounding box center [585, 517] width 51 height 11
click at [578, 534] on span "FCU-S35" at bounding box center [578, 535] width 38 height 11
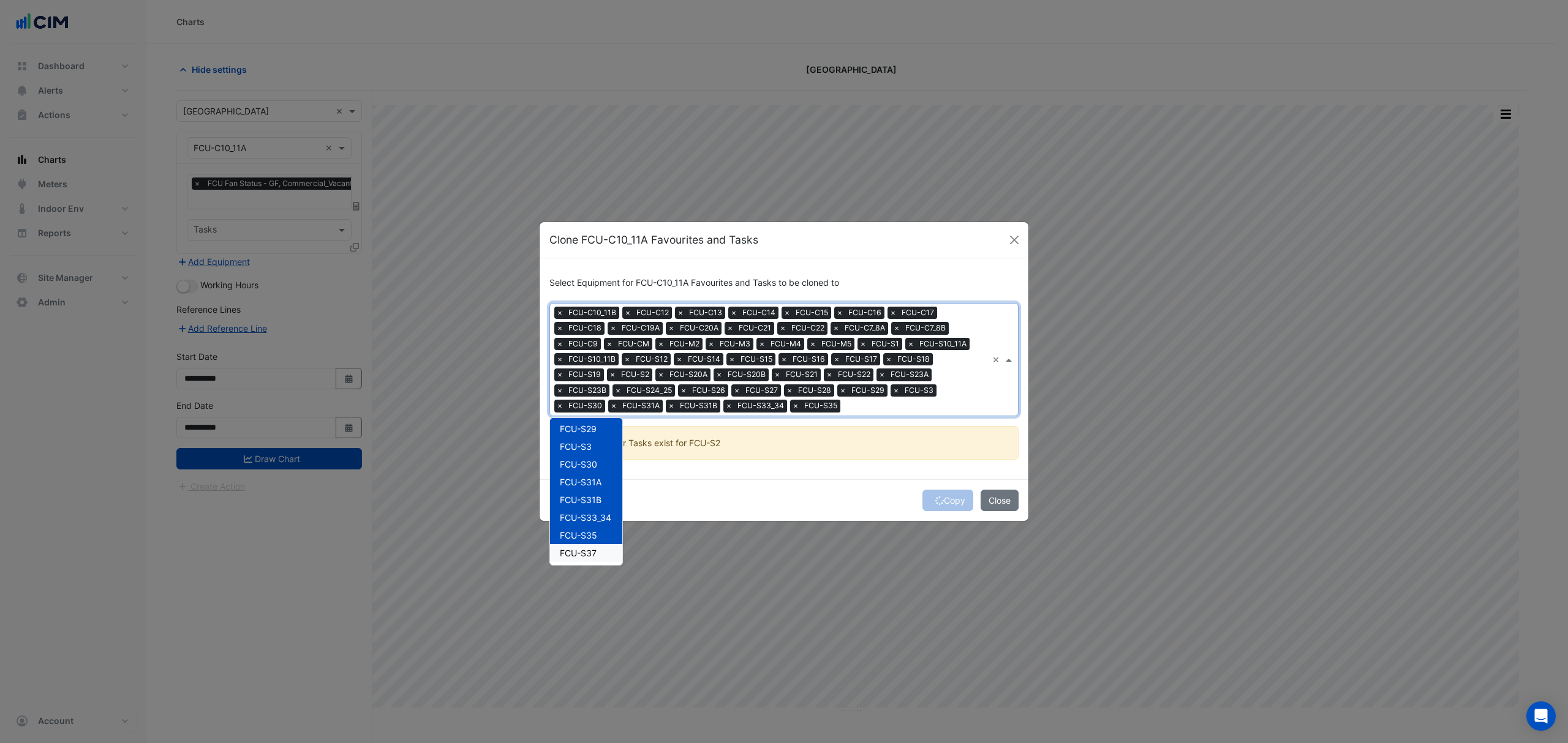
click at [576, 551] on span "FCU-S37" at bounding box center [578, 553] width 37 height 11
click at [594, 442] on span "FCU-S38" at bounding box center [578, 444] width 38 height 11
click at [593, 469] on div "FCU-S4" at bounding box center [586, 462] width 73 height 18
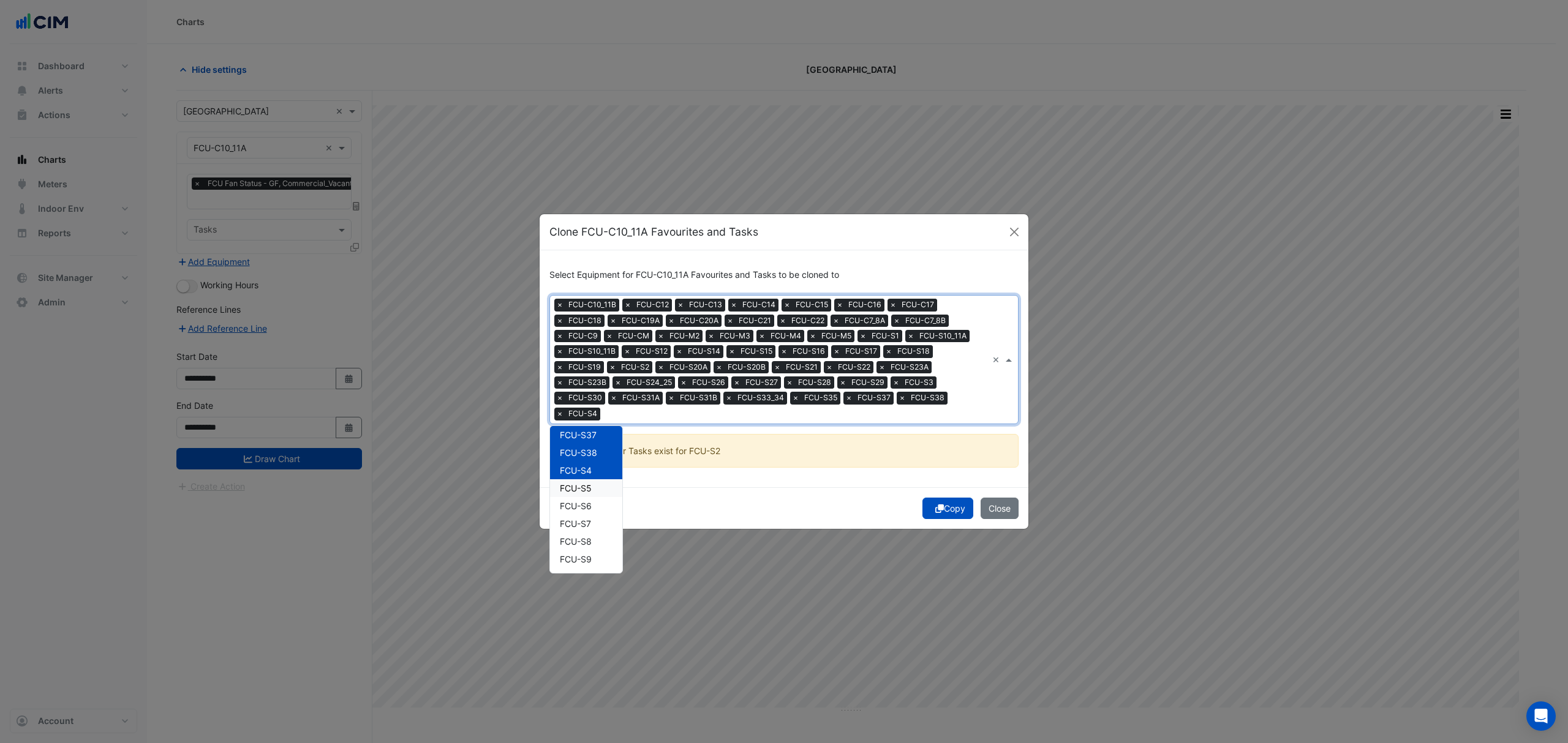
click at [589, 484] on span "FCU-S5" at bounding box center [575, 488] width 32 height 11
click at [584, 507] on span "FCU-S6" at bounding box center [575, 506] width 32 height 11
click at [583, 524] on span "FCU-S7" at bounding box center [575, 524] width 31 height 11
click at [578, 537] on span "FCU-S8" at bounding box center [575, 542] width 32 height 11
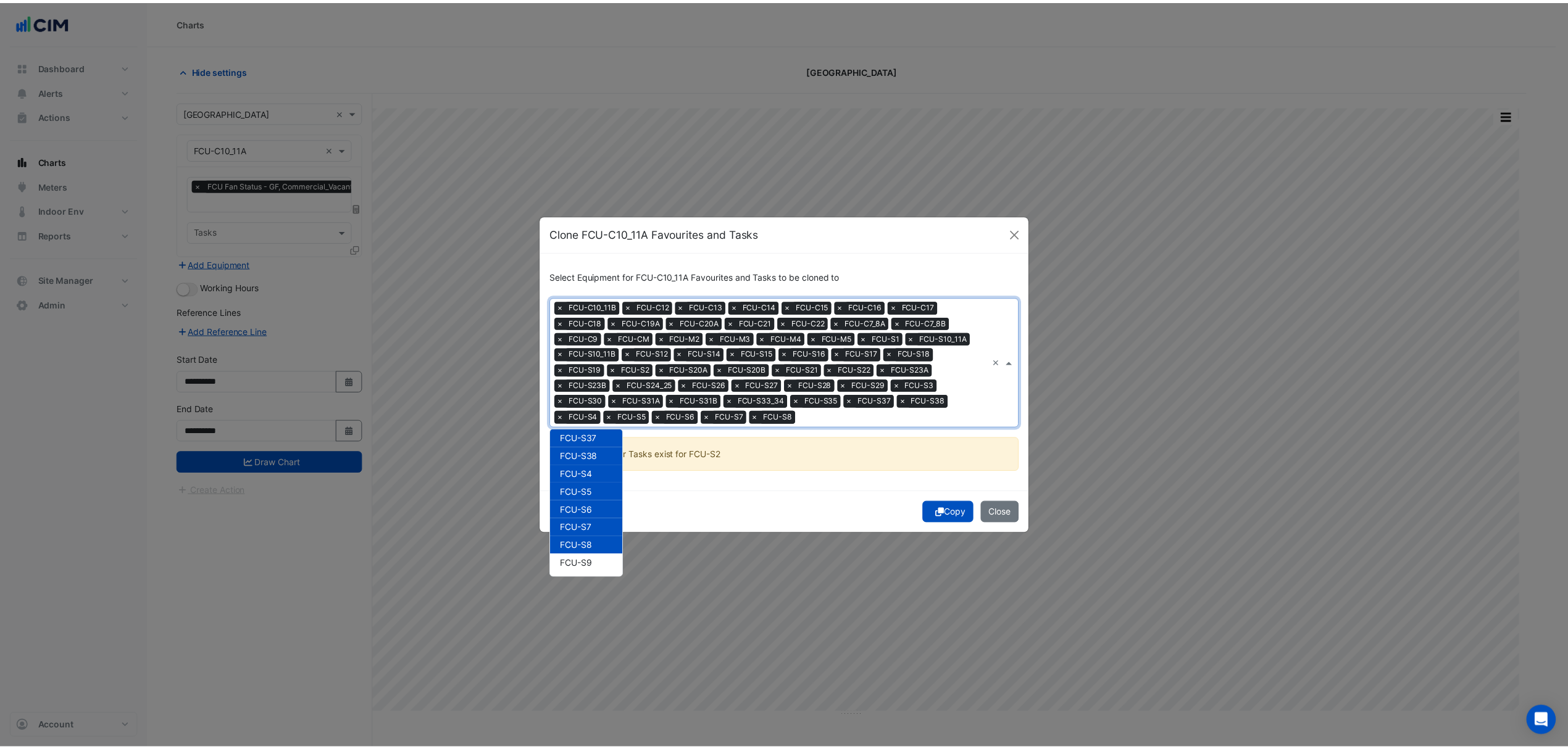
scroll to position [1114, 0]
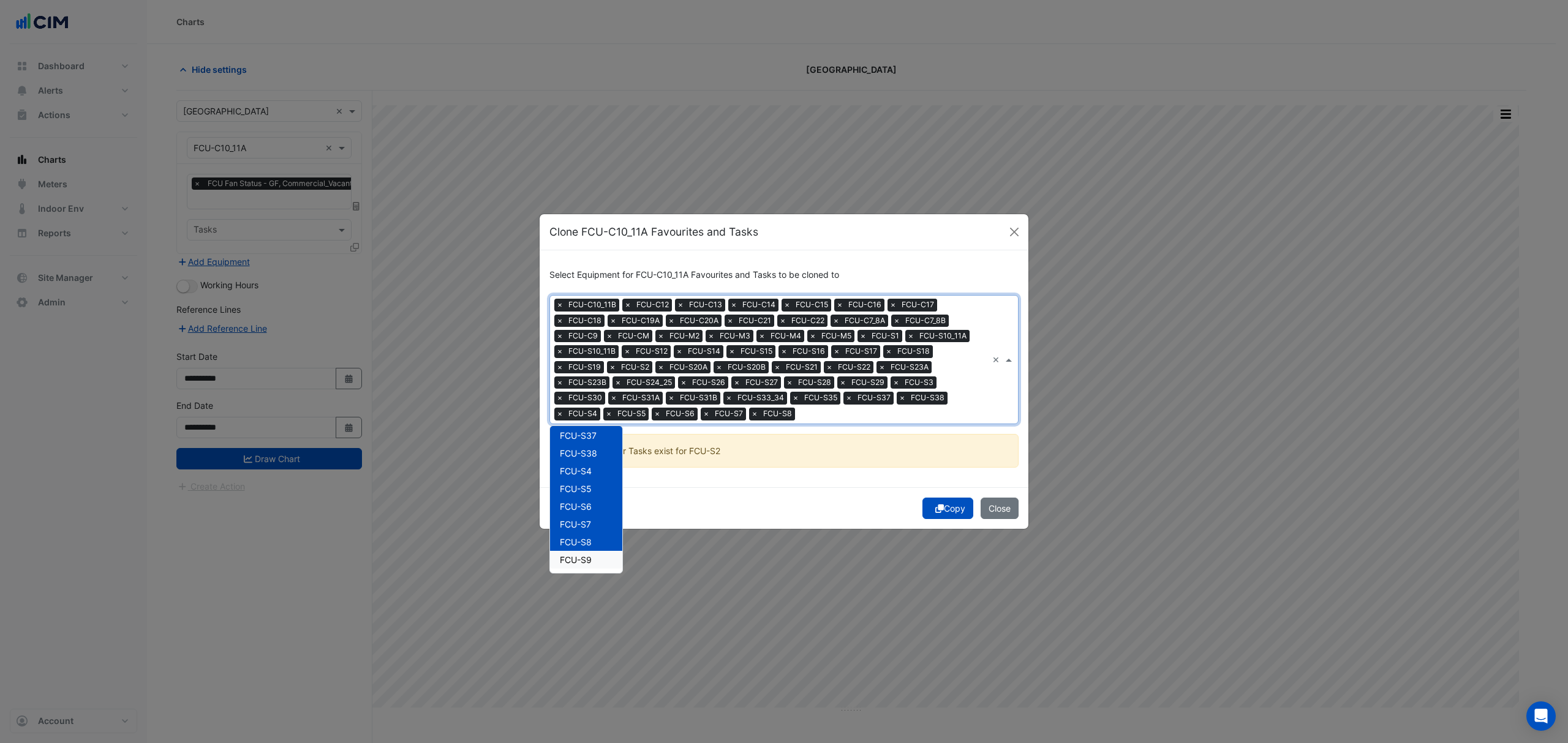
click at [581, 556] on span "FCU-S9" at bounding box center [575, 559] width 32 height 11
click at [662, 506] on div "Copy Close" at bounding box center [783, 508] width 489 height 42
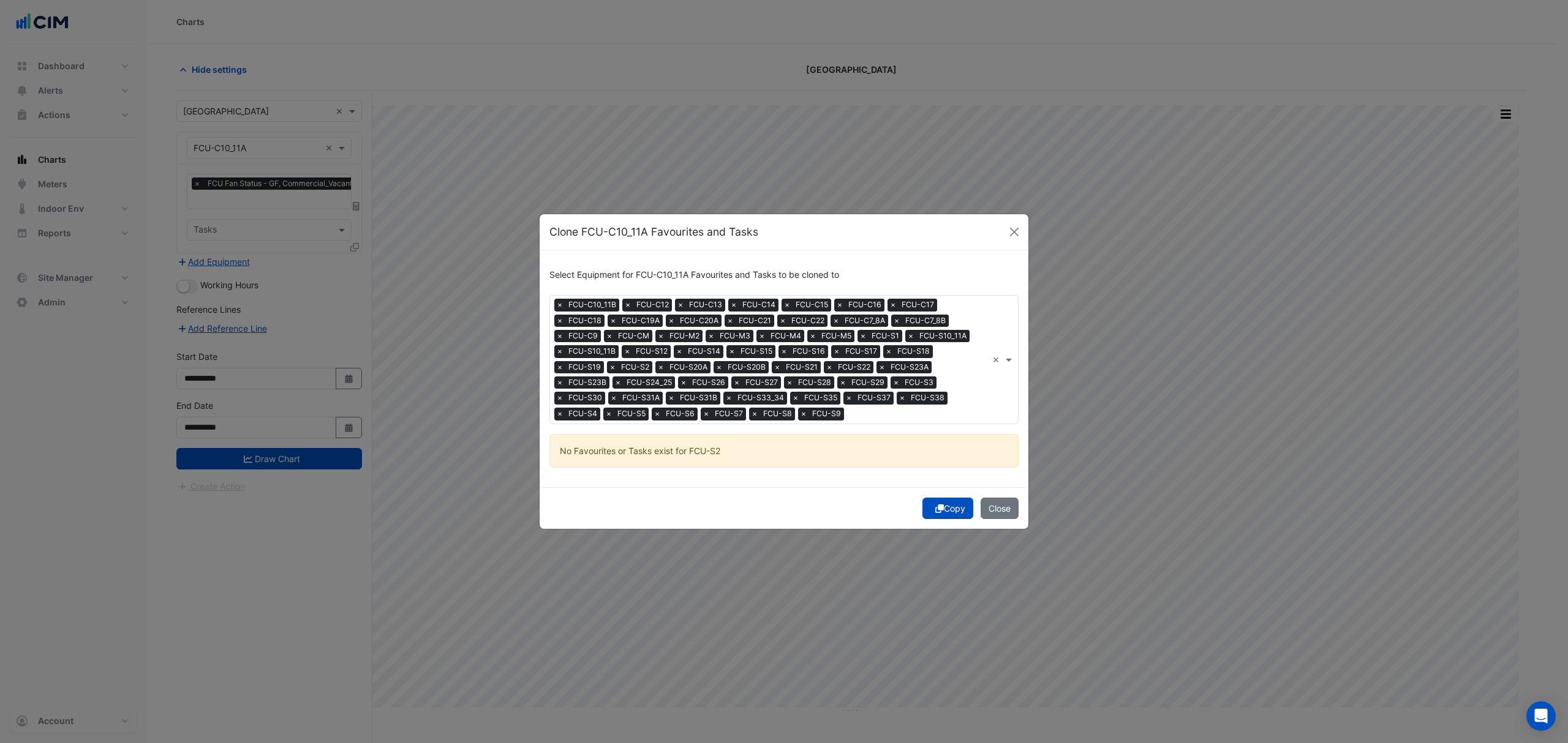
click at [950, 512] on button "Copy" at bounding box center [948, 508] width 51 height 21
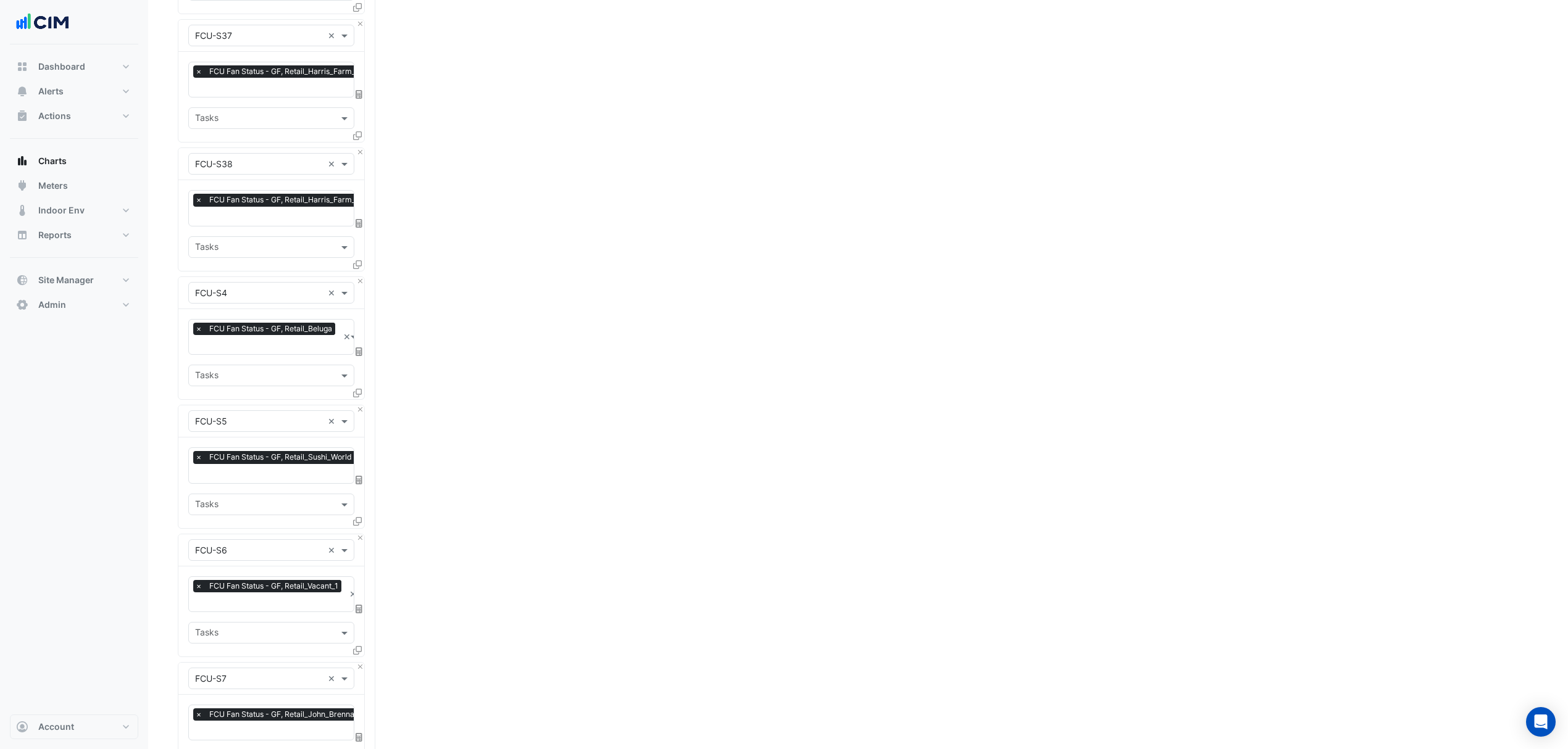
scroll to position [6822, 0]
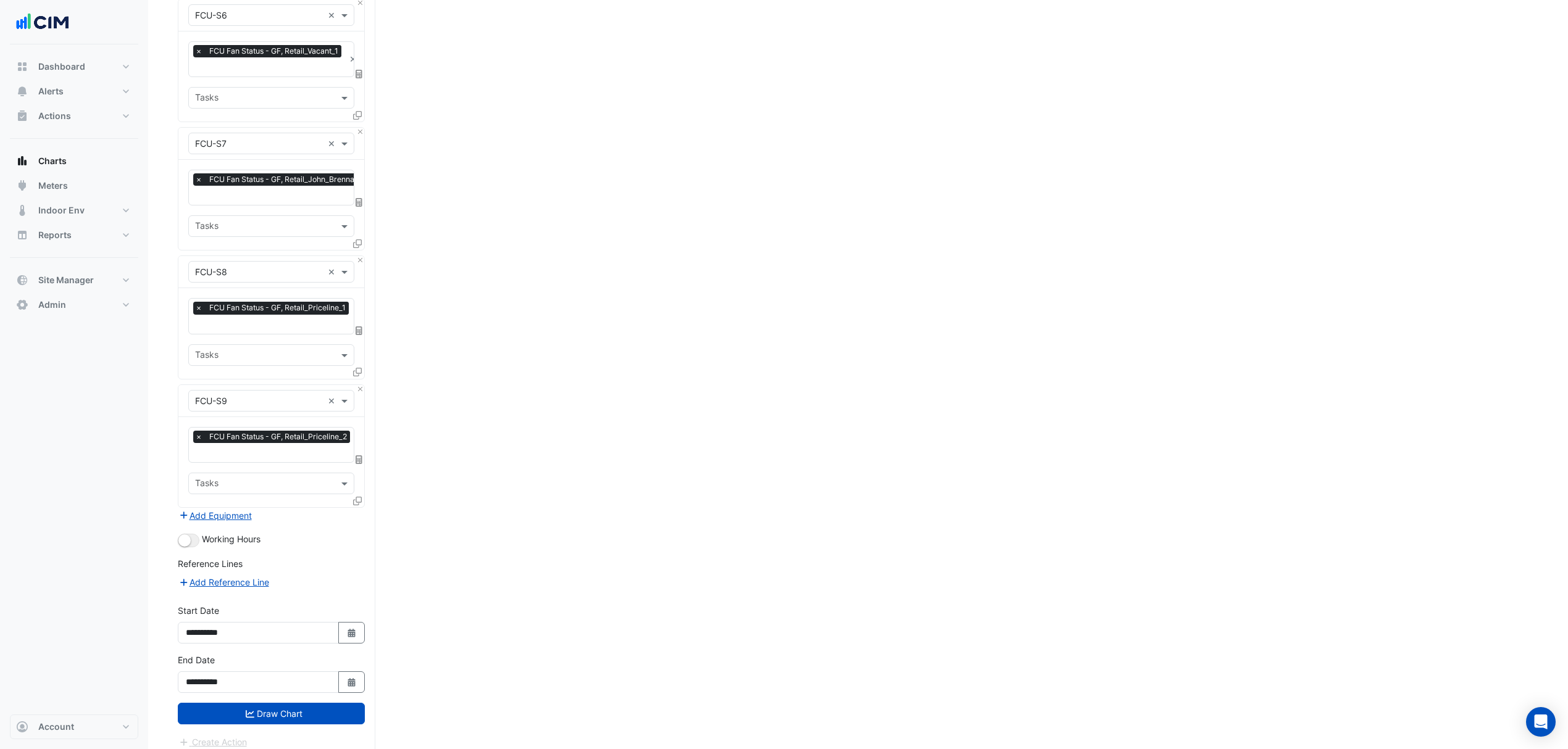
click at [252, 710] on icon "submit" at bounding box center [250, 714] width 9 height 9
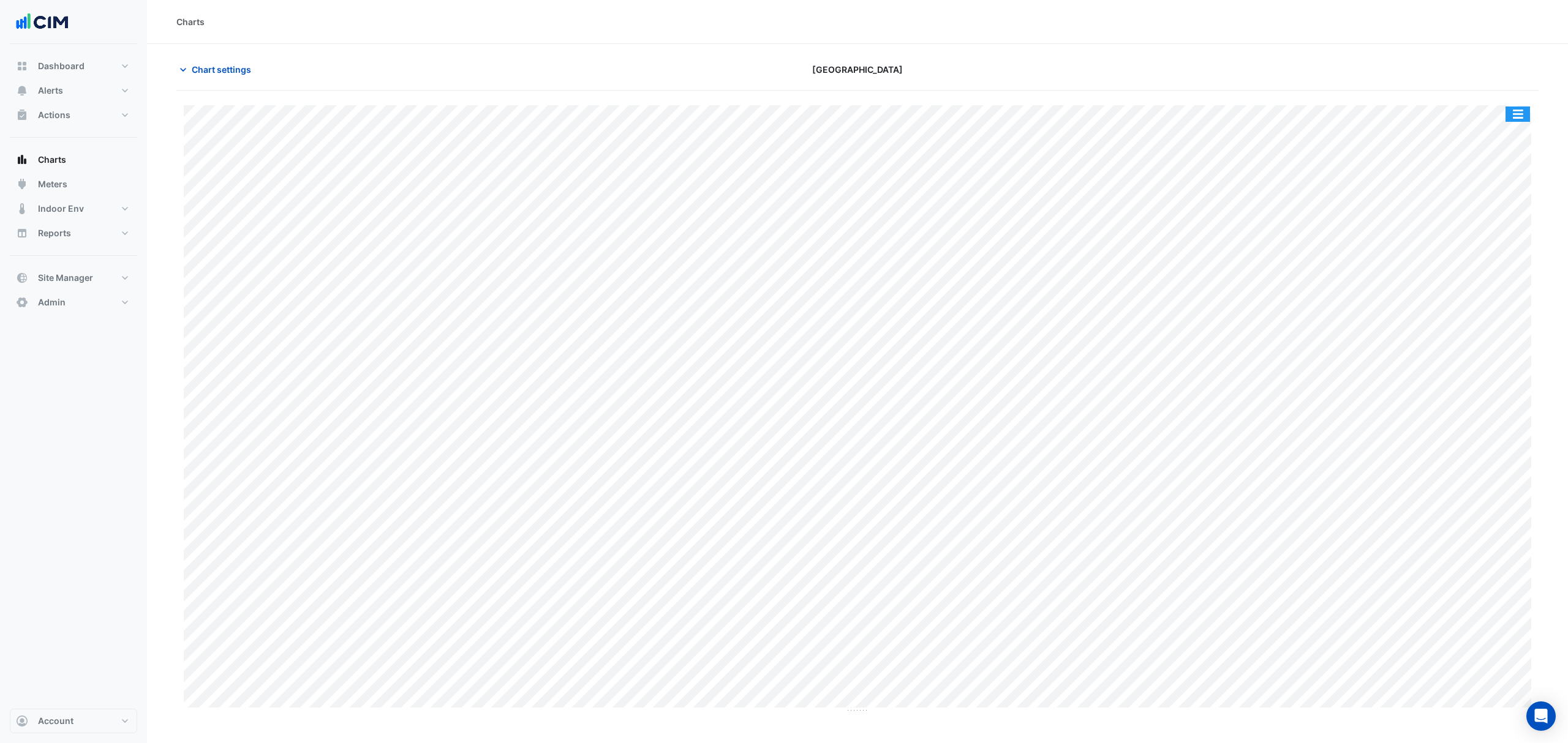
click at [1517, 120] on button "button" at bounding box center [1517, 114] width 24 height 15
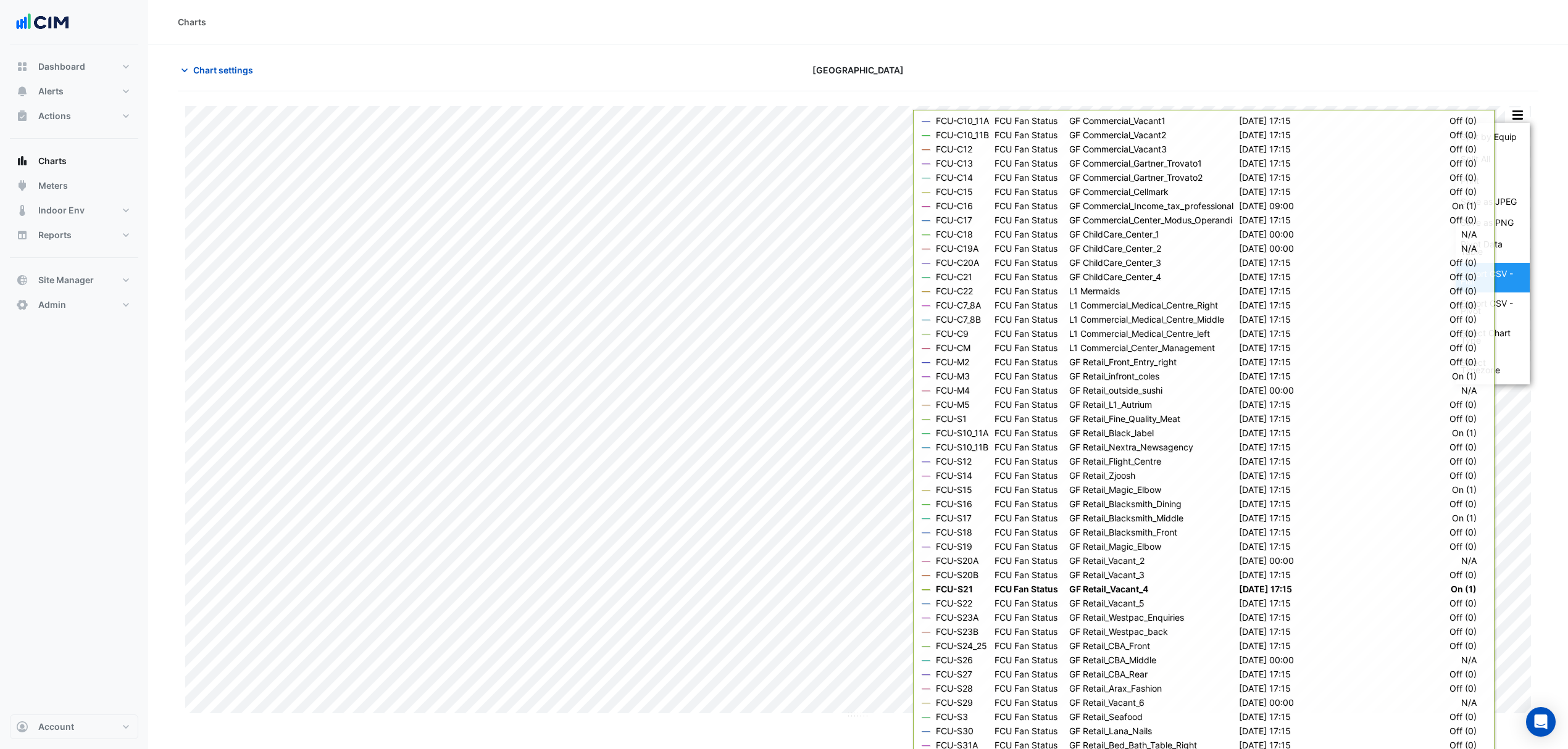
click at [1500, 278] on div "Export CSV - Flat" at bounding box center [1492, 278] width 74 height 30
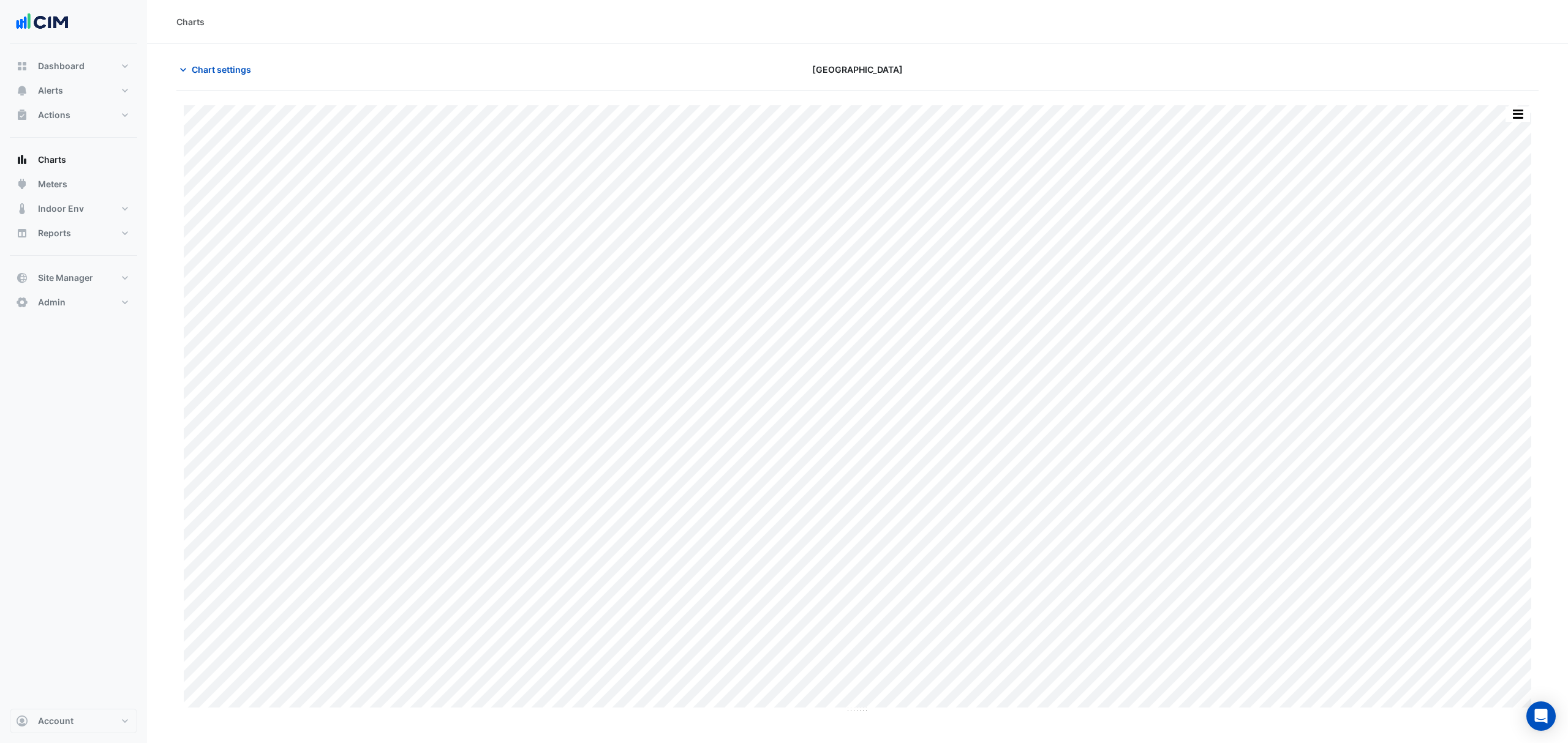
click at [185, 64] on icon "button" at bounding box center [183, 69] width 12 height 12
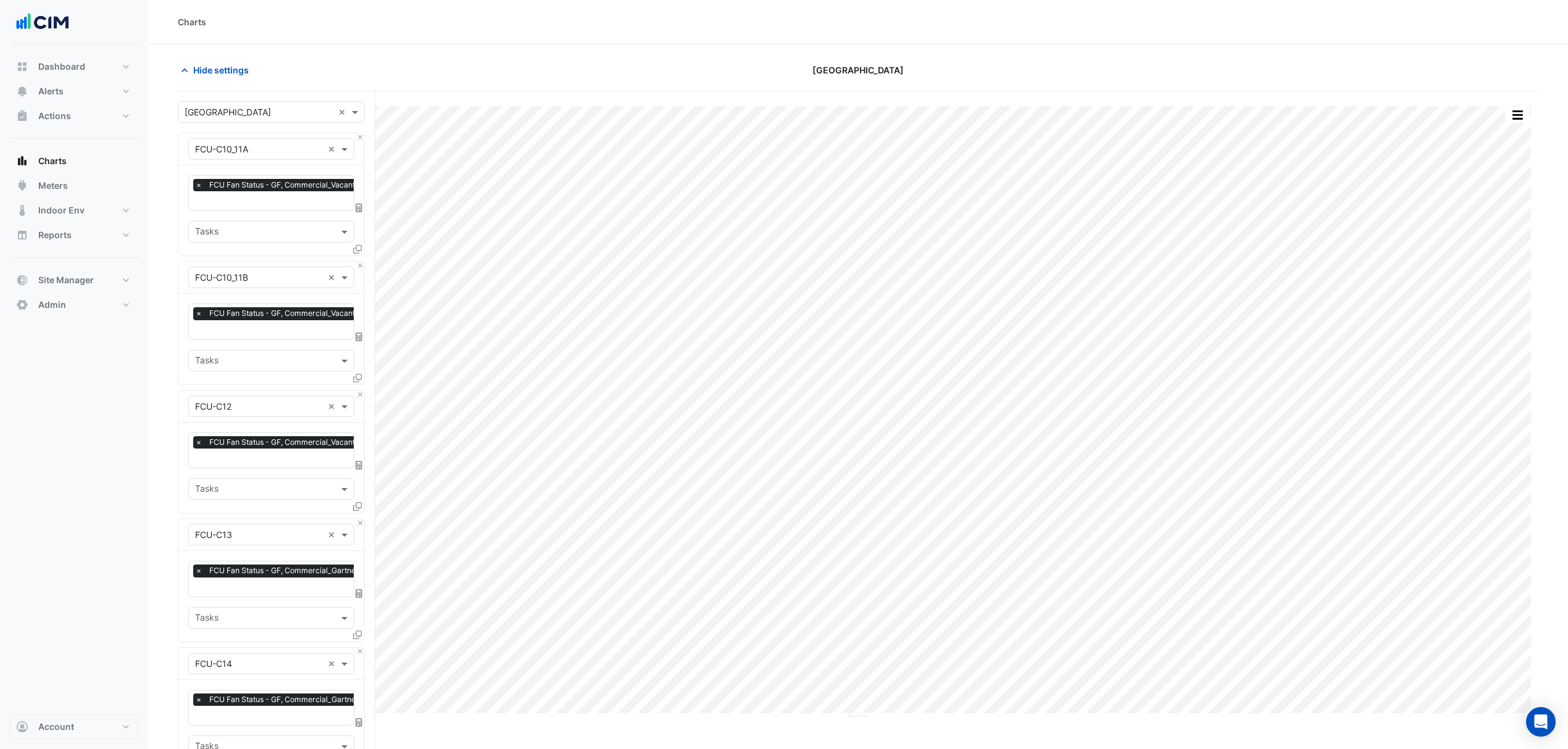
click at [187, 76] on icon "button" at bounding box center [184, 70] width 12 height 12
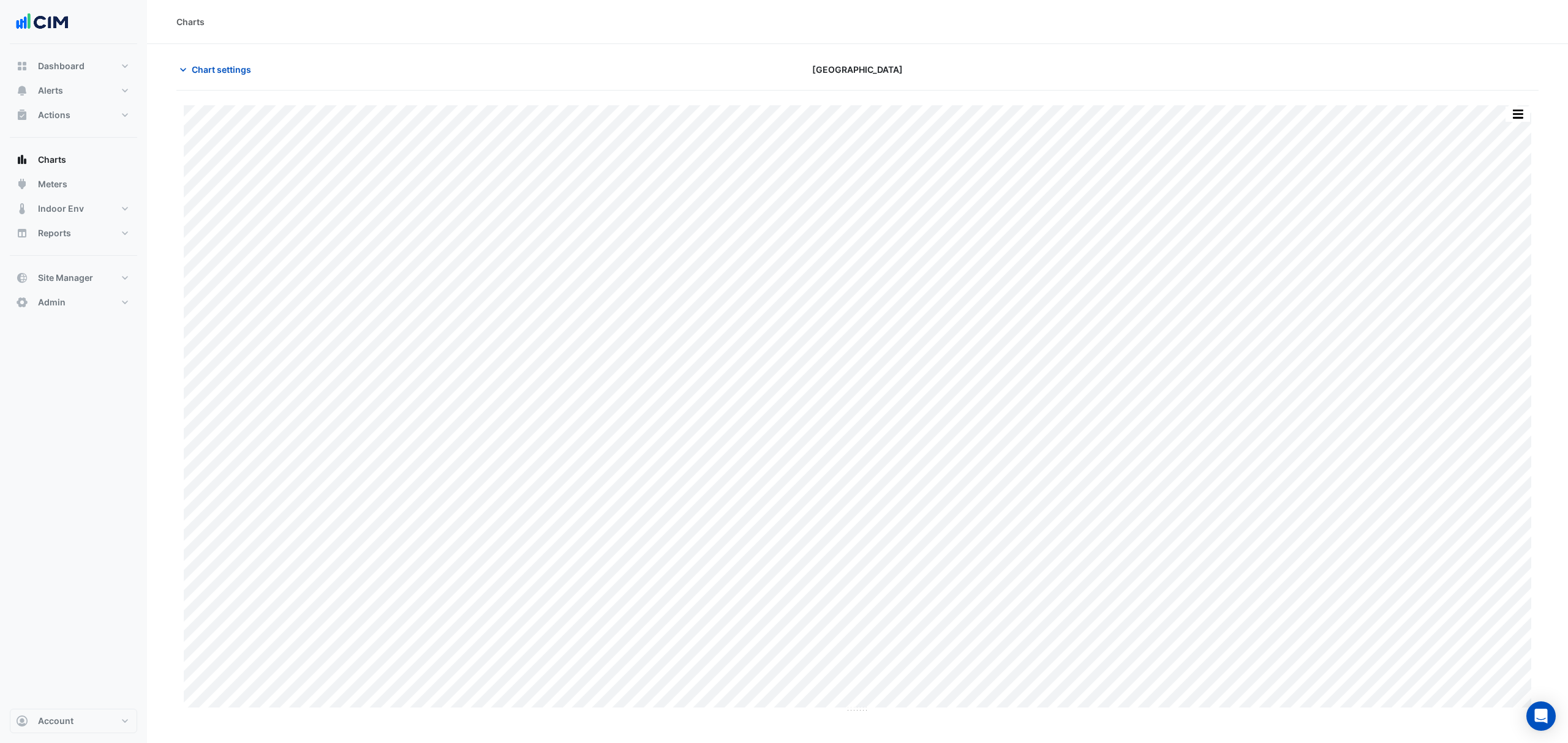
click at [1544, 111] on section "Chart settings [GEOGRAPHIC_DATA] Split by Equip Split All Print Save as JPEG Sa…" at bounding box center [857, 378] width 1421 height 670
click at [1522, 117] on button "button" at bounding box center [1517, 114] width 24 height 15
click at [1500, 275] on div "Export CSV - Flat" at bounding box center [1493, 276] width 73 height 29
drag, startPoint x: 1513, startPoint y: 114, endPoint x: 1216, endPoint y: 95, distance: 297.6
click at [1216, 95] on div "Split by Equip Split All Print Save as JPEG Save as PNG Pivot Data Table Export…" at bounding box center [857, 402] width 1362 height 623
